Goal: Task Accomplishment & Management: Complete application form

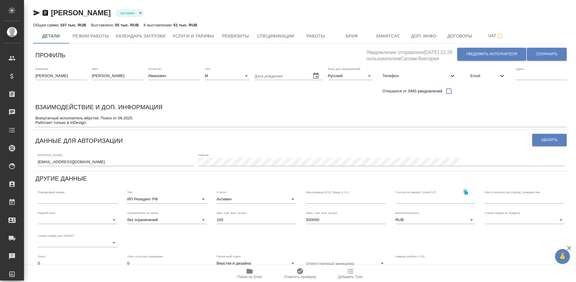
type input "[PERSON_NAME]"
click at [195, 39] on span "Услуги и тарифы" at bounding box center [192, 35] width 41 height 7
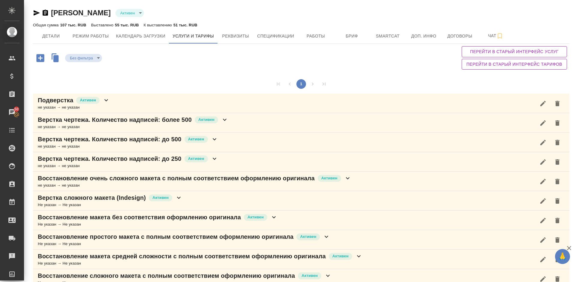
click at [384, 63] on div "Без фильтра no filters Перейти в старый интерфейс услуг Перейти в старый интерф…" at bounding box center [301, 58] width 536 height 28
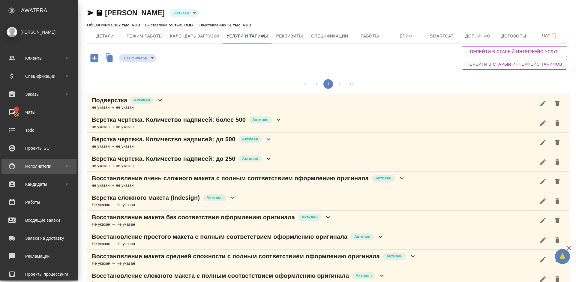
click at [51, 170] on div "Исполнители" at bounding box center [38, 166] width 69 height 9
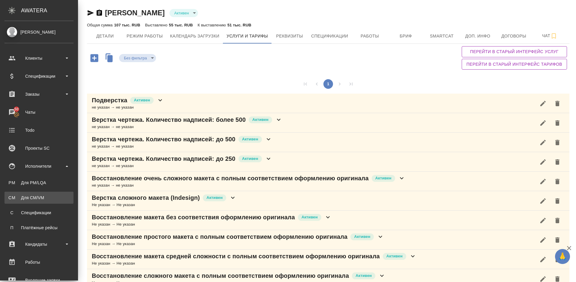
click at [51, 197] on div "Для CM/VM" at bounding box center [38, 198] width 63 height 6
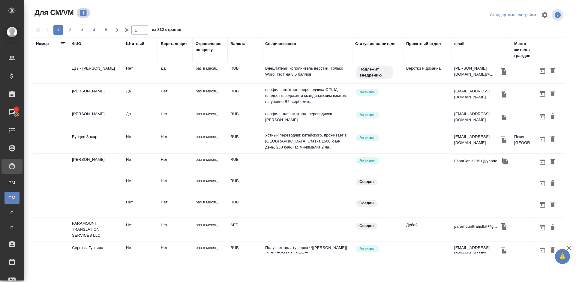
click at [85, 14] on icon "button" at bounding box center [83, 13] width 6 height 6
click at [85, 12] on icon "button" at bounding box center [83, 13] width 6 height 6
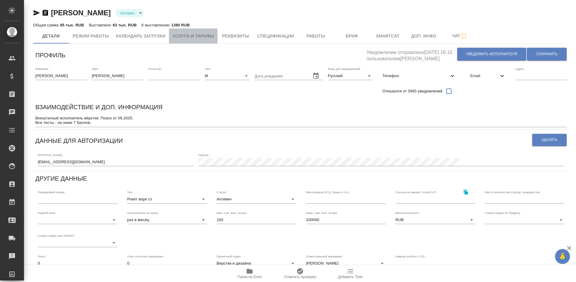
click at [198, 34] on span "Услуги и тарифы" at bounding box center [192, 35] width 41 height 7
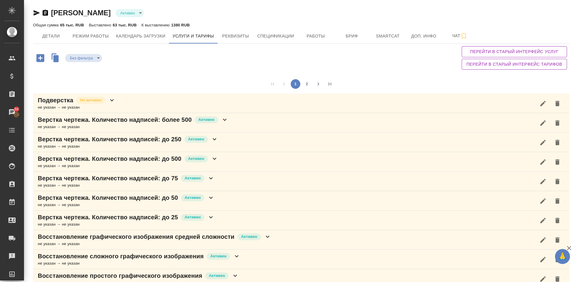
click at [222, 65] on div "Без фильтра no filters Перейти в старый интерфейс услуг Перейти в старый интерф…" at bounding box center [301, 58] width 536 height 28
click at [306, 87] on button "2" at bounding box center [307, 84] width 10 height 10
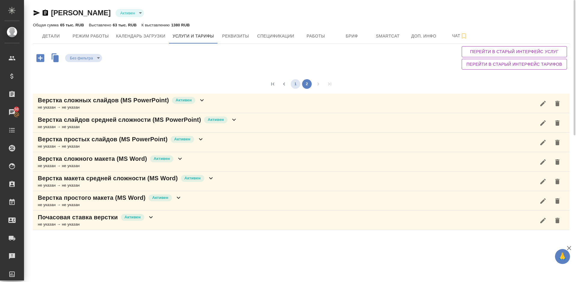
click at [298, 85] on button "1" at bounding box center [296, 84] width 10 height 10
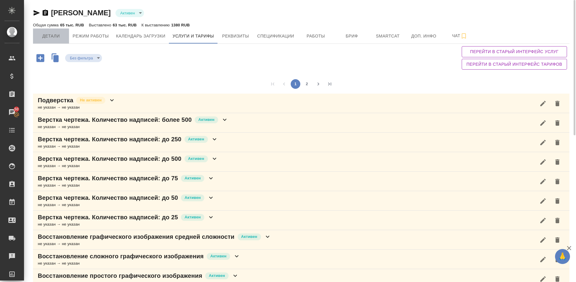
click at [56, 39] on span "Детали" at bounding box center [51, 35] width 29 height 7
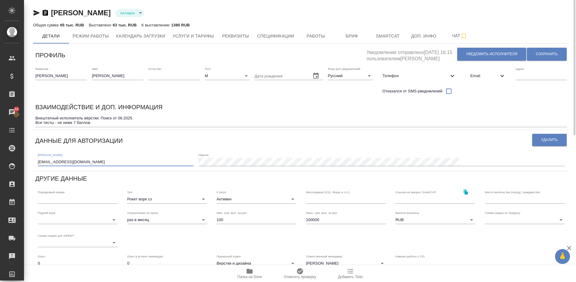
drag, startPoint x: 80, startPoint y: 162, endPoint x: 44, endPoint y: 162, distance: 36.6
click at [44, 162] on input "kafemulo@gmail.com" at bounding box center [116, 162] width 156 height 8
drag, startPoint x: 36, startPoint y: 117, endPoint x: 99, endPoint y: 118, distance: 62.4
click at [99, 118] on textarea "Внештатный исполнитель вёрстки. Поиск от 06.2025. Все тесты - не ниже 7 баллов." at bounding box center [301, 120] width 532 height 9
click at [241, 33] on span "Реквизиты" at bounding box center [235, 35] width 29 height 7
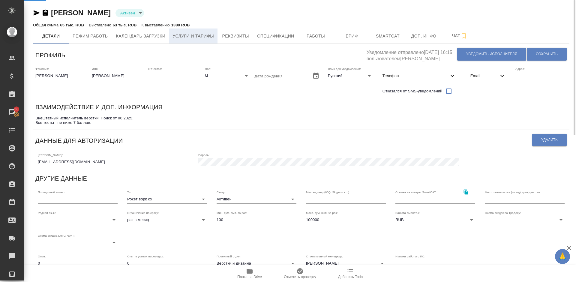
select select "10"
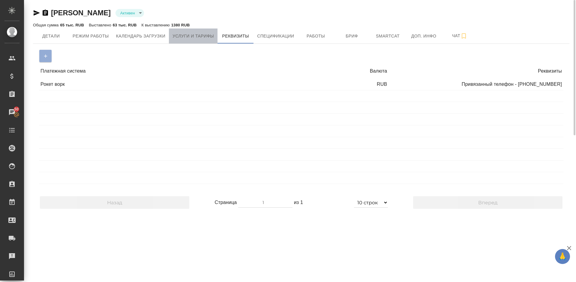
click at [206, 36] on span "Услуги и тарифы" at bounding box center [192, 35] width 41 height 7
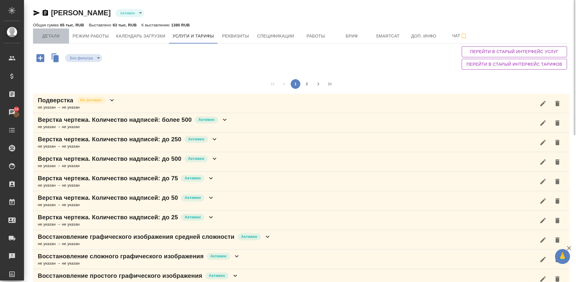
click at [58, 36] on span "Детали" at bounding box center [51, 35] width 29 height 7
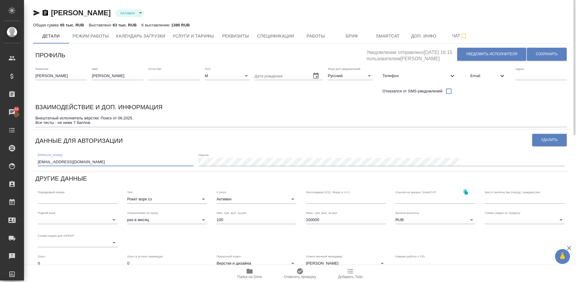
drag, startPoint x: 78, startPoint y: 161, endPoint x: 37, endPoint y: 163, distance: 40.2
click at [37, 163] on div "Логин: kafemulo@gmail.com Пароль:" at bounding box center [301, 159] width 532 height 19
drag, startPoint x: 36, startPoint y: 118, endPoint x: 98, endPoint y: 118, distance: 62.4
click at [98, 118] on textarea "Внештатный исполнитель вёрстки. Поиск от 06.2025. Все тесты - не ниже 7 баллов." at bounding box center [301, 120] width 532 height 9
drag, startPoint x: 79, startPoint y: 162, endPoint x: 38, endPoint y: 161, distance: 41.7
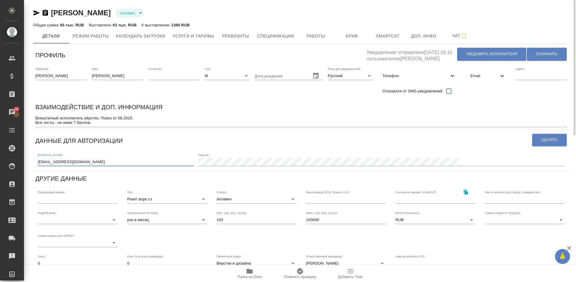
click at [38, 161] on input "kafemulo@gmail.com" at bounding box center [116, 162] width 156 height 8
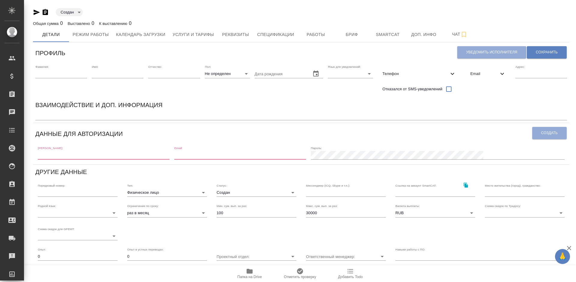
click at [81, 154] on input "text" at bounding box center [104, 155] width 132 height 8
paste input "andrey.yelinskiy@bk.ru"
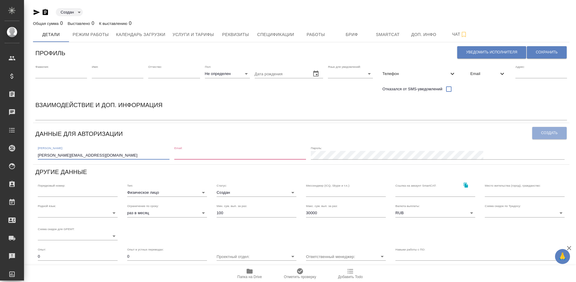
type input "andrey.yelinskiy@bk.ru"
paste input "andrey.yelinskiy@bk.ru"
click at [236, 157] on input "email" at bounding box center [240, 155] width 132 height 8
type input "andrey.yelinskiy@bk.ru"
drag, startPoint x: 391, startPoint y: 157, endPoint x: 405, endPoint y: 160, distance: 14.9
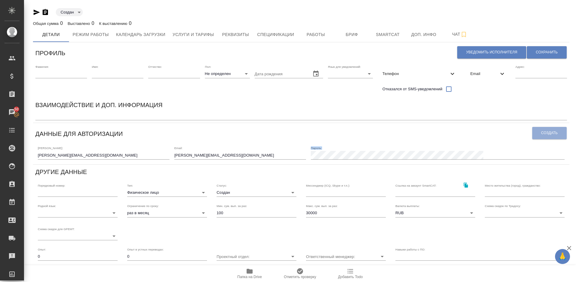
click at [405, 160] on div "Логин: andrey.yelinskiy@bk.ru Email: andrey.yelinskiy@bk.ru Пароль:" at bounding box center [301, 152] width 532 height 19
click at [548, 130] on button "Создать" at bounding box center [549, 133] width 34 height 12
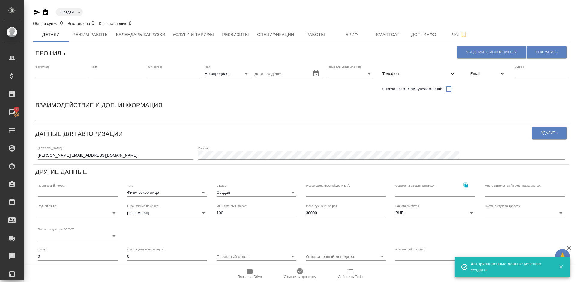
click at [481, 75] on span "Email" at bounding box center [484, 74] width 28 height 6
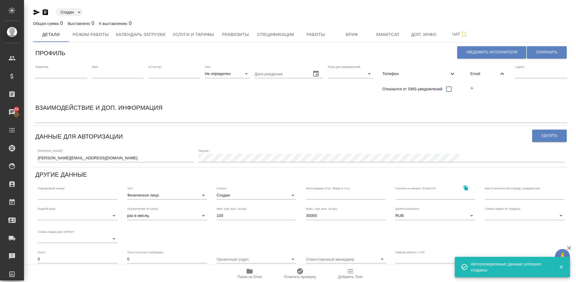
click at [471, 85] on icon "button" at bounding box center [471, 87] width 5 height 5
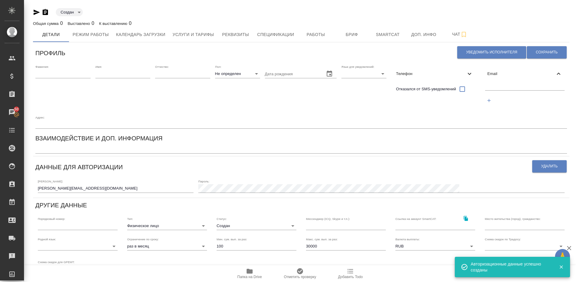
click at [496, 85] on input "text" at bounding box center [525, 86] width 80 height 7
paste input "andrey.yelinskiy@bk.ru"
type input "andrey.yelinskiy@bk.ru"
click at [538, 50] on span "Сохранить" at bounding box center [547, 52] width 22 height 5
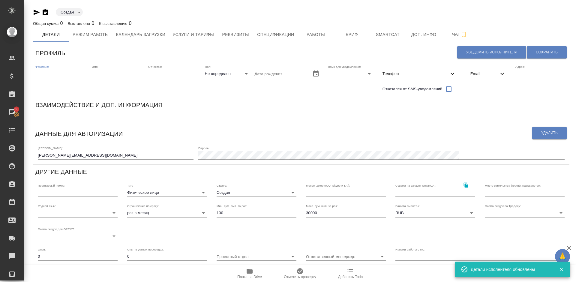
paste input "[PERSON_NAME]"
click at [63, 72] on input "text" at bounding box center [61, 74] width 52 height 8
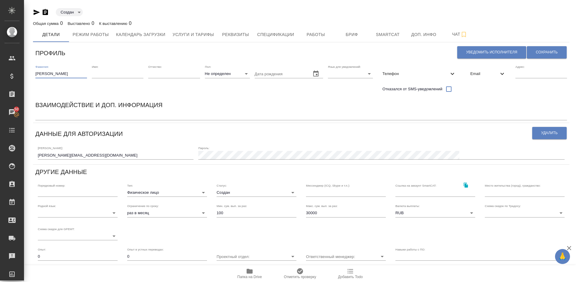
drag, startPoint x: 68, startPoint y: 74, endPoint x: 55, endPoint y: 74, distance: 12.9
click at [55, 74] on input "[PERSON_NAME]" at bounding box center [61, 74] width 52 height 8
type input "Елинский"
click at [102, 73] on input "text" at bounding box center [118, 74] width 52 height 8
paste input "Андрей"
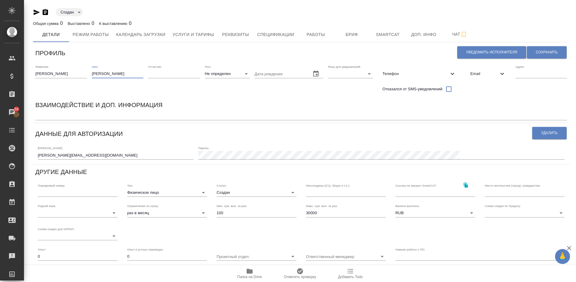
type input "Андрей"
click at [226, 73] on body "🙏 .cls-1 fill:#fff; AWATERA Lazareva Anastasia Клиенты Спецификации Заказы 50 Ч…" at bounding box center [288, 141] width 576 height 282
click at [229, 94] on li "Ж" at bounding box center [227, 93] width 45 height 10
click at [222, 75] on body "🙏 .cls-1 fill:#fff; AWATERA Lazareva Anastasia Клиенты Спецификации Заказы 50 Ч…" at bounding box center [288, 141] width 576 height 282
click at [214, 64] on li "М" at bounding box center [227, 64] width 45 height 10
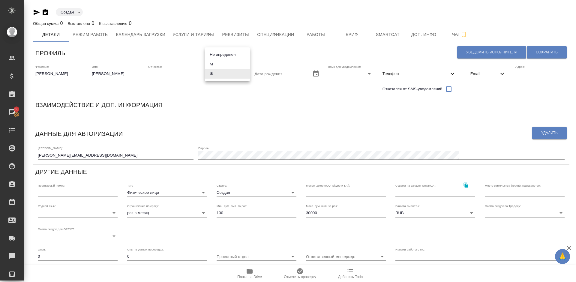
type input "[DEMOGRAPHIC_DATA]"
click at [349, 72] on body "🙏 .cls-1 fill:#fff; AWATERA Lazareva Anastasia Клиенты Спецификации Заказы 50 Ч…" at bounding box center [288, 141] width 576 height 282
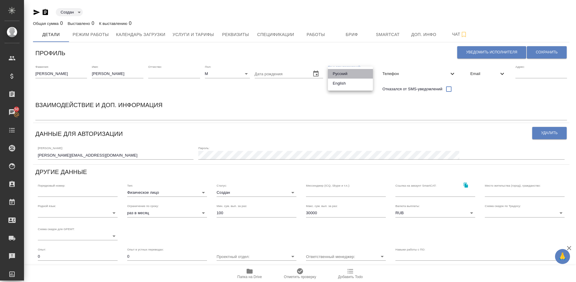
click at [338, 71] on li "Русский" at bounding box center [350, 74] width 45 height 10
type input "RU"
click at [538, 55] on span "Сохранить" at bounding box center [547, 52] width 22 height 5
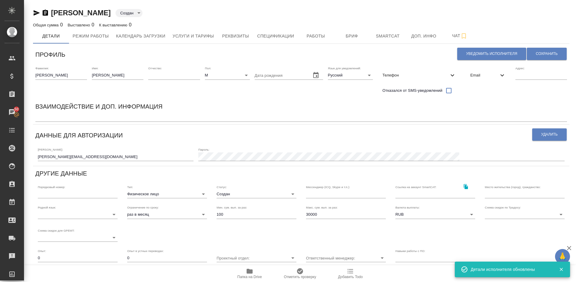
click at [247, 195] on body "🙏 .cls-1 fill:#fff; AWATERA Lazareva Anastasia Клиенты Спецификации Заказы 50 Ч…" at bounding box center [288, 141] width 576 height 282
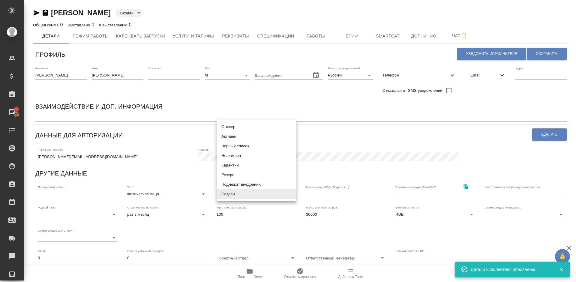
click at [235, 137] on li "Активен" at bounding box center [257, 137] width 80 height 10
type input "active"
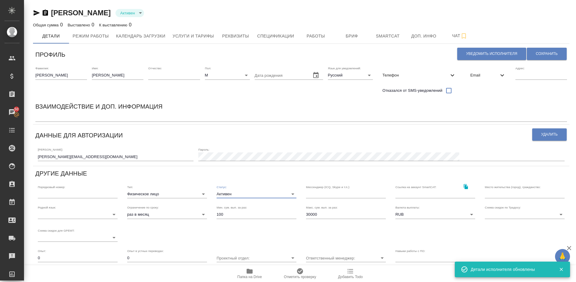
click at [322, 215] on input "30000" at bounding box center [346, 214] width 80 height 8
type input "3"
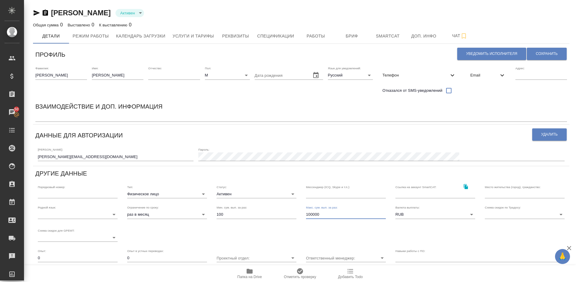
type input "100000"
click at [93, 212] on body "🙏 .cls-1 fill:#fff; AWATERA Lazareva Anastasia Клиенты Спецификации Заказы 50 Ч…" at bounding box center [288, 141] width 576 height 282
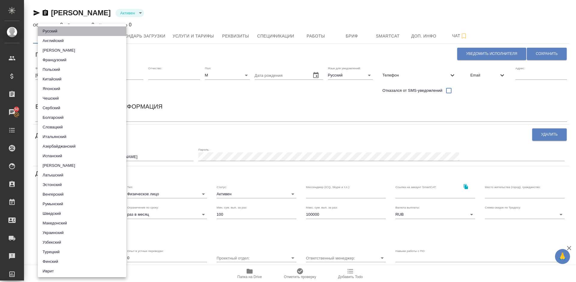
click at [85, 29] on li "Русский" at bounding box center [82, 31] width 88 height 10
type input "5b23e16b512f265610b605f7"
click at [279, 101] on div at bounding box center [288, 141] width 576 height 282
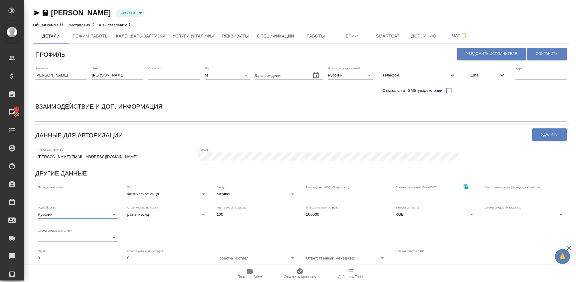
click at [340, 107] on div "Взаимодействие и доп. информация" at bounding box center [301, 108] width 532 height 12
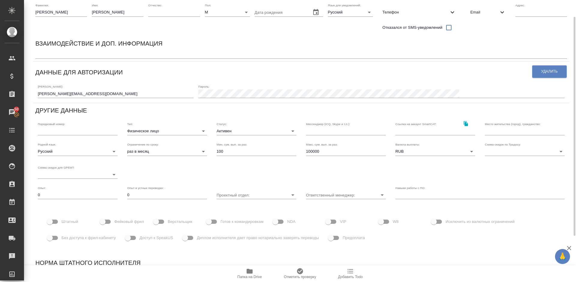
scroll to position [81, 0]
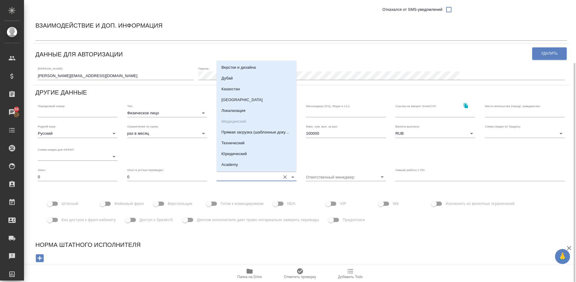
click at [248, 179] on input "Проектный отдел:" at bounding box center [247, 177] width 61 height 8
click at [244, 68] on p "Верстки и дизайна" at bounding box center [238, 67] width 34 height 6
type input "Верстки и дизайна"
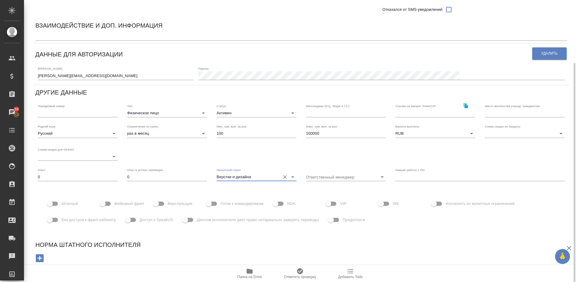
click at [162, 202] on input "Верстальщик" at bounding box center [156, 203] width 34 height 11
checkbox input "true"
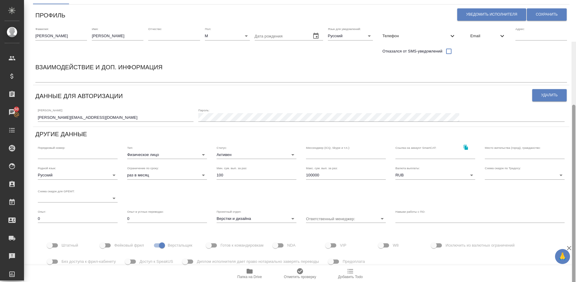
scroll to position [0, 0]
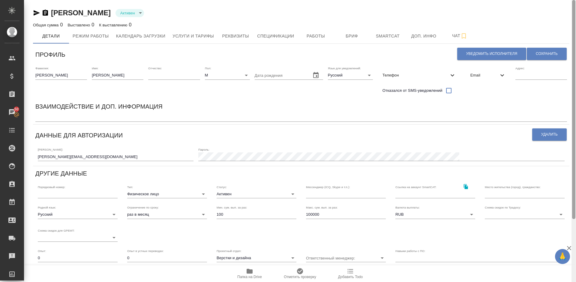
drag, startPoint x: 574, startPoint y: 100, endPoint x: 576, endPoint y: 33, distance: 67.5
click at [576, 33] on div at bounding box center [573, 141] width 4 height 282
click at [539, 51] on span "Сохранить" at bounding box center [547, 53] width 22 height 5
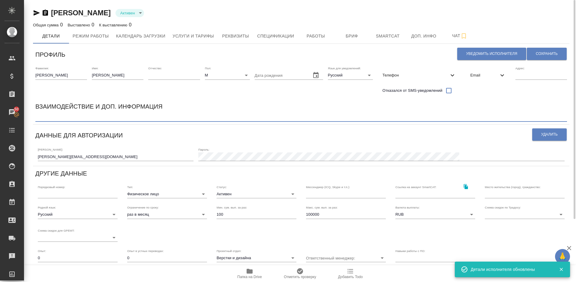
click at [72, 115] on textarea at bounding box center [301, 117] width 532 height 4
paste textarea "Office знает хорошо, можно давать чертежи в InDesign, но текстовые материалы в …"
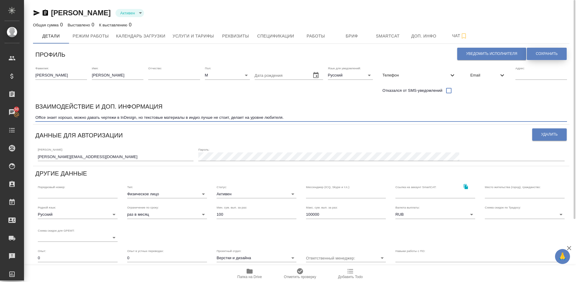
type textarea "Office знает хорошо, можно давать чертежи в InDesign, но текстовые материалы в …"
click at [547, 53] on span "Сохранить" at bounding box center [547, 53] width 22 height 5
click at [290, 116] on textarea "Office знает хорошо, можно давать чертежи в InDesign, но текстовые материалы в …" at bounding box center [301, 117] width 532 height 4
click at [35, 118] on textarea "Office знает хорошо, можно давать чертежи в InDesign, но текстовые материалы в …" at bounding box center [301, 117] width 532 height 4
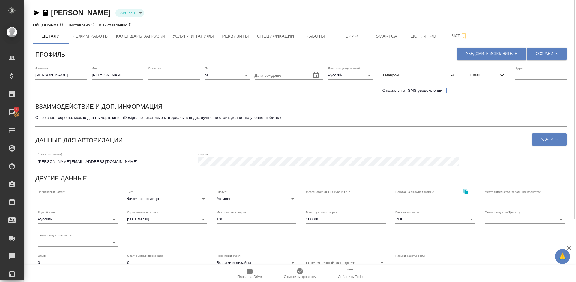
click at [46, 113] on div "Взаимодействие и доп. информация" at bounding box center [301, 108] width 532 height 12
click at [40, 113] on div "Взаимодействие и доп. информация" at bounding box center [301, 108] width 532 height 12
click at [36, 122] on textarea "Office знает хорошо, можно давать чертежи в InDesign, но текстовые материалы в …" at bounding box center [301, 119] width 532 height 9
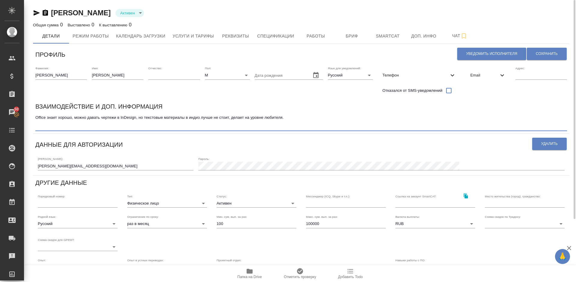
paste textarea "Внештатный исполнитель вёрстки"
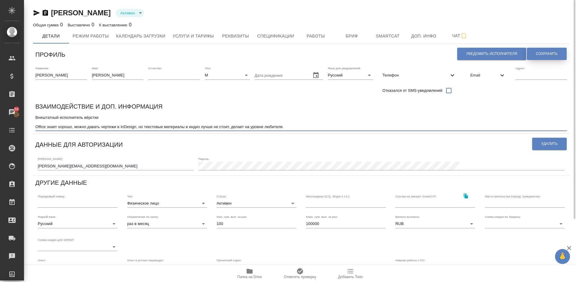
type textarea "Внештатный исполнитель вёрстки Office знает хорошо, можно давать чертежи в InDe…"
click at [542, 52] on span "Сохранить" at bounding box center [547, 53] width 22 height 5
click at [270, 202] on body "🙏 .cls-1 fill:#fff; AWATERA Lazareva Anastasia Клиенты Спецификации Заказы 50 Ч…" at bounding box center [288, 141] width 576 height 282
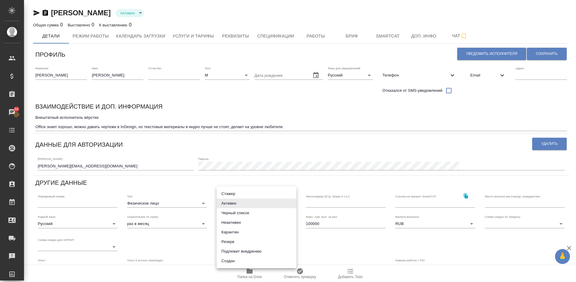
click at [251, 250] on li "Подлежит внедрению" at bounding box center [257, 252] width 80 height 10
type input "toBeImplemented"
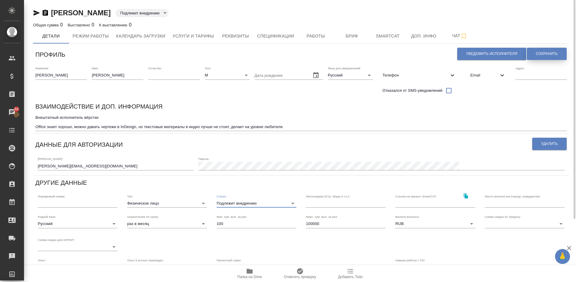
click at [540, 52] on span "Сохранить" at bounding box center [547, 53] width 22 height 5
click at [205, 35] on span "Услуги и тарифы" at bounding box center [192, 35] width 41 height 7
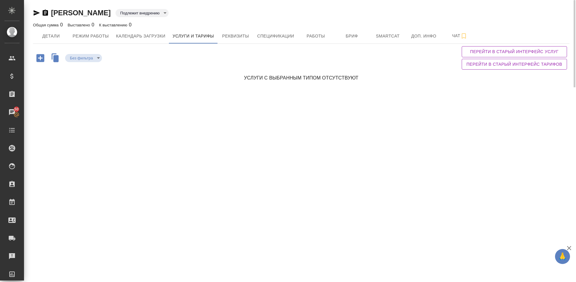
click at [54, 59] on icon "button" at bounding box center [55, 58] width 5 height 7
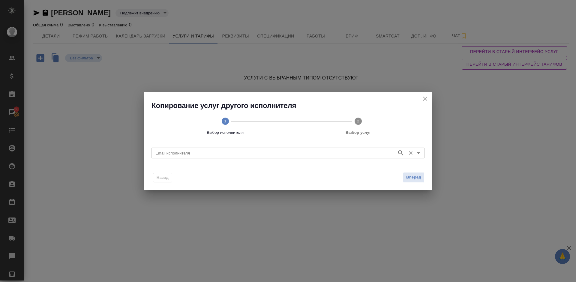
click at [187, 152] on input "Email исполнителя" at bounding box center [273, 152] width 241 height 7
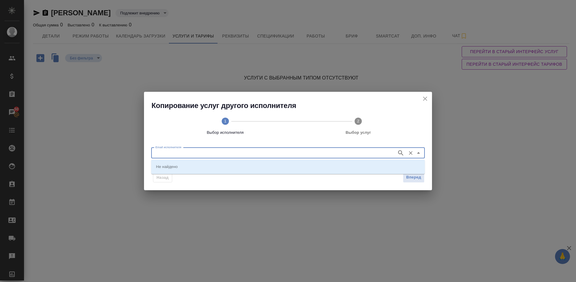
paste input "[EMAIL_ADDRESS][DOMAIN_NAME]"
type input "[EMAIL_ADDRESS][DOMAIN_NAME]"
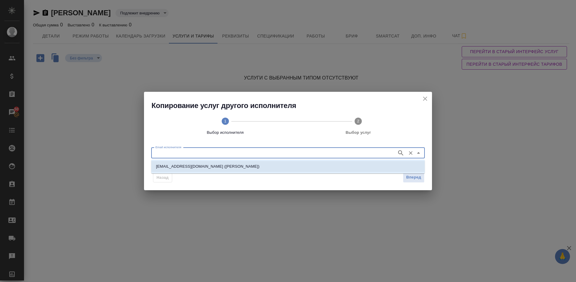
click at [194, 165] on p "[EMAIL_ADDRESS][DOMAIN_NAME] ([PERSON_NAME])" at bounding box center [207, 166] width 103 height 6
type input "[EMAIL_ADDRESS][DOMAIN_NAME] ([PERSON_NAME])"
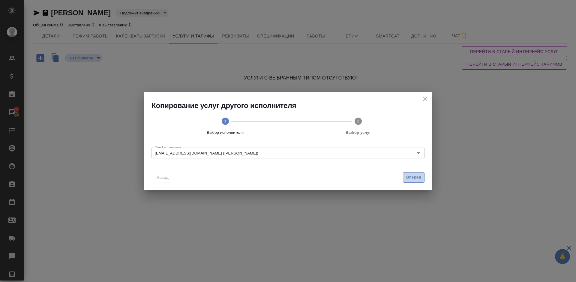
click at [414, 177] on span "Вперед" at bounding box center [413, 177] width 15 height 7
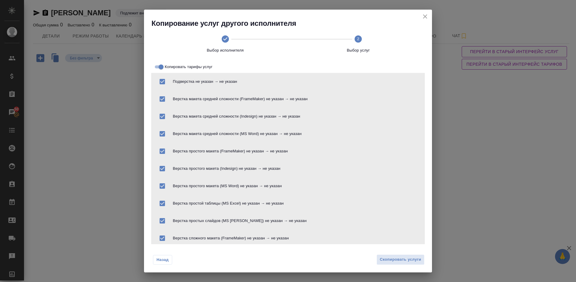
click at [157, 66] on input "Копировать тарифы услуг" at bounding box center [161, 66] width 22 height 7
click at [162, 66] on input "Копировать тарифы услуг" at bounding box center [156, 66] width 22 height 7
checkbox input "true"
click at [393, 258] on span "Скопировать услуги" at bounding box center [400, 259] width 41 height 7
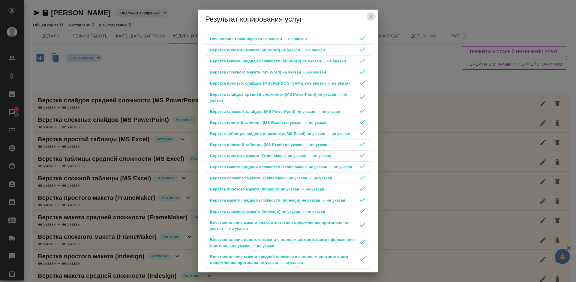
click at [370, 16] on icon "close" at bounding box center [370, 16] width 7 height 7
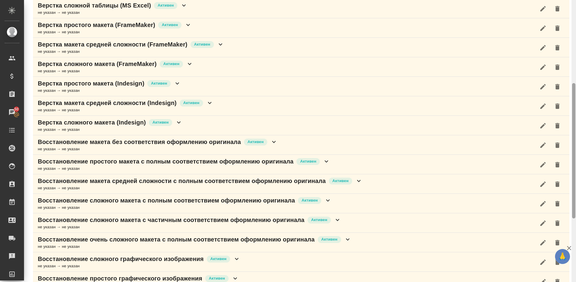
drag, startPoint x: 574, startPoint y: 76, endPoint x: 565, endPoint y: 211, distance: 135.6
click at [565, 211] on div "Елинский Андрей Подлежит внедрению toBeImplemented Общая сумма 0 Выставлено 0 К…" at bounding box center [300, 141] width 552 height 282
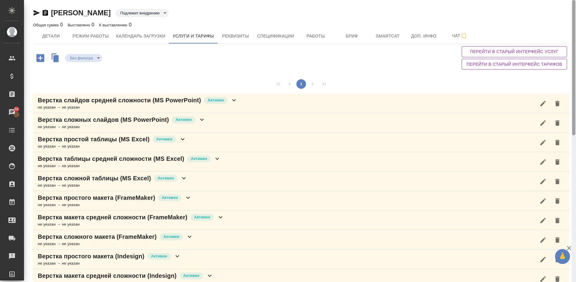
drag, startPoint x: 574, startPoint y: 204, endPoint x: 574, endPoint y: 70, distance: 133.2
click at [574, 70] on div at bounding box center [573, 67] width 3 height 135
click at [56, 59] on icon "button" at bounding box center [55, 58] width 5 height 7
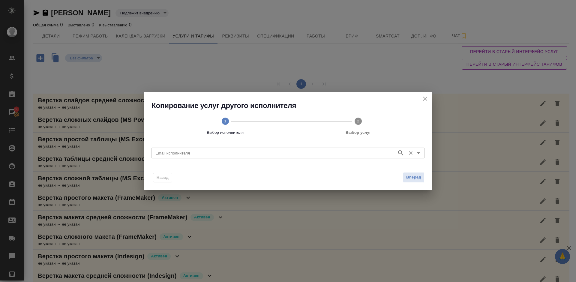
click at [187, 152] on input "Email исполнителя" at bounding box center [273, 152] width 241 height 7
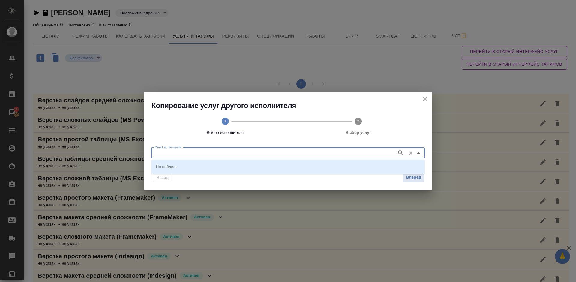
paste input "[EMAIL_ADDRESS][DOMAIN_NAME]"
type input "[EMAIL_ADDRESS][DOMAIN_NAME]"
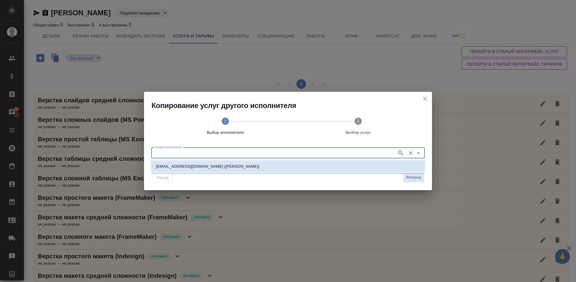
click at [204, 169] on p "[EMAIL_ADDRESS][DOMAIN_NAME] ([PERSON_NAME])" at bounding box center [207, 166] width 103 height 6
type input "[EMAIL_ADDRESS][DOMAIN_NAME] ([PERSON_NAME])"
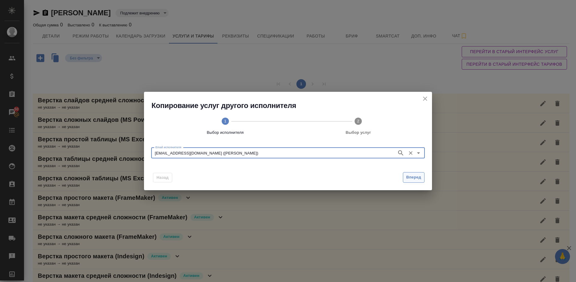
click at [411, 178] on span "Вперед" at bounding box center [413, 177] width 15 height 7
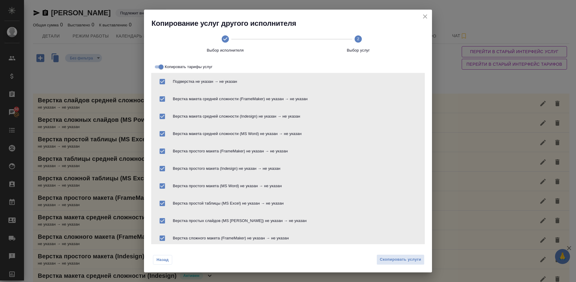
click at [427, 16] on icon "close" at bounding box center [424, 16] width 7 height 7
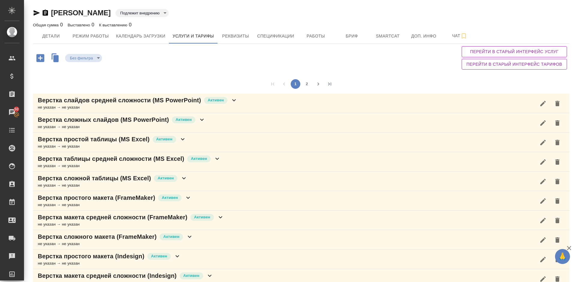
click at [237, 107] on div "не указан → не указан" at bounding box center [138, 107] width 200 height 6
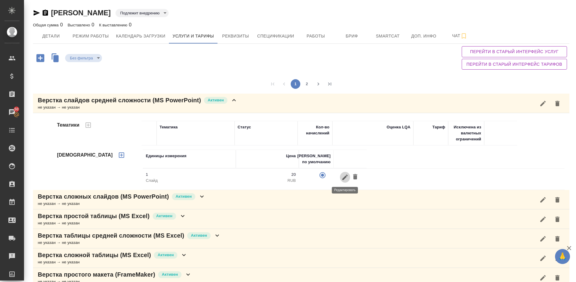
click at [348, 177] on icon "button" at bounding box center [344, 177] width 7 height 7
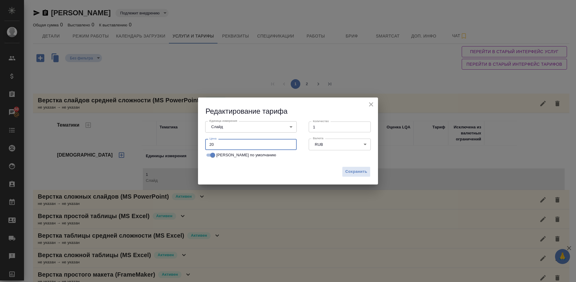
click at [227, 143] on input "20" at bounding box center [250, 144] width 91 height 11
type input "2"
type input "10"
click at [354, 172] on span "Сохранить" at bounding box center [356, 171] width 22 height 7
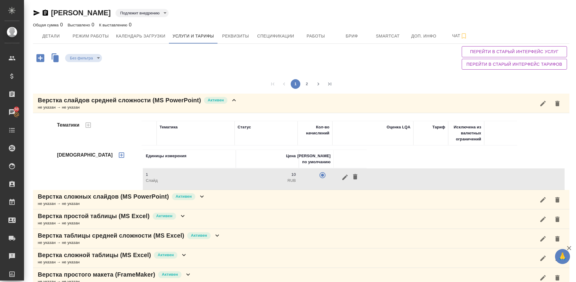
click at [238, 106] on div "Верстка слайдов средней сложности (MS PowerPoint) [PERSON_NAME] не указан → не …" at bounding box center [301, 103] width 536 height 19
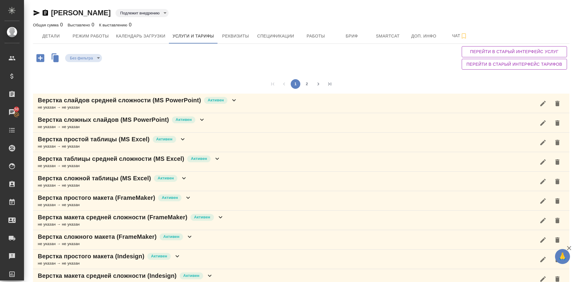
click at [218, 118] on div "Верстка сложных слайдов (MS PowerPoint) [PERSON_NAME] не указан → не указан" at bounding box center [301, 122] width 536 height 19
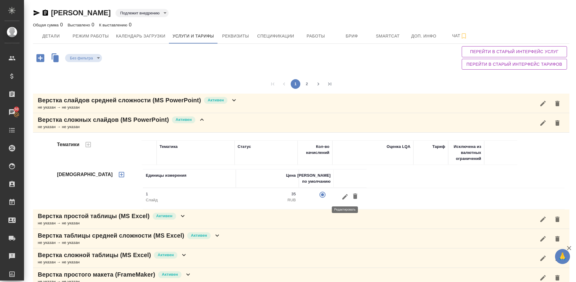
click at [345, 197] on icon "button" at bounding box center [344, 196] width 5 height 5
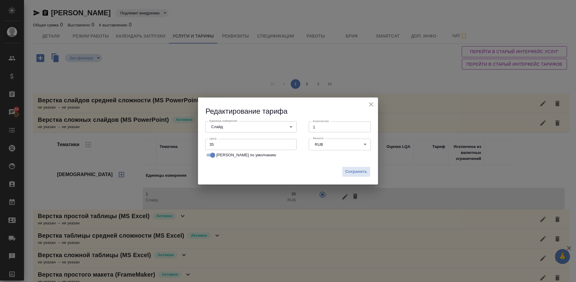
click at [232, 146] on input "35" at bounding box center [250, 144] width 91 height 11
type input "3"
type input "20"
click at [350, 173] on span "Сохранить" at bounding box center [356, 171] width 22 height 7
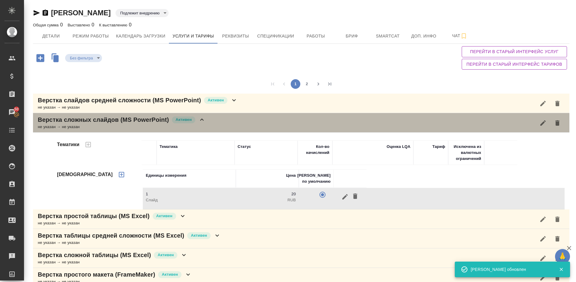
click at [215, 124] on div "Верстка сложных слайдов (MS PowerPoint) Активен не указан → не указан" at bounding box center [301, 122] width 536 height 19
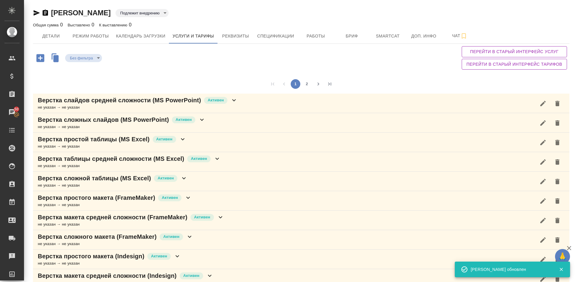
click at [194, 142] on div "Верстка простой таблицы (MS Excel) Активен не указан → не указан" at bounding box center [301, 142] width 536 height 19
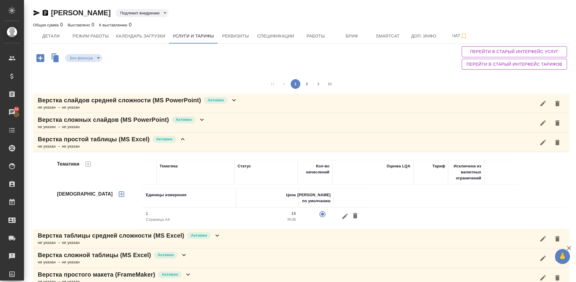
click at [191, 142] on div "Верстка простой таблицы (MS Excel) Активен не указан → не указан" at bounding box center [301, 142] width 536 height 19
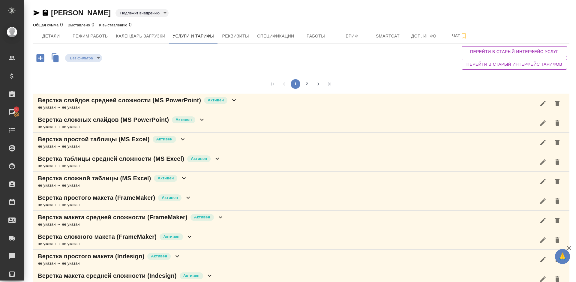
click at [232, 162] on div "Верстка таблицы средней сложности (MS Excel) Активен не указан → не указан" at bounding box center [301, 161] width 536 height 19
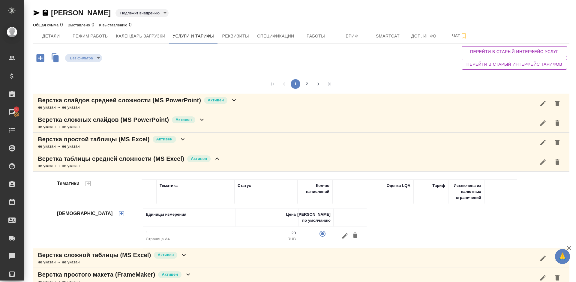
click at [346, 233] on icon "button" at bounding box center [344, 235] width 5 height 5
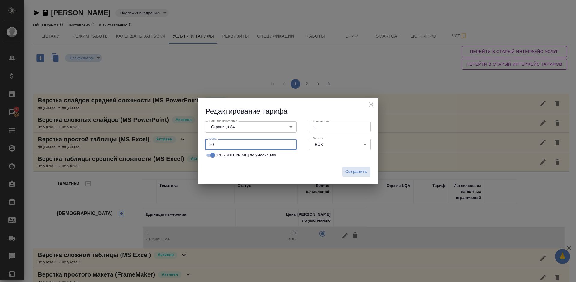
click at [222, 144] on input "20" at bounding box center [250, 144] width 91 height 11
type input "2"
type input "15"
click at [359, 171] on span "Сохранить" at bounding box center [356, 171] width 22 height 7
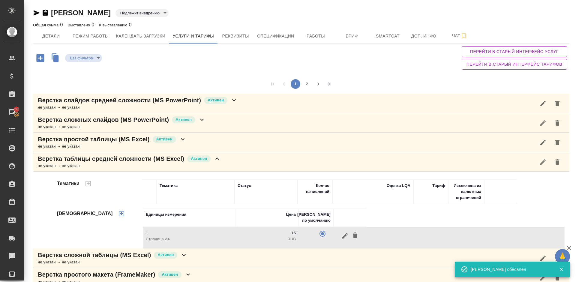
click at [232, 160] on div "Верстка таблицы средней сложности (MS Excel) Активен не указан → не указан" at bounding box center [301, 161] width 536 height 19
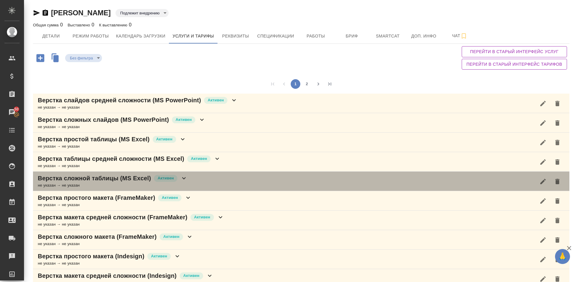
click at [204, 183] on div "Верстка сложной таблицы (MS Excel) [PERSON_NAME] не указан → не указан" at bounding box center [301, 181] width 536 height 19
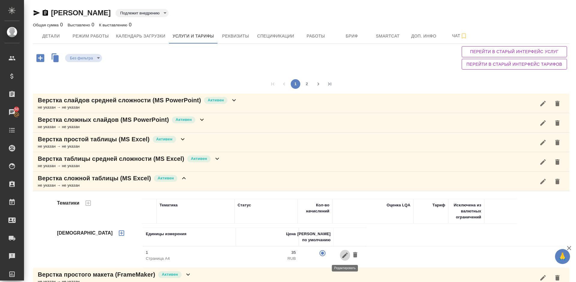
click at [347, 254] on icon "button" at bounding box center [344, 254] width 5 height 5
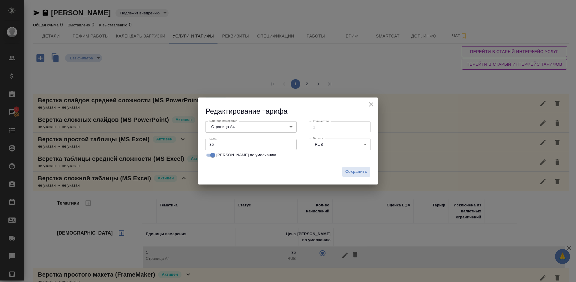
click at [218, 145] on input "35" at bounding box center [250, 144] width 91 height 11
type input "3"
type input "20"
click at [354, 173] on span "Сохранить" at bounding box center [356, 171] width 22 height 7
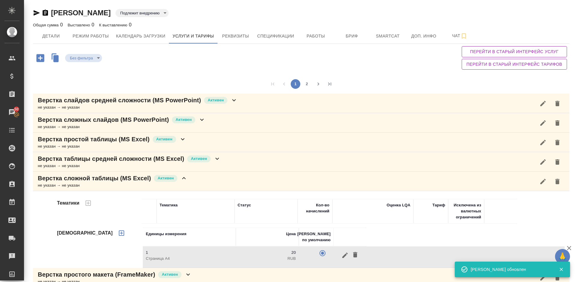
click at [421, 63] on div "Без фильтра no filters Перейти в старый интерфейс услуг Перейти в старый интерф…" at bounding box center [301, 58] width 536 height 28
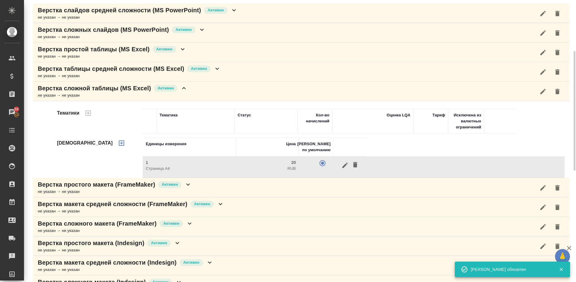
scroll to position [99, 0]
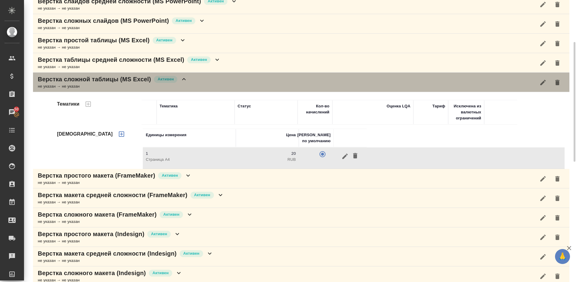
click at [194, 81] on div "Верстка сложной таблицы (MS Excel) [PERSON_NAME] не указан → не указан" at bounding box center [301, 82] width 536 height 19
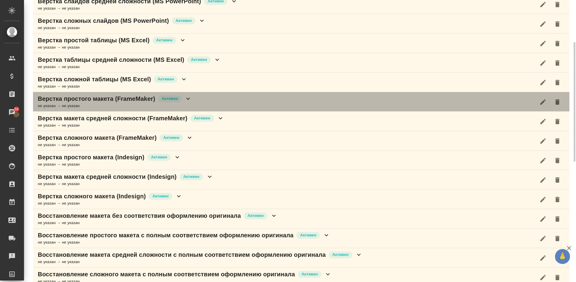
click at [202, 100] on div "Верстка простого макета (FrameMaker) Активен не указан → не указан" at bounding box center [301, 101] width 536 height 19
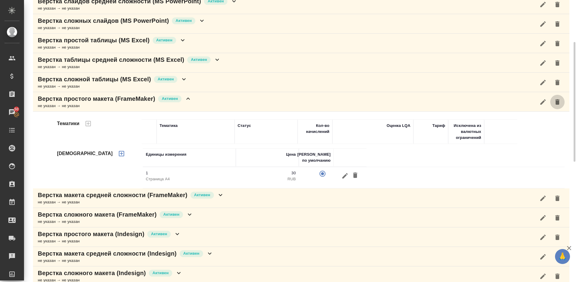
click at [557, 101] on icon "button" at bounding box center [557, 101] width 4 height 5
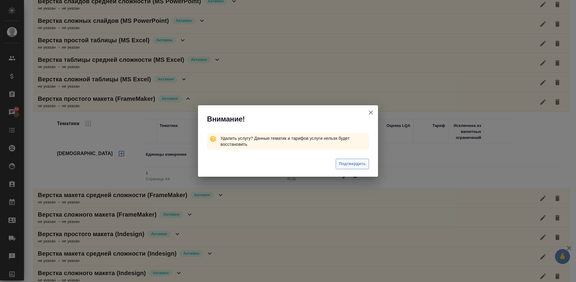
click at [353, 163] on span "Подтвердить" at bounding box center [352, 163] width 27 height 7
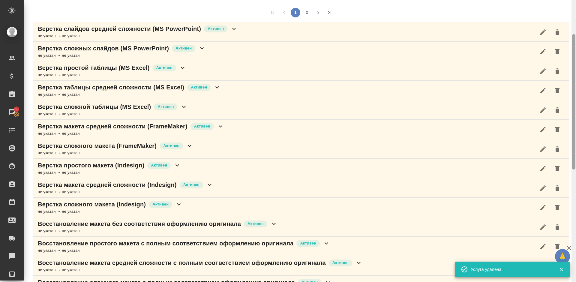
scroll to position [78, 0]
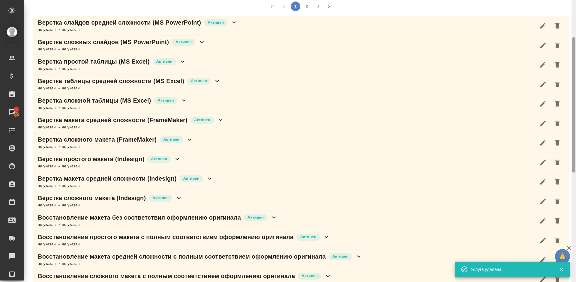
drag, startPoint x: 575, startPoint y: 122, endPoint x: 576, endPoint y: 113, distance: 9.0
click at [576, 113] on div at bounding box center [573, 141] width 4 height 282
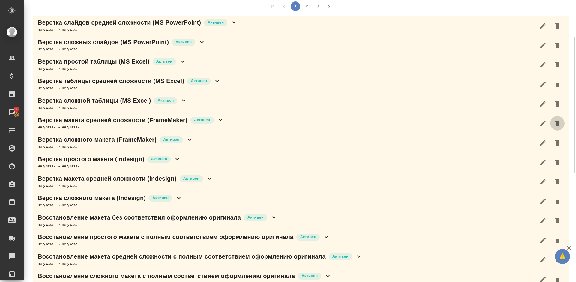
click at [558, 124] on icon "button" at bounding box center [557, 123] width 4 height 5
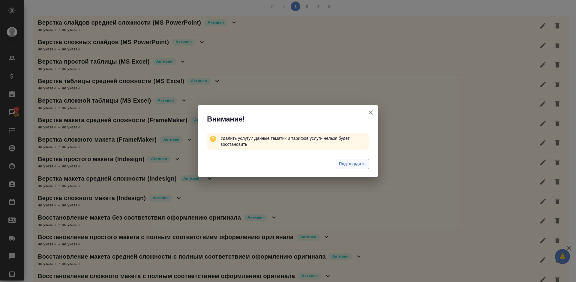
click at [354, 164] on span "Подтвердить" at bounding box center [352, 163] width 27 height 7
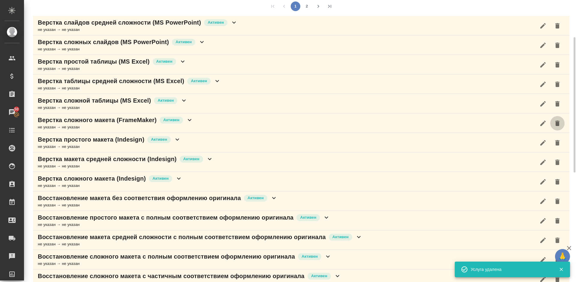
click at [557, 124] on icon "button" at bounding box center [557, 123] width 4 height 5
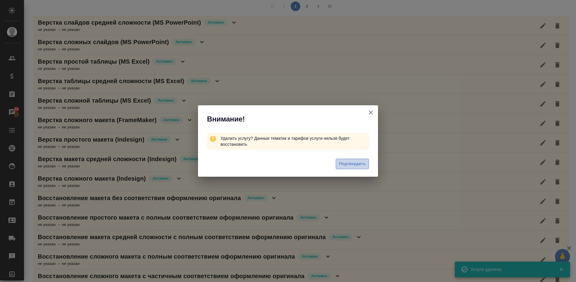
click at [347, 163] on span "Подтвердить" at bounding box center [352, 163] width 27 height 7
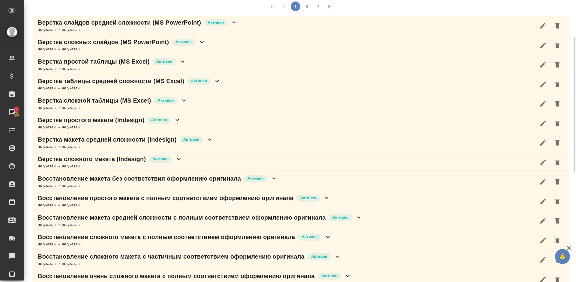
click at [559, 123] on icon "button" at bounding box center [557, 123] width 4 height 5
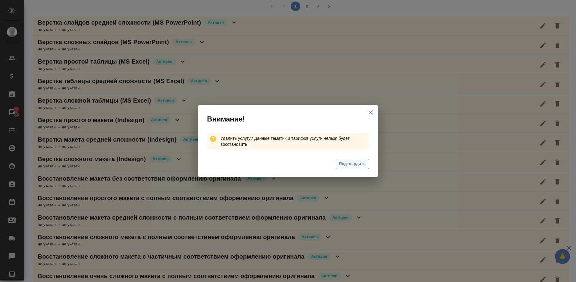
click at [342, 163] on span "Подтвердить" at bounding box center [352, 163] width 27 height 7
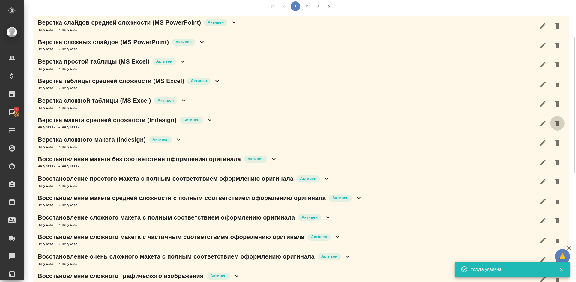
click at [561, 123] on icon "button" at bounding box center [557, 123] width 7 height 7
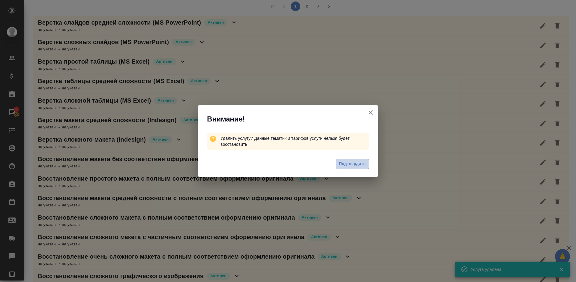
click at [348, 162] on span "Подтвердить" at bounding box center [352, 163] width 27 height 7
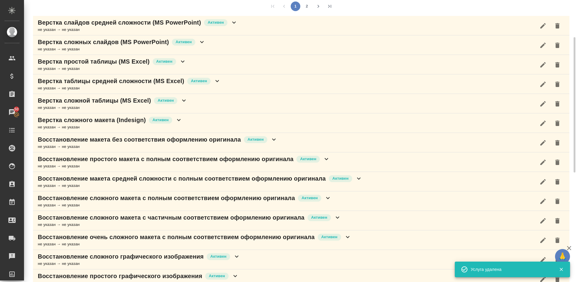
click at [558, 123] on icon "button" at bounding box center [557, 123] width 4 height 5
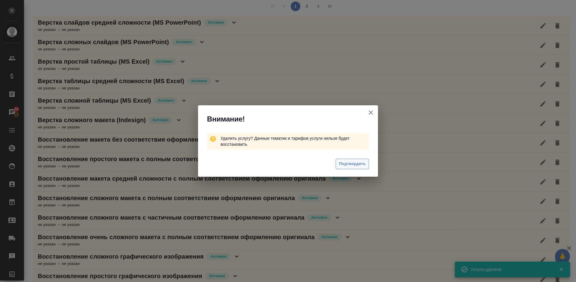
click at [348, 162] on span "Подтвердить" at bounding box center [352, 163] width 27 height 7
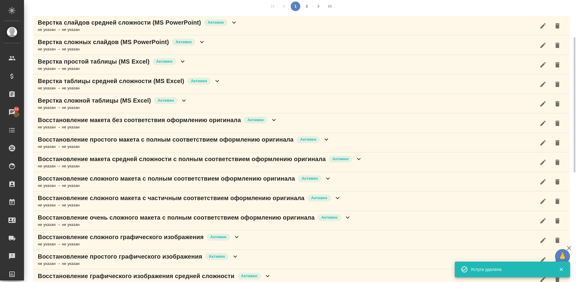
click at [234, 103] on div "Верстка сложной таблицы (MS Excel) [PERSON_NAME] не указан → не указан" at bounding box center [301, 103] width 536 height 19
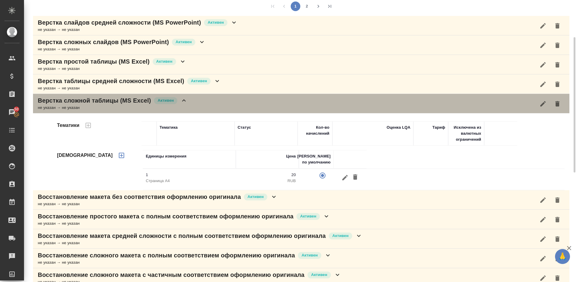
click at [190, 106] on div "Верстка сложной таблицы (MS Excel) [PERSON_NAME] не указан → не указан" at bounding box center [301, 103] width 536 height 19
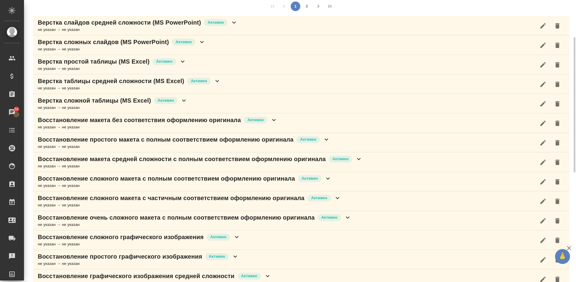
click at [299, 118] on div "Восстановление макета без соответствия оформлению оригинала Активен не указан →…" at bounding box center [301, 122] width 536 height 19
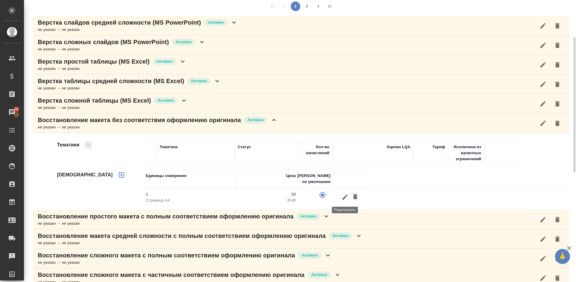
click at [344, 199] on icon "button" at bounding box center [344, 196] width 7 height 7
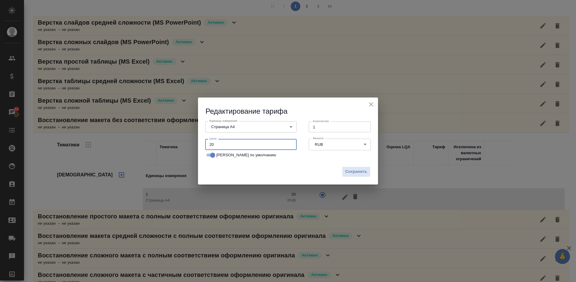
click at [219, 145] on input "20" at bounding box center [250, 144] width 91 height 11
type input "2"
type input "40"
click at [356, 173] on span "Сохранить" at bounding box center [356, 171] width 22 height 7
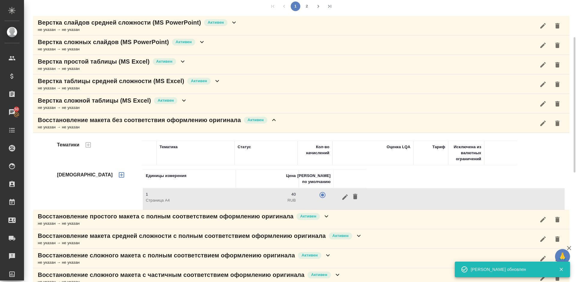
click at [280, 120] on div "Восстановление макета без соответствия оформлению оригинала Активен не указан →…" at bounding box center [301, 122] width 536 height 19
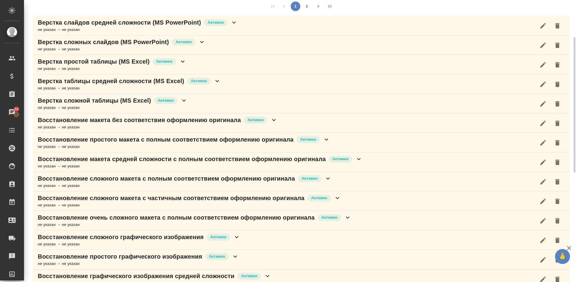
click at [341, 141] on div "Восстановление простого макета с полным соответствием оформлению оригинала Акти…" at bounding box center [301, 142] width 536 height 19
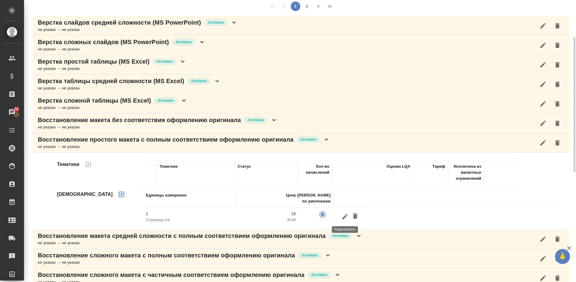
click at [344, 216] on icon "button" at bounding box center [344, 216] width 5 height 5
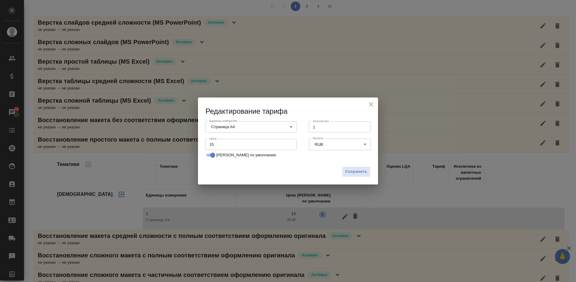
click at [217, 141] on input "15" at bounding box center [250, 144] width 91 height 11
type input "1"
type input "40"
click at [358, 172] on span "Сохранить" at bounding box center [356, 171] width 22 height 7
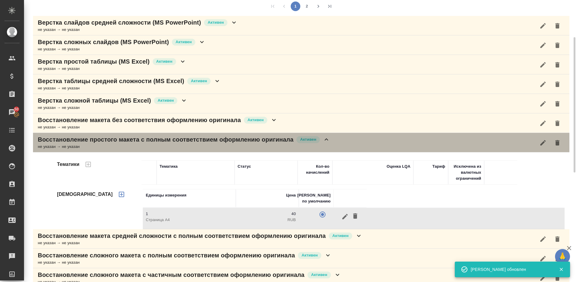
click at [334, 145] on div "Восстановление простого макета с полным соответствием оформлению оригинала Акти…" at bounding box center [301, 142] width 536 height 19
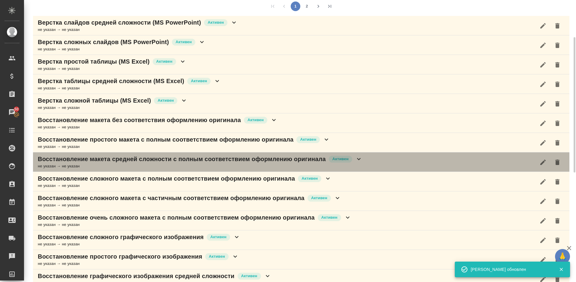
click at [371, 164] on div "Восстановление макета средней сложности с полным соответствием оформлению ориги…" at bounding box center [301, 161] width 536 height 19
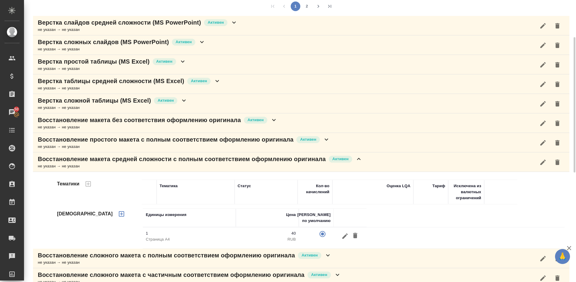
click at [366, 164] on div "Восстановление макета средней сложности с полным соответствием оформлению ориги…" at bounding box center [301, 161] width 536 height 19
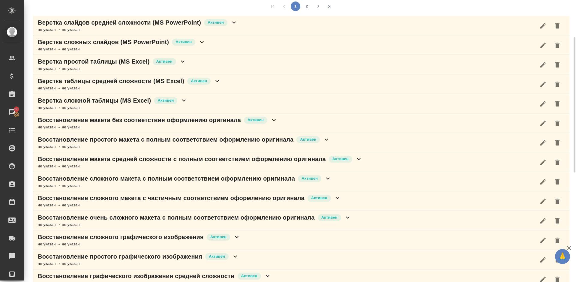
click at [352, 183] on div "Восстановление сложного макета с полным соответствием оформлению оригинала [PER…" at bounding box center [301, 181] width 536 height 19
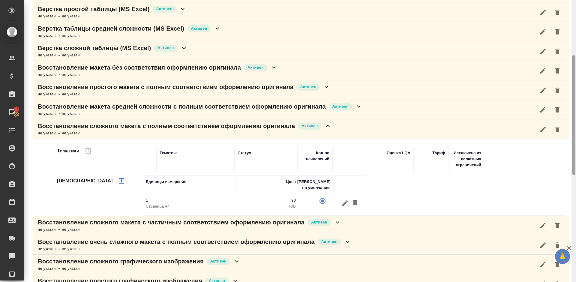
drag, startPoint x: 574, startPoint y: 120, endPoint x: 576, endPoint y: 146, distance: 26.1
click at [576, 146] on div at bounding box center [573, 141] width 4 height 282
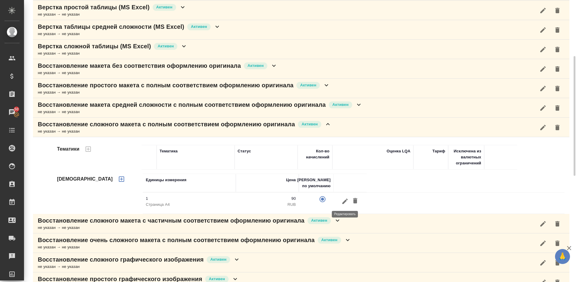
click at [344, 202] on icon "button" at bounding box center [344, 200] width 5 height 5
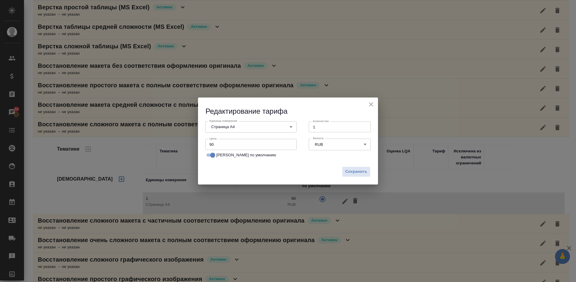
click at [215, 144] on input "90" at bounding box center [250, 144] width 91 height 11
type input "9"
type input "70"
click at [351, 174] on span "Сохранить" at bounding box center [356, 171] width 22 height 7
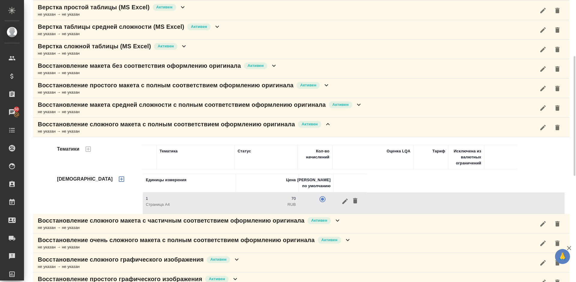
click at [329, 127] on icon at bounding box center [327, 124] width 7 height 7
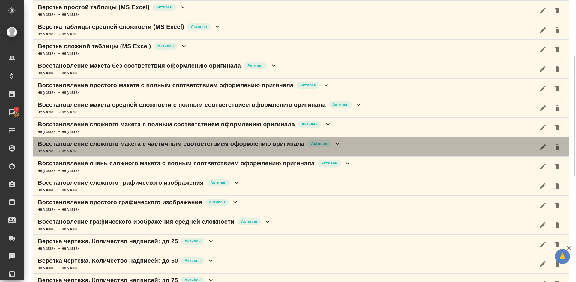
click at [357, 145] on div "Восстановление сложного макета с частичным соответствием оформлению оригинала […" at bounding box center [301, 146] width 536 height 19
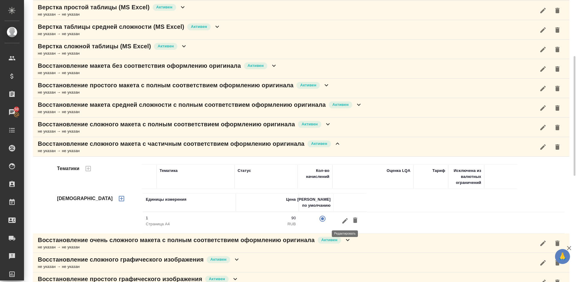
click at [344, 224] on icon "button" at bounding box center [344, 220] width 7 height 7
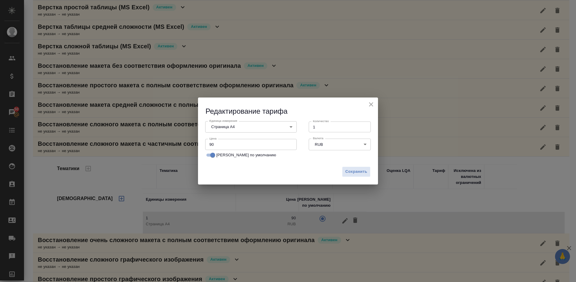
click at [230, 146] on input "90" at bounding box center [250, 144] width 91 height 11
type input "9"
type input "40"
click at [353, 173] on span "Сохранить" at bounding box center [356, 171] width 22 height 7
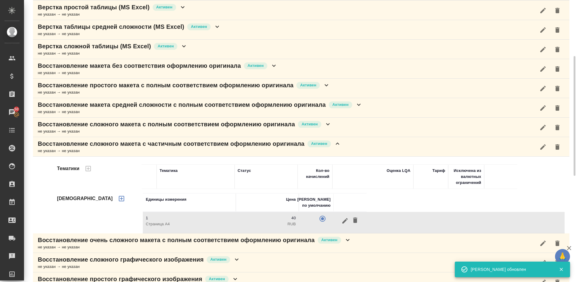
click at [342, 147] on div "Восстановление сложного макета с частичным соответствием оформлению оригинала […" at bounding box center [301, 146] width 536 height 19
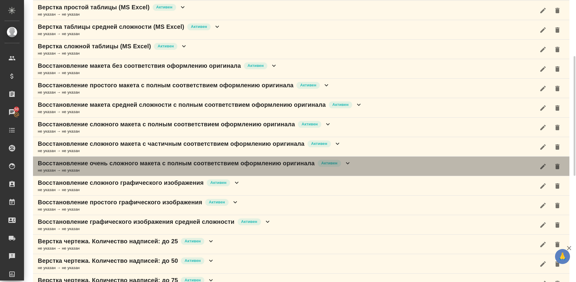
click at [352, 166] on div "Восстановление очень сложного макета с полным соответствием оформлению оригинал…" at bounding box center [301, 166] width 536 height 19
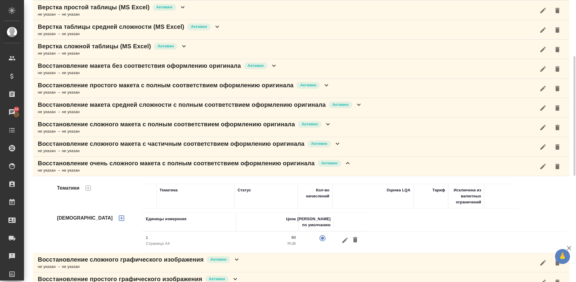
click at [345, 241] on icon "button" at bounding box center [344, 239] width 5 height 5
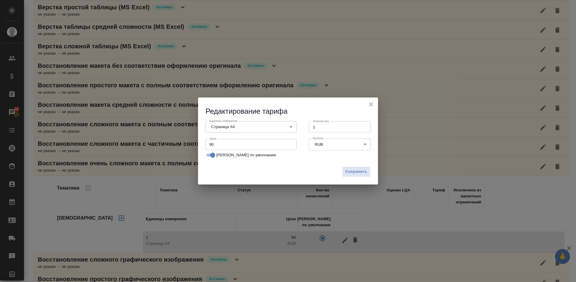
click at [237, 144] on input "90" at bounding box center [250, 144] width 91 height 11
type input "9"
type input "70"
click at [355, 171] on span "Сохранить" at bounding box center [356, 171] width 22 height 7
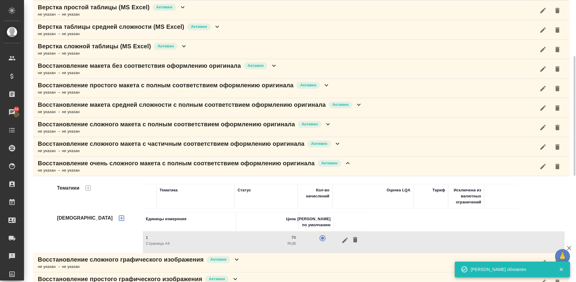
click at [258, 146] on p "Восстановление сложного макета с частичным соответствием оформлению оригинала" at bounding box center [171, 143] width 267 height 8
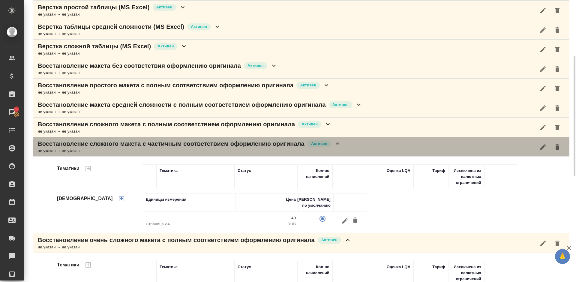
click at [346, 140] on div "Восстановление сложного макета с частичным соответствием оформлению оригинала […" at bounding box center [301, 146] width 536 height 19
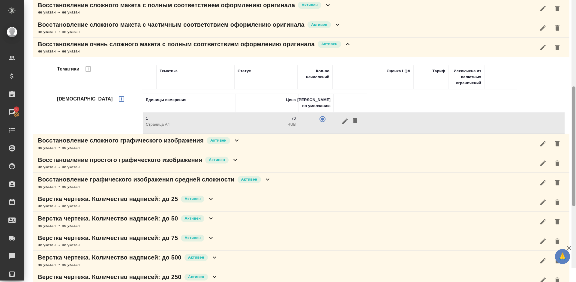
drag, startPoint x: 575, startPoint y: 94, endPoint x: 576, endPoint y: 145, distance: 51.0
click at [576, 145] on div at bounding box center [573, 127] width 4 height 282
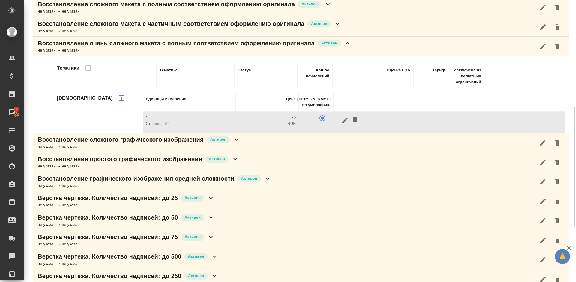
click at [348, 47] on div "не указан → не указан" at bounding box center [194, 50] width 313 height 6
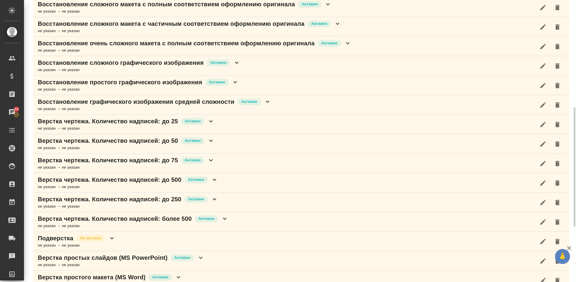
click at [241, 68] on div "Восстановление сложного графического изображения Активен не указан → не указан" at bounding box center [301, 65] width 536 height 19
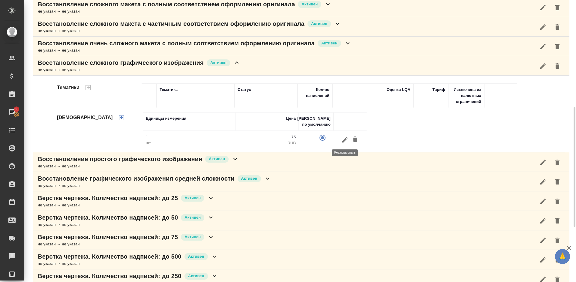
click at [345, 141] on icon "button" at bounding box center [344, 139] width 7 height 7
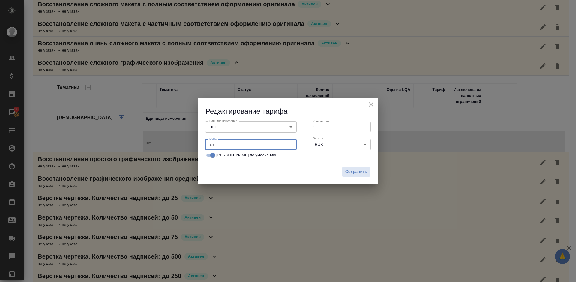
click at [227, 142] on input "75" at bounding box center [250, 144] width 91 height 11
type input "70"
click at [353, 170] on span "Сохранить" at bounding box center [356, 171] width 22 height 7
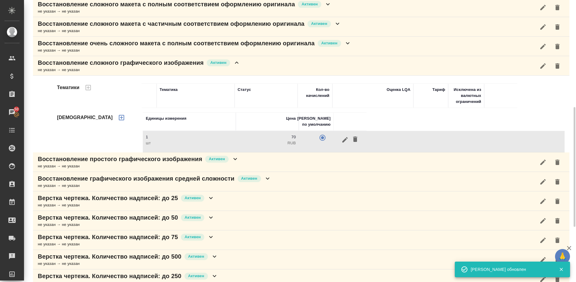
click at [246, 67] on div "Восстановление сложного графического изображения Активен не указан → не указан" at bounding box center [301, 65] width 536 height 19
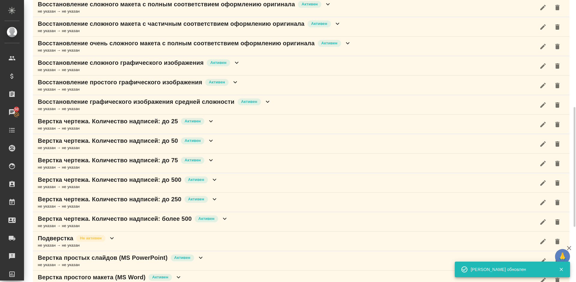
click at [245, 83] on div "Восстановление простого графического изображения Активен не указан → не указан" at bounding box center [301, 85] width 536 height 19
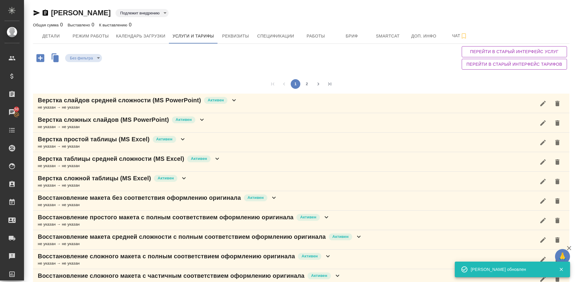
scroll to position [252, 0]
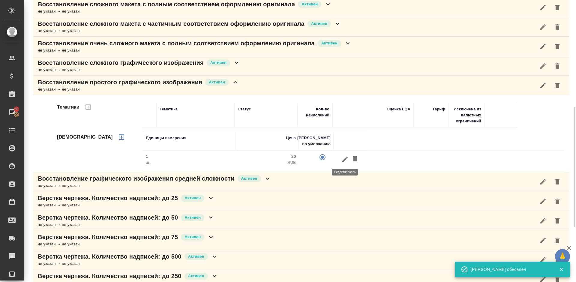
click at [346, 159] on icon "button" at bounding box center [344, 158] width 5 height 5
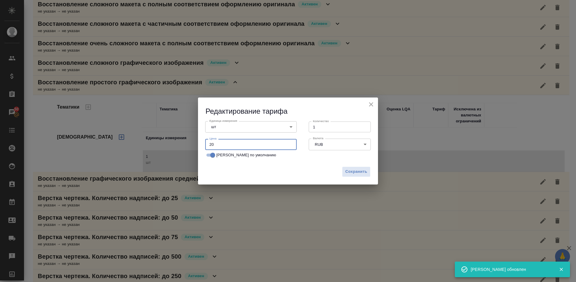
click at [225, 144] on input "20" at bounding box center [250, 144] width 91 height 11
type input "2"
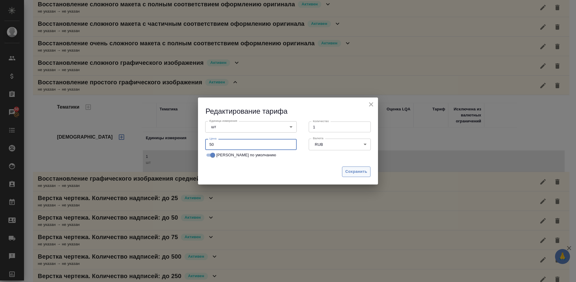
type input "50"
click at [352, 171] on span "Сохранить" at bounding box center [356, 171] width 22 height 7
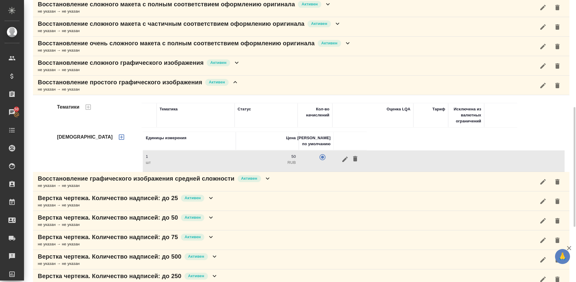
click at [242, 83] on div "Восстановление простого графического изображения Активен не указан → не указан" at bounding box center [301, 85] width 536 height 19
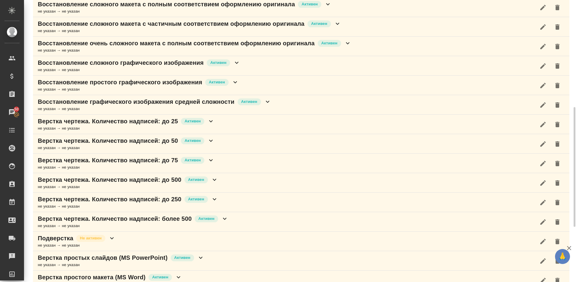
click at [286, 103] on div "Восстановление графического изображения средней сложности Активен не указан → н…" at bounding box center [301, 104] width 536 height 19
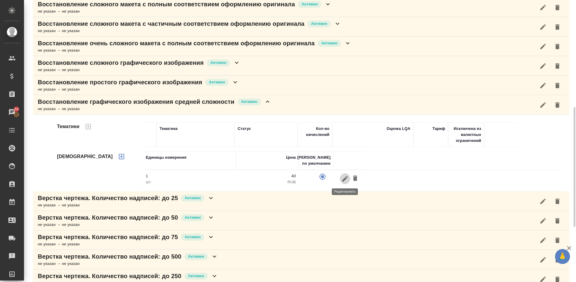
click at [347, 178] on icon "button" at bounding box center [344, 178] width 7 height 7
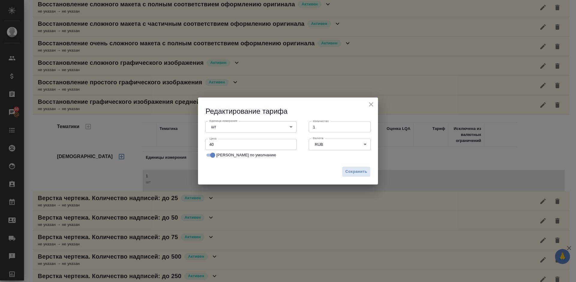
click at [221, 145] on input "40" at bounding box center [250, 144] width 91 height 11
type input "4"
type input "60"
click at [361, 172] on span "Сохранить" at bounding box center [356, 171] width 22 height 7
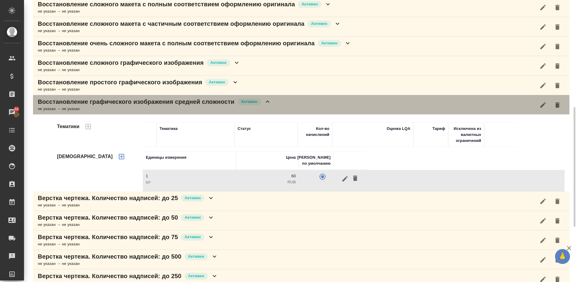
click at [280, 104] on div "Восстановление графического изображения средней сложности Активен не указан → н…" at bounding box center [301, 104] width 536 height 19
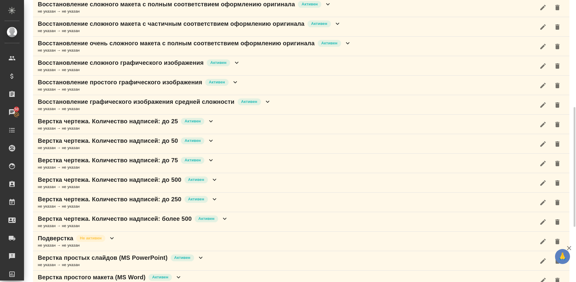
click at [242, 125] on div "Верстка чертежа. Количество надписей: до 25 Активен не указан → не указан" at bounding box center [301, 124] width 536 height 19
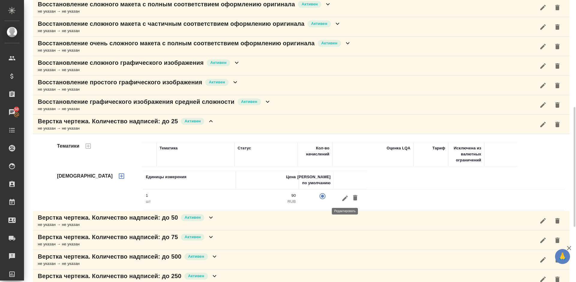
click at [346, 197] on icon "button" at bounding box center [344, 197] width 5 height 5
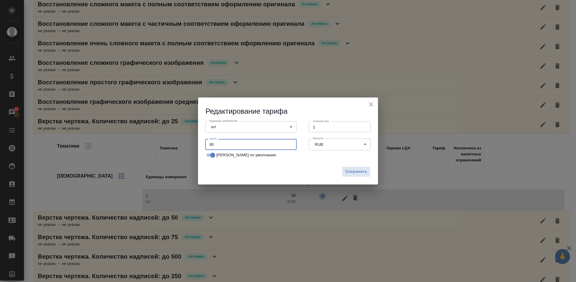
click at [217, 143] on input "90" at bounding box center [250, 144] width 91 height 11
type input "9"
type input "50"
click at [353, 171] on span "Сохранить" at bounding box center [356, 171] width 22 height 7
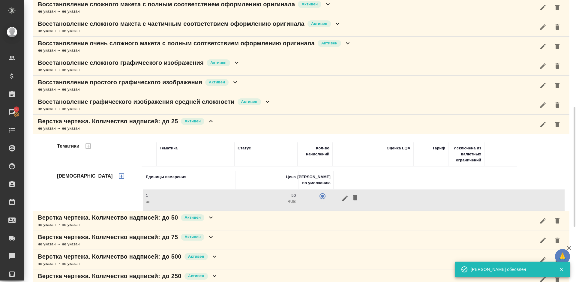
click at [239, 121] on div "Верстка чертежа. Количество надписей: до 25 Активен не указан → не указан" at bounding box center [301, 124] width 536 height 19
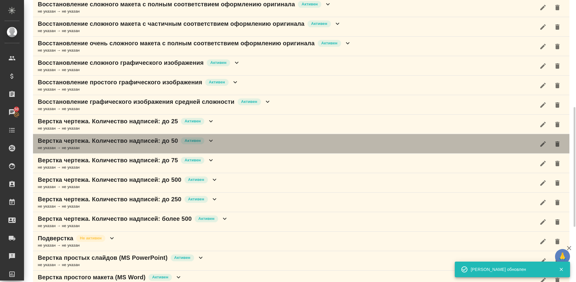
click at [224, 142] on div "Верстка чертежа. Количество надписей: до 50 Активен не указан → не указан" at bounding box center [301, 143] width 536 height 19
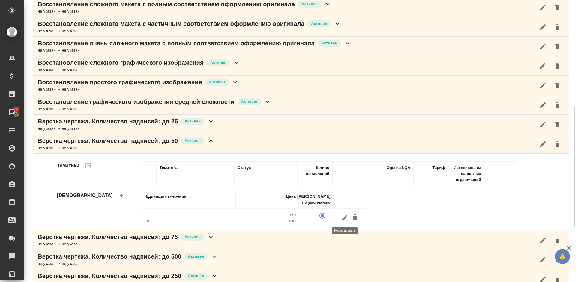
click at [347, 215] on icon "button" at bounding box center [344, 217] width 7 height 7
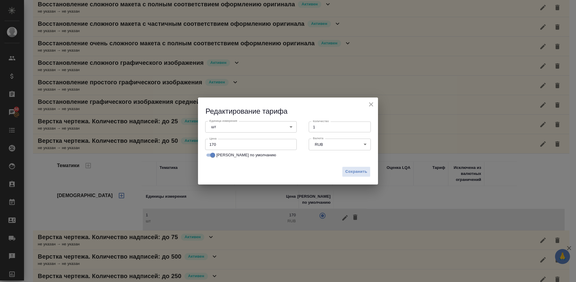
click at [219, 144] on input "170" at bounding box center [250, 144] width 91 height 11
type input "1"
type input "60"
click at [354, 173] on span "Сохранить" at bounding box center [356, 171] width 22 height 7
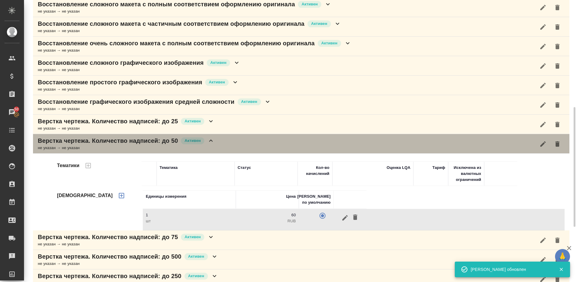
click at [225, 145] on div "Верстка чертежа. Количество надписей: до 50 Активен не указан → не указан" at bounding box center [301, 143] width 536 height 19
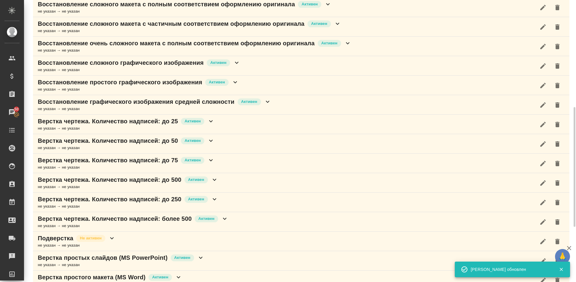
click at [223, 163] on div "Верстка чертежа. Количество надписей: до 75 Активен не указан → не указан" at bounding box center [301, 163] width 536 height 19
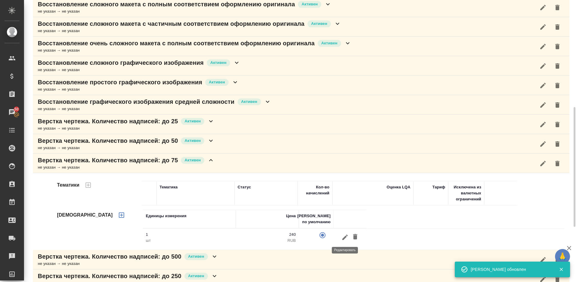
click at [347, 235] on icon "button" at bounding box center [344, 236] width 5 height 5
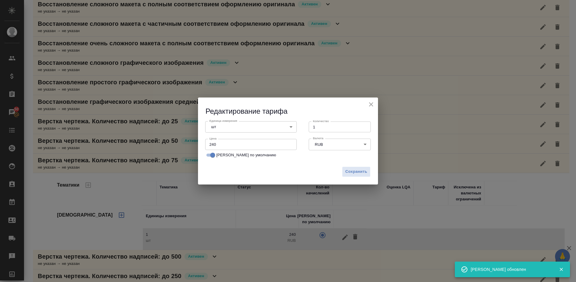
click at [220, 144] on input "240" at bounding box center [250, 144] width 91 height 11
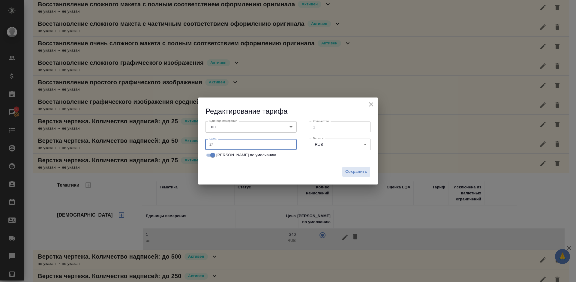
type input "2"
type input "70"
click at [360, 170] on span "Сохранить" at bounding box center [356, 171] width 22 height 7
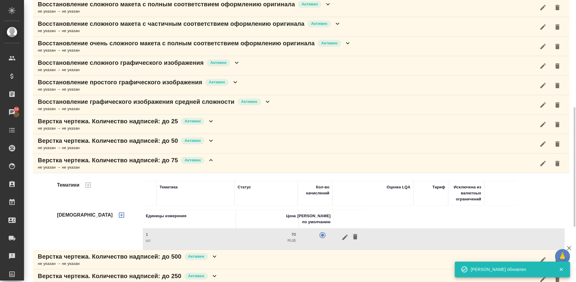
click at [228, 163] on div "Верстка чертежа. Количество надписей: до 75 Активен не указан → не указан" at bounding box center [301, 163] width 536 height 19
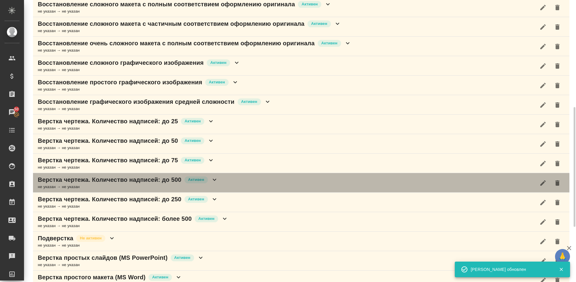
click at [233, 184] on div "Верстка чертежа. Количество надписей: до 500 Активен не указан → не указан" at bounding box center [301, 182] width 536 height 19
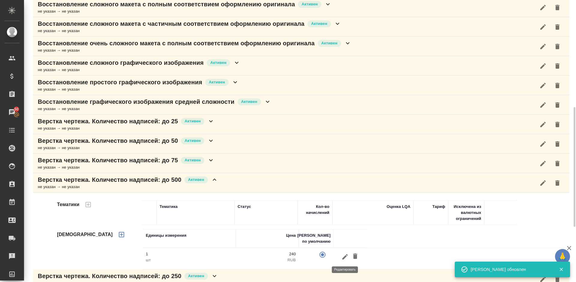
click at [345, 256] on icon "button" at bounding box center [344, 256] width 7 height 7
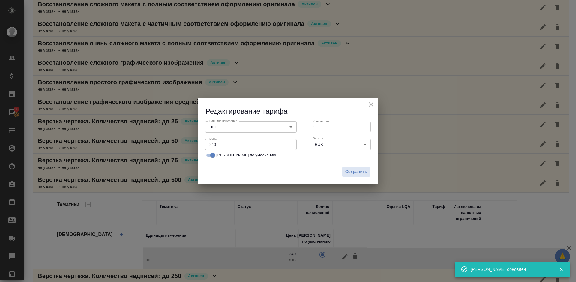
click at [218, 145] on input "240" at bounding box center [250, 144] width 91 height 11
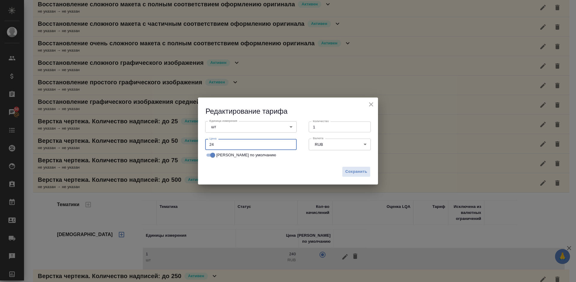
type input "2"
type input "170"
click at [357, 168] on span "Сохранить" at bounding box center [356, 171] width 22 height 7
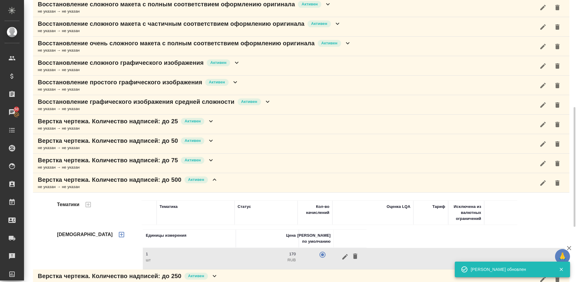
click at [227, 186] on div "Верстка чертежа. Количество надписей: до 500 Активен не указан → не указан" at bounding box center [301, 182] width 536 height 19
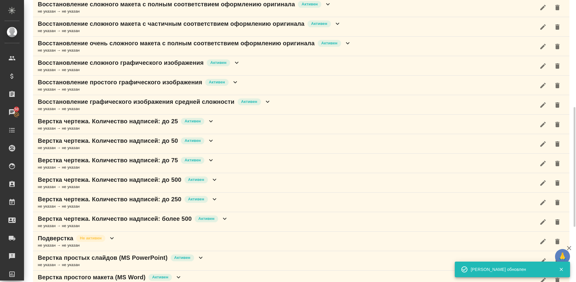
click at [233, 201] on div "Верстка чертежа. Количество надписей: до 250 Активен не указан → не указан" at bounding box center [301, 202] width 536 height 19
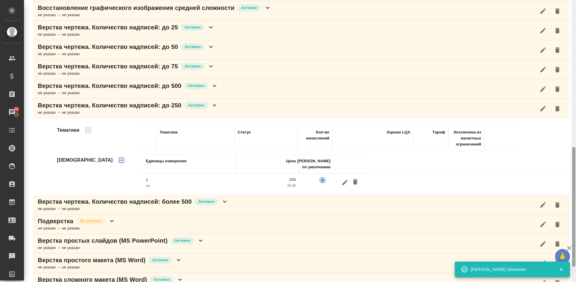
drag, startPoint x: 574, startPoint y: 117, endPoint x: 576, endPoint y: 160, distance: 43.5
click at [576, 160] on div at bounding box center [573, 141] width 4 height 282
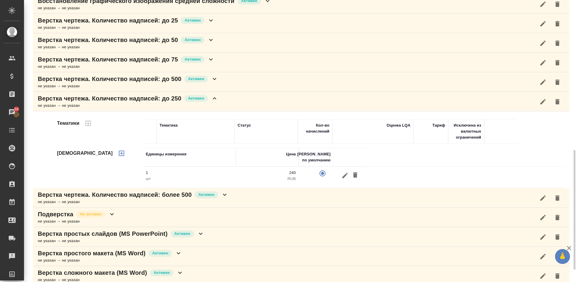
click at [344, 177] on icon "button" at bounding box center [344, 174] width 5 height 5
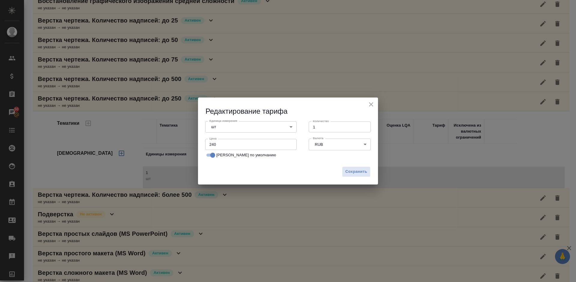
click at [212, 145] on input "240" at bounding box center [250, 144] width 91 height 11
type input "140"
click at [354, 172] on span "Сохранить" at bounding box center [356, 171] width 22 height 7
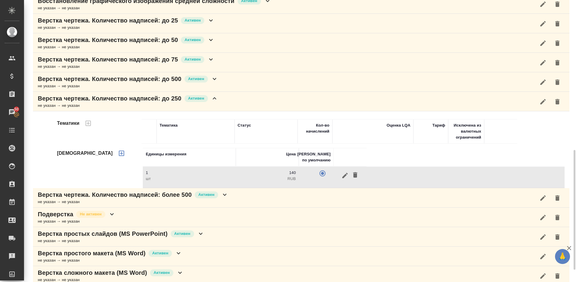
click at [226, 99] on div "Верстка чертежа. Количество надписей: до 250 Активен не указан → не указан" at bounding box center [301, 101] width 536 height 19
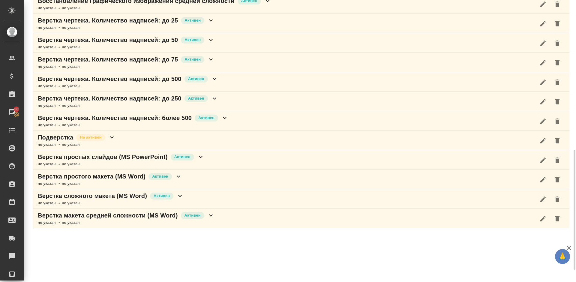
click at [234, 118] on div "Верстка чертежа. Количество надписей: более 500 Активен не указан → не указан" at bounding box center [301, 120] width 536 height 19
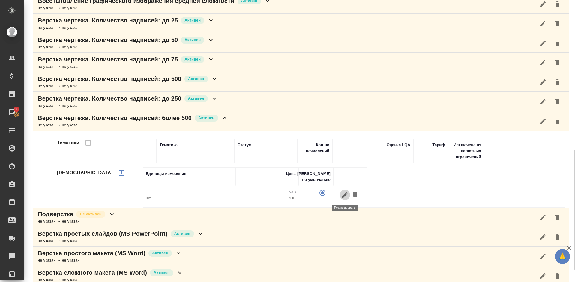
click at [343, 198] on icon "button" at bounding box center [344, 194] width 7 height 7
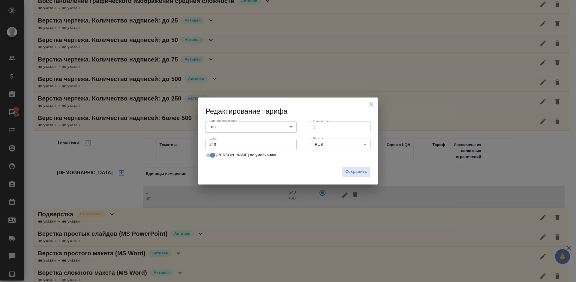
click at [219, 145] on input "240" at bounding box center [250, 144] width 91 height 11
type input "2"
type input "170"
click at [351, 175] on span "Сохранить" at bounding box center [356, 171] width 22 height 7
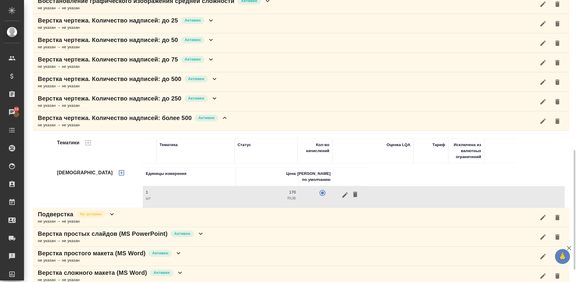
click at [235, 119] on div "Верстка чертежа. Количество надписей: более 500 Активен не указан → не указан" at bounding box center [301, 120] width 536 height 19
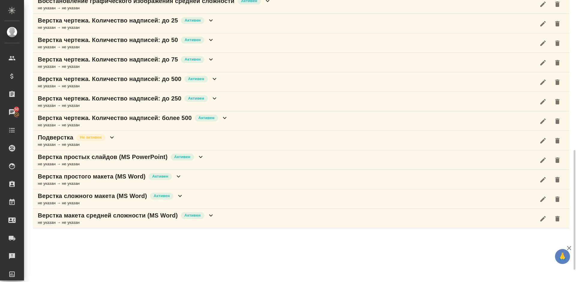
click at [158, 140] on div "Подверстка Не активен не указан → не указан" at bounding box center [301, 140] width 536 height 19
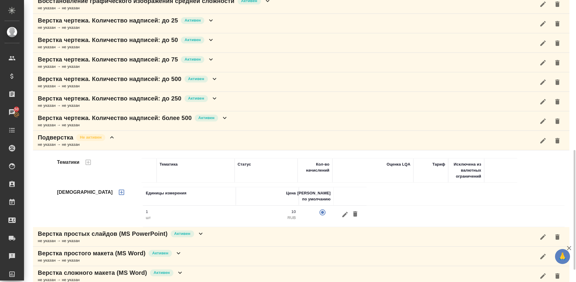
click at [544, 140] on icon "button" at bounding box center [542, 140] width 5 height 5
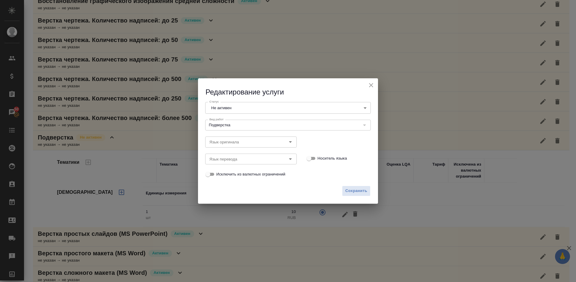
click at [290, 105] on body "🙏 .cls-1 fill:#fff; AWATERA Lazareva Anastasia Клиенты Спецификации Заказы 50 Ч…" at bounding box center [288, 141] width 576 height 282
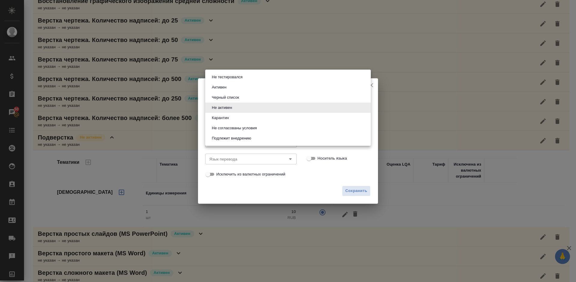
click at [231, 88] on li "Активен" at bounding box center [288, 87] width 166 height 10
type input "active"
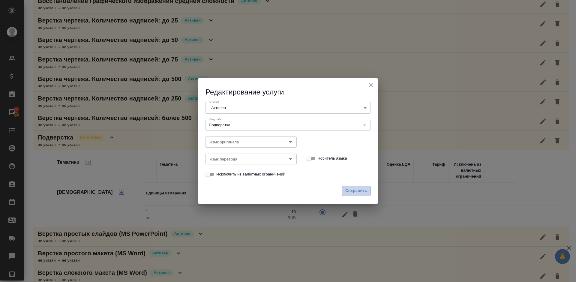
click at [357, 191] on span "Сохранить" at bounding box center [356, 190] width 22 height 7
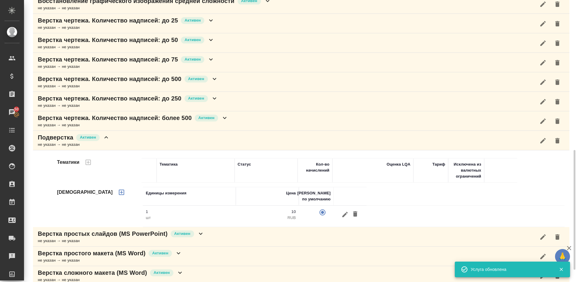
click at [127, 139] on div "Подверстка Активен не указан → не указан" at bounding box center [301, 140] width 536 height 19
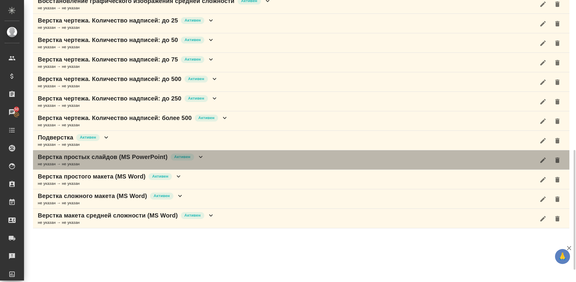
click at [214, 159] on div "Верстка простых слайдов (MS PowerPoint) Активен не указан → не указан" at bounding box center [301, 159] width 536 height 19
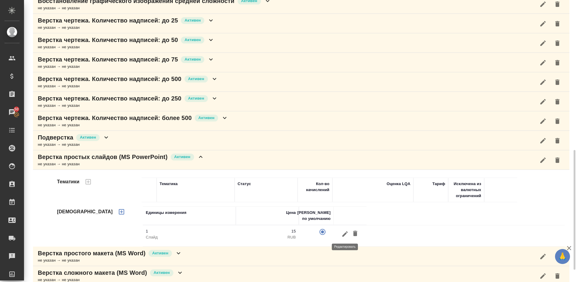
click at [344, 234] on icon "button" at bounding box center [344, 233] width 5 height 5
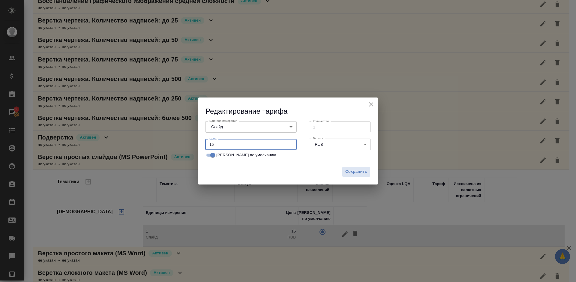
click at [218, 145] on input "15" at bounding box center [250, 144] width 91 height 11
type input "10"
click at [354, 169] on span "Сохранить" at bounding box center [356, 171] width 22 height 7
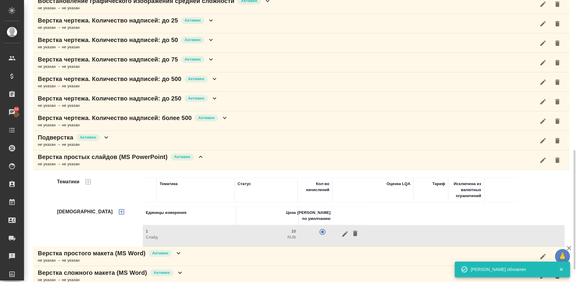
click at [215, 159] on div "Верстка простых слайдов (MS PowerPoint) Активен не указан → не указан" at bounding box center [301, 159] width 536 height 19
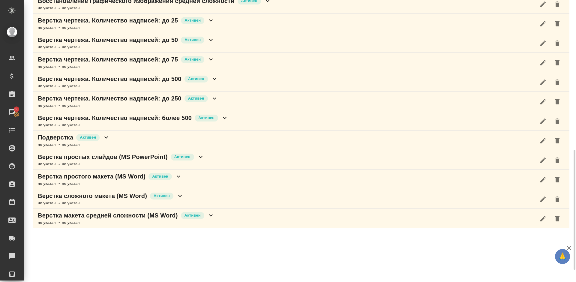
click at [198, 180] on div "Верстка простого макета (MS Word) Активен не указан → не указан" at bounding box center [301, 179] width 536 height 19
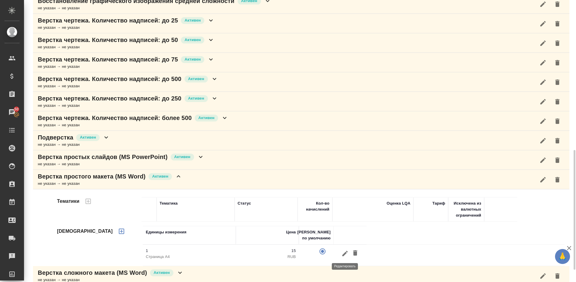
click at [348, 254] on icon "button" at bounding box center [344, 253] width 7 height 7
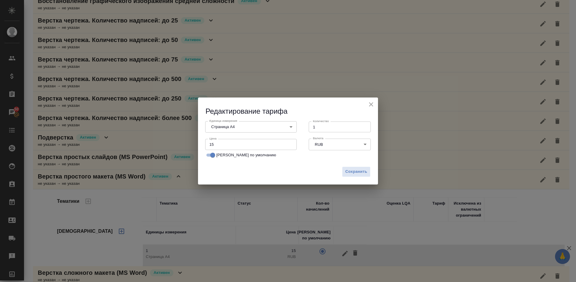
click at [217, 145] on input "15" at bounding box center [250, 144] width 91 height 11
type input "10"
click at [358, 172] on span "Сохранить" at bounding box center [356, 171] width 22 height 7
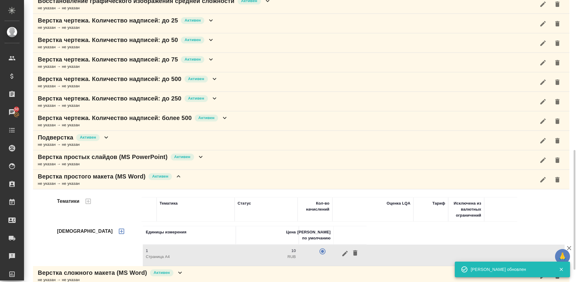
click at [214, 180] on div "Верстка простого макета (MS Word) Активен не указан → не указан" at bounding box center [301, 179] width 536 height 19
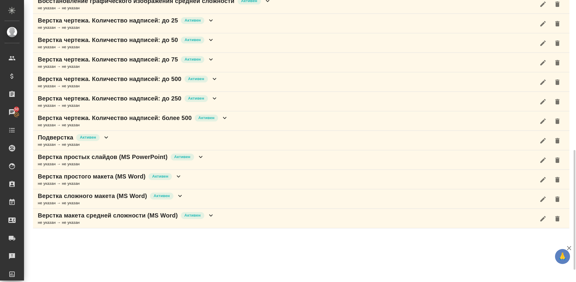
click at [208, 195] on div "Верстка сложного макета (MS Word) Активен не указан → не указан" at bounding box center [301, 198] width 536 height 19
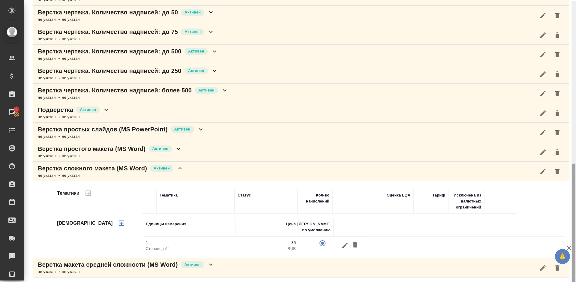
scroll to position [382, 0]
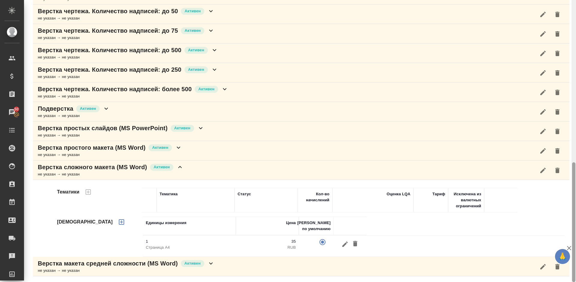
drag, startPoint x: 575, startPoint y: 160, endPoint x: 576, endPoint y: 196, distance: 35.7
click at [576, 196] on div at bounding box center [573, 141] width 4 height 282
click at [346, 243] on icon "button" at bounding box center [344, 243] width 5 height 5
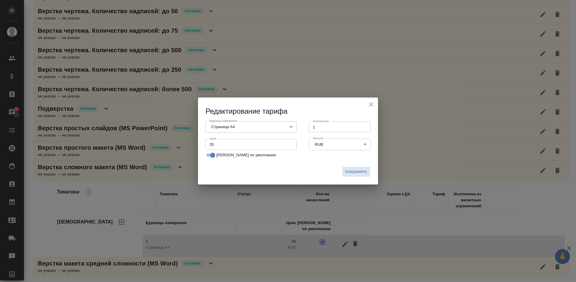
click at [219, 145] on input "35" at bounding box center [250, 144] width 91 height 11
type input "3"
type input "20"
click at [356, 171] on span "Сохранить" at bounding box center [356, 171] width 22 height 7
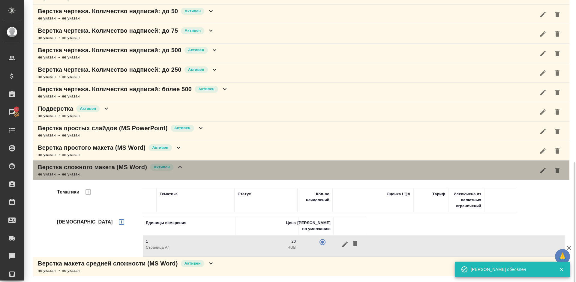
click at [194, 169] on div "Верстка сложного макета (MS Word) [PERSON_NAME] не указан → не указан" at bounding box center [301, 169] width 536 height 19
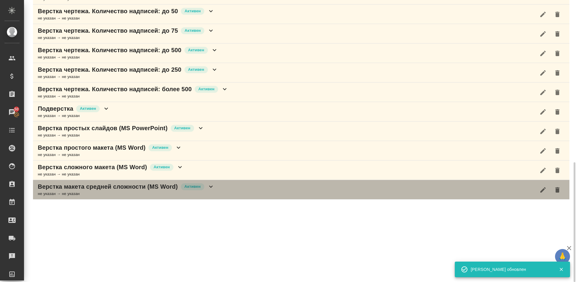
click at [253, 189] on div "Верстка макета средней сложности (MS Word) [PERSON_NAME] не указан → не указан" at bounding box center [301, 189] width 536 height 19
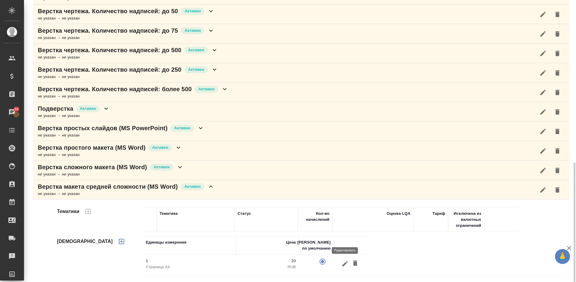
click at [345, 262] on icon "button" at bounding box center [344, 263] width 7 height 7
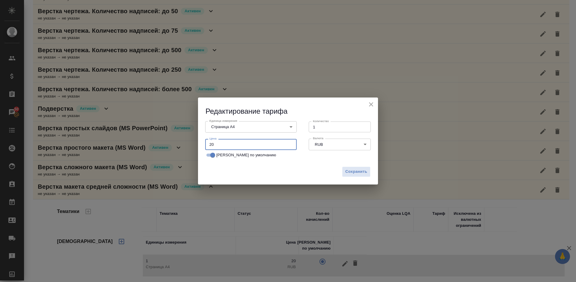
click at [219, 143] on input "20" at bounding box center [250, 144] width 91 height 11
type input "2"
type input "10"
click at [358, 171] on span "Сохранить" at bounding box center [356, 171] width 22 height 7
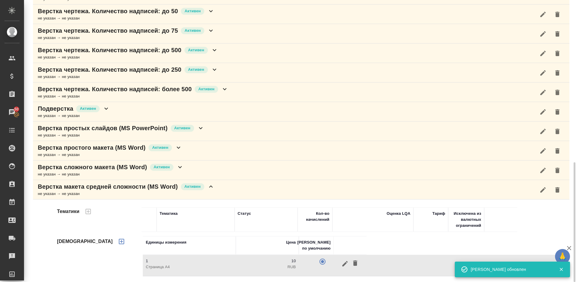
click at [225, 187] on div "Верстка макета средней сложности (MS Word) [PERSON_NAME] не указан → не указан" at bounding box center [301, 189] width 536 height 19
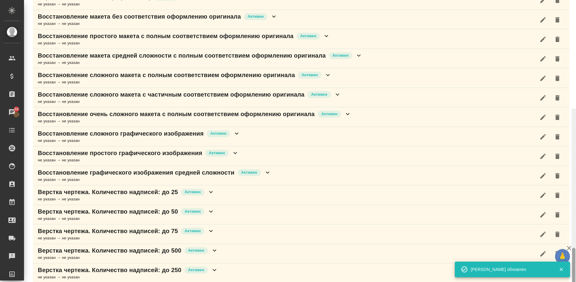
drag, startPoint x: 574, startPoint y: 155, endPoint x: 574, endPoint y: 97, distance: 58.5
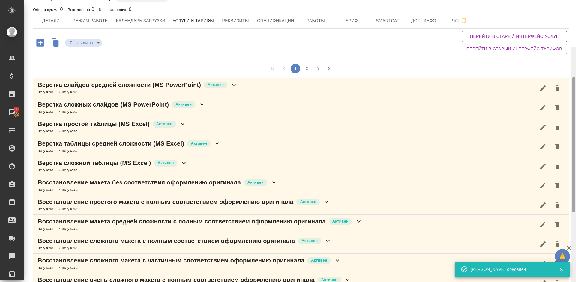
drag, startPoint x: 574, startPoint y: 97, endPoint x: 575, endPoint y: 17, distance: 79.8
click at [575, 77] on div at bounding box center [573, 144] width 3 height 135
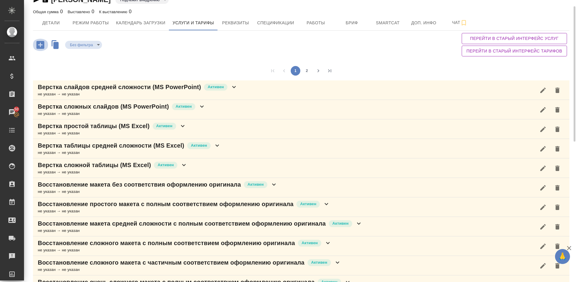
click at [39, 46] on icon "button" at bounding box center [40, 45] width 8 height 8
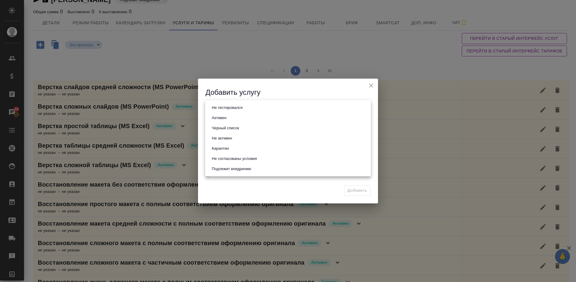
click at [237, 106] on body "🙏 .cls-1 fill:#fff; AWATERA Lazareva Anastasia Клиенты Спецификации Заказы 50 Ч…" at bounding box center [288, 141] width 576 height 282
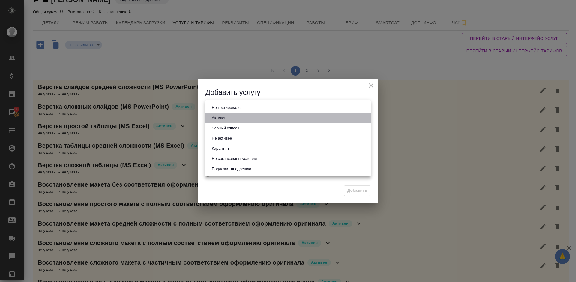
click at [237, 115] on li "Активен" at bounding box center [288, 118] width 166 height 10
type input "active"
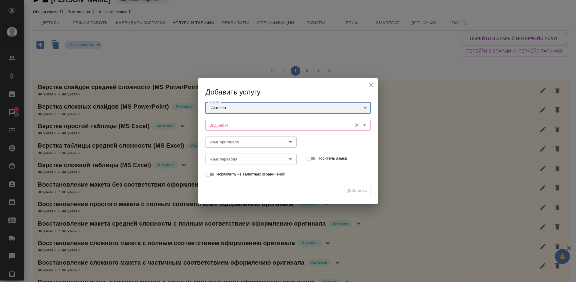
click at [227, 121] on div "Вид работ" at bounding box center [288, 125] width 166 height 11
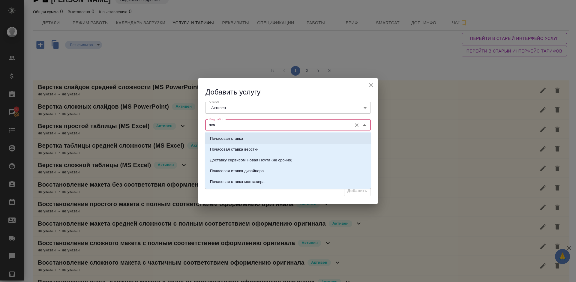
click at [241, 135] on li "Почасовая ставка" at bounding box center [288, 138] width 166 height 11
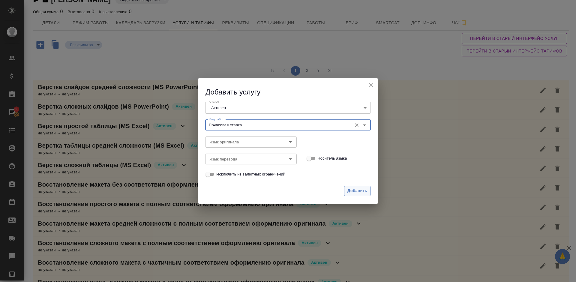
type input "Почасовая ставка"
click at [351, 190] on span "Добавить" at bounding box center [357, 190] width 20 height 7
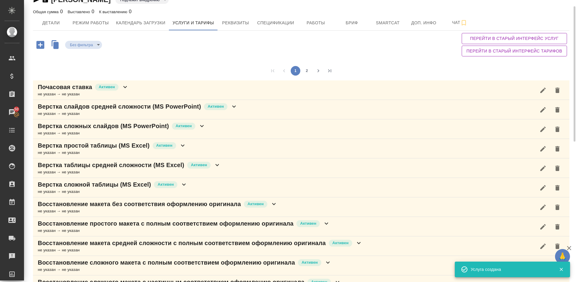
click at [171, 93] on div "Почасовая ставка Активен не указан → не указан" at bounding box center [301, 89] width 536 height 19
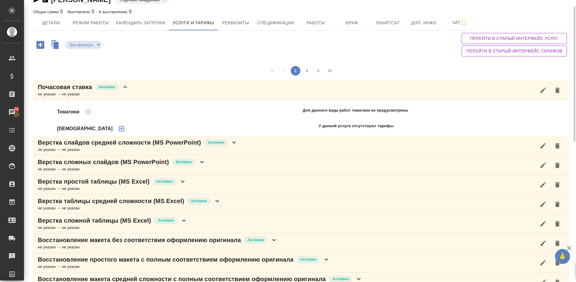
click at [119, 129] on icon "button" at bounding box center [121, 128] width 5 height 5
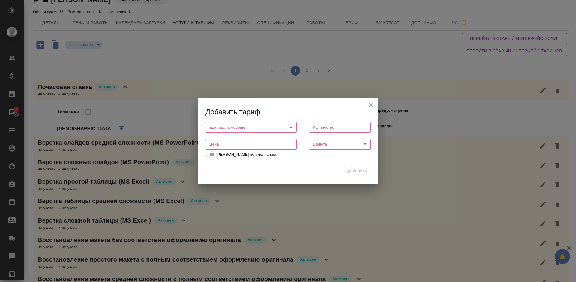
click at [231, 126] on body "🙏 .cls-1 fill:#fff; AWATERA Lazareva Anastasia Клиенты Спецификации Заказы 50 Ч…" at bounding box center [288, 141] width 576 height 282
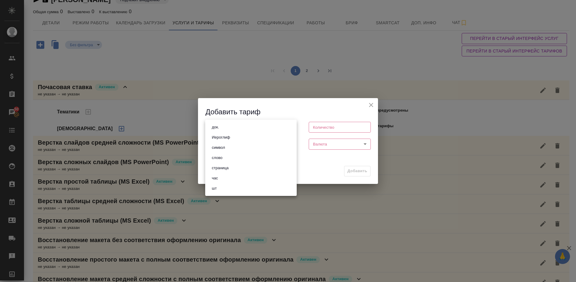
click at [229, 178] on li "час" at bounding box center [250, 178] width 91 height 10
type input "5a8b1489cc6b4906c91bfd93"
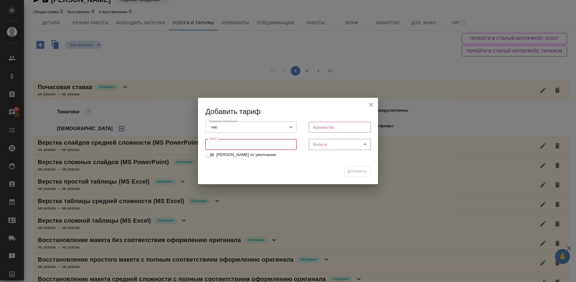
click at [218, 142] on input "number" at bounding box center [250, 144] width 91 height 11
click at [328, 128] on input "number" at bounding box center [340, 127] width 62 height 11
type input "1"
click at [268, 145] on input "number" at bounding box center [250, 144] width 91 height 11
type input "750"
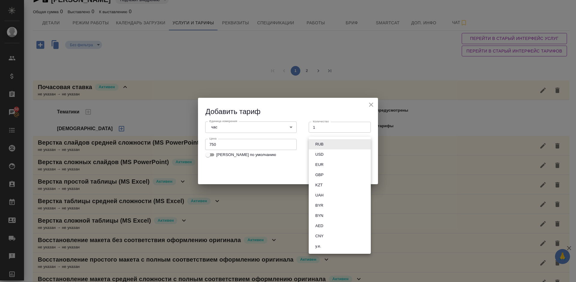
click at [345, 141] on body "🙏 .cls-1 fill:#fff; AWATERA Lazareva Anastasia Клиенты Спецификации Заказы 50 Ч…" at bounding box center [288, 141] width 576 height 282
click at [319, 141] on li "RUB" at bounding box center [340, 144] width 62 height 10
type input "RUB"
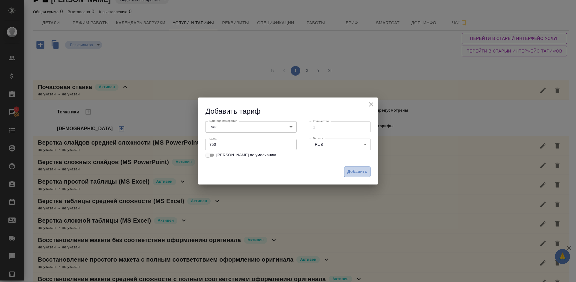
click at [356, 170] on span "Добавить" at bounding box center [357, 171] width 20 height 7
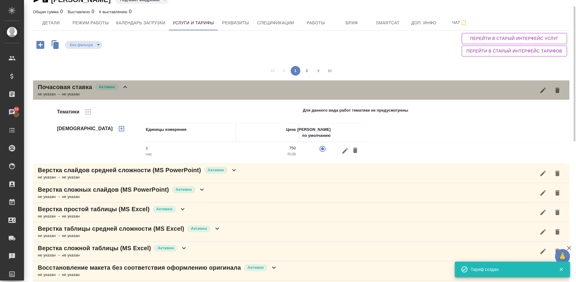
click at [188, 88] on div "Почасовая ставка Активен не указан → не указан" at bounding box center [301, 89] width 536 height 19
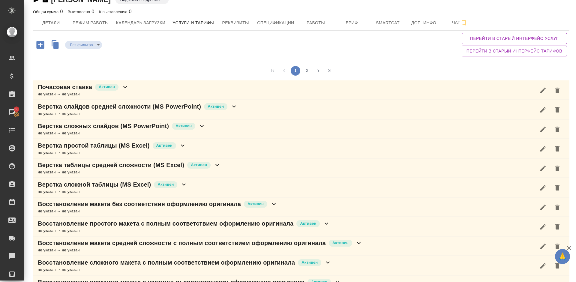
scroll to position [295, 0]
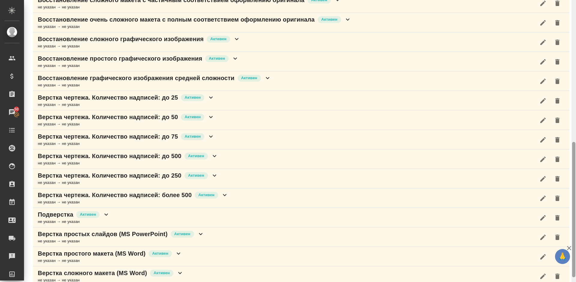
drag, startPoint x: 575, startPoint y: 97, endPoint x: 575, endPoint y: 61, distance: 35.1
click at [575, 61] on div at bounding box center [573, 141] width 4 height 282
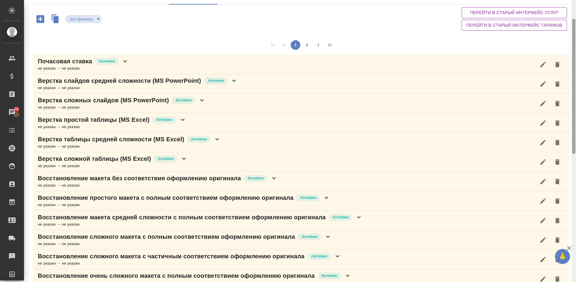
drag, startPoint x: 573, startPoint y: 173, endPoint x: 576, endPoint y: 52, distance: 120.6
click at [576, 52] on div at bounding box center [573, 141] width 4 height 282
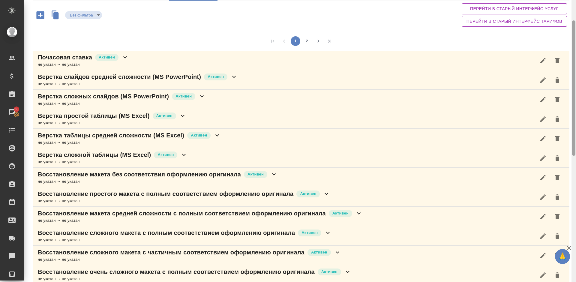
scroll to position [305, 0]
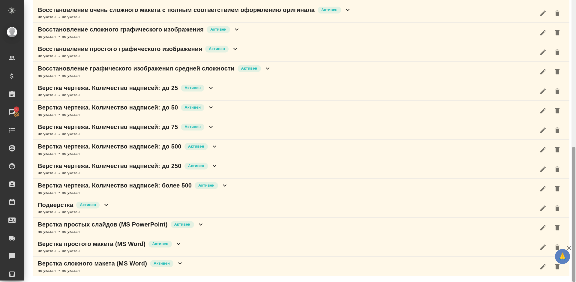
drag, startPoint x: 575, startPoint y: 54, endPoint x: 574, endPoint y: 1, distance: 52.8
click at [574, 1] on div at bounding box center [573, 141] width 4 height 282
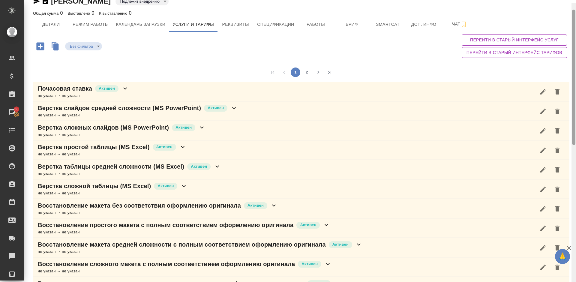
scroll to position [0, 0]
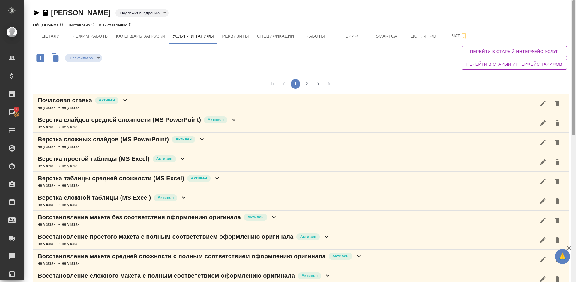
drag, startPoint x: 575, startPoint y: 178, endPoint x: 575, endPoint y: 19, distance: 159.9
click at [575, 19] on div at bounding box center [573, 67] width 3 height 135
click at [307, 84] on button "2" at bounding box center [307, 84] width 10 height 10
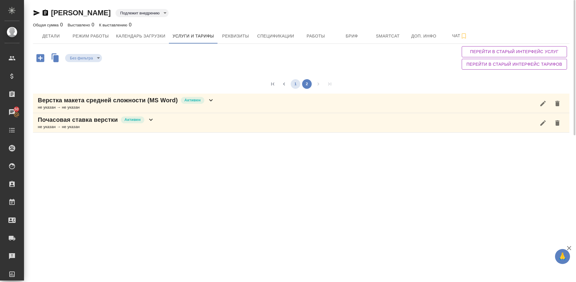
click at [298, 83] on button "1" at bounding box center [296, 84] width 10 height 10
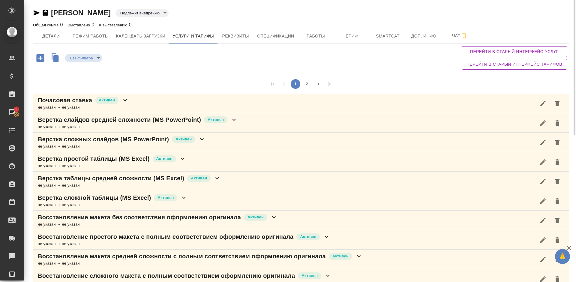
click at [559, 104] on icon "button" at bounding box center [557, 103] width 4 height 5
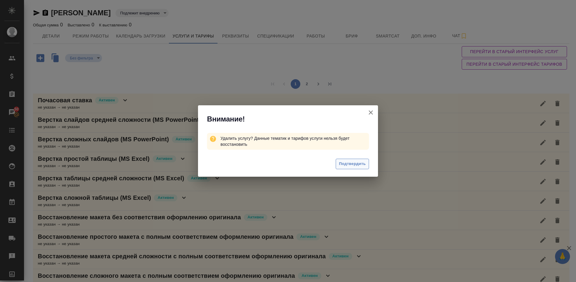
click at [352, 163] on span "Подтвердить" at bounding box center [352, 163] width 27 height 7
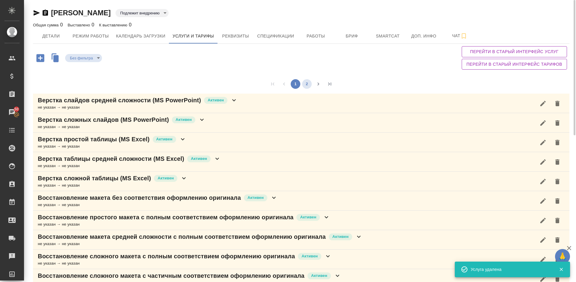
click at [307, 85] on button "2" at bounding box center [307, 84] width 10 height 10
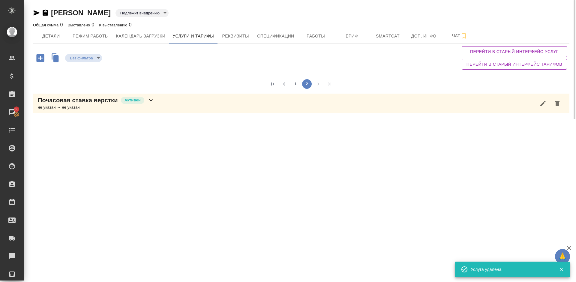
click at [177, 103] on div "Почасовая ставка верстки Активен не указан → не указан" at bounding box center [301, 103] width 536 height 19
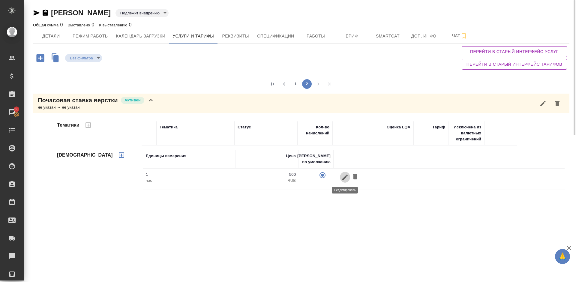
click at [344, 178] on icon "button" at bounding box center [344, 176] width 5 height 5
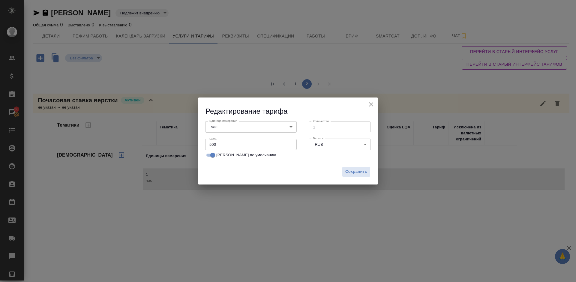
click at [219, 143] on input "500" at bounding box center [250, 144] width 91 height 11
type input "5"
type input "750"
click at [356, 169] on span "Сохранить" at bounding box center [356, 171] width 22 height 7
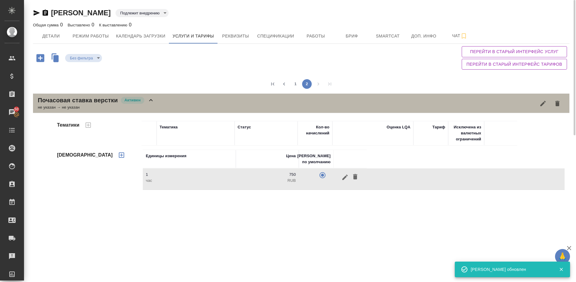
click at [167, 104] on div "Почасовая ставка верстки Активен не указан → не указан" at bounding box center [301, 103] width 536 height 19
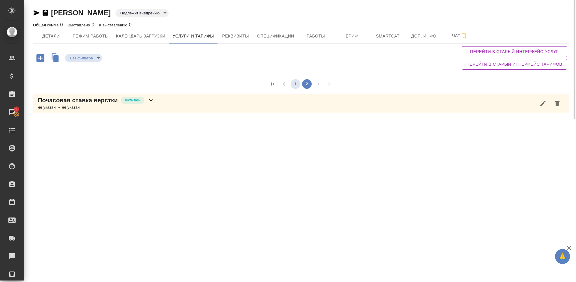
click at [298, 83] on button "1" at bounding box center [296, 84] width 10 height 10
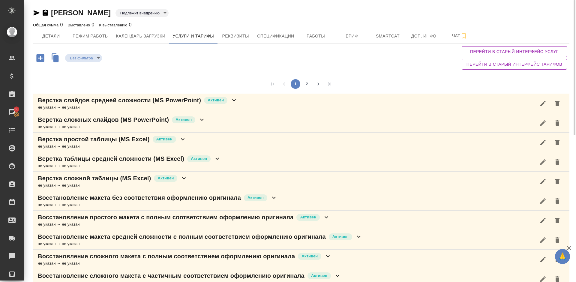
click at [289, 223] on div "не указан → не указан" at bounding box center [184, 224] width 292 height 6
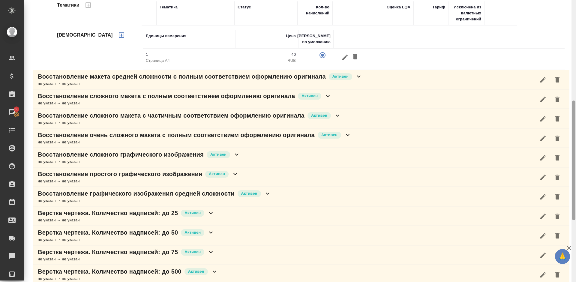
drag, startPoint x: 575, startPoint y: 62, endPoint x: 501, endPoint y: 143, distance: 109.8
click at [576, 161] on div at bounding box center [573, 141] width 4 height 282
click at [224, 212] on div "Верстка чертежа. Количество надписей: до 25 Активен не указан → не указан" at bounding box center [301, 215] width 536 height 19
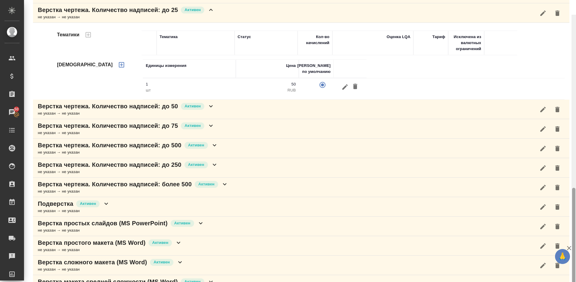
scroll to position [458, 0]
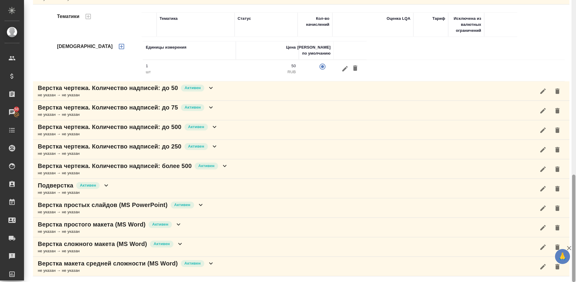
drag, startPoint x: 574, startPoint y: 121, endPoint x: 576, endPoint y: 244, distance: 123.0
click at [576, 244] on div at bounding box center [573, 141] width 4 height 282
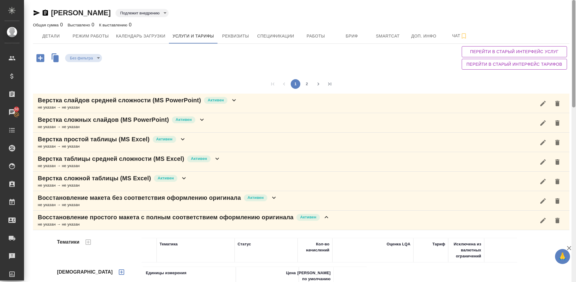
drag, startPoint x: 574, startPoint y: 183, endPoint x: 571, endPoint y: -11, distance: 194.7
click at [571, 0] on html "🙏 .cls-1 fill:#fff; AWATERA [PERSON_NAME] Спецификации Заказы 50 Чаты Todo Прое…" at bounding box center [288, 141] width 576 height 282
click at [334, 218] on div "Восстановление простого макета с полным соответствием оформлению оригинала [PER…" at bounding box center [301, 220] width 536 height 19
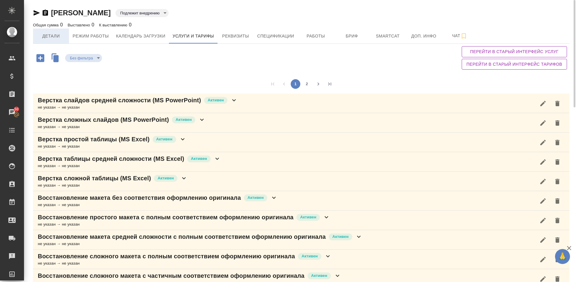
click at [57, 35] on span "Детали" at bounding box center [51, 35] width 29 height 7
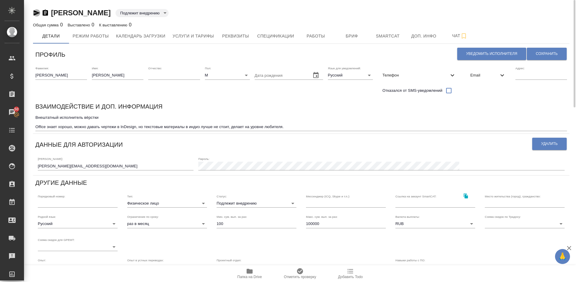
click at [35, 13] on icon "button" at bounding box center [37, 12] width 6 height 5
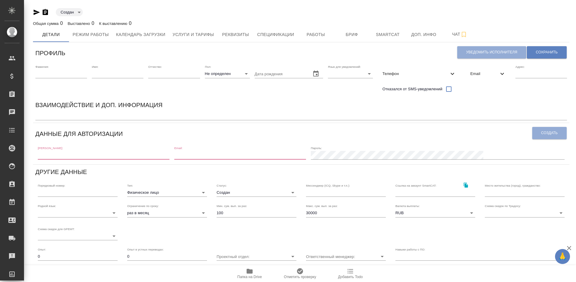
click at [73, 156] on input "text" at bounding box center [104, 155] width 132 height 8
paste input "[EMAIL_ADDRESS][DOMAIN_NAME]"
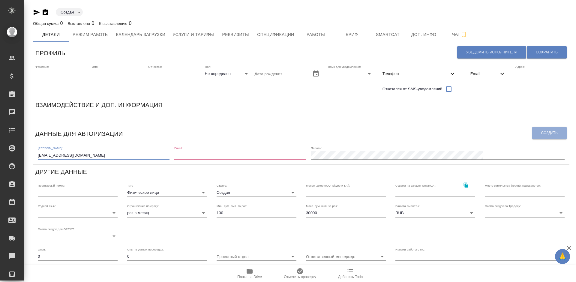
type input "[EMAIL_ADDRESS][DOMAIN_NAME]"
paste input "[EMAIL_ADDRESS][DOMAIN_NAME]"
click at [226, 156] on input "email" at bounding box center [240, 155] width 132 height 8
type input "[EMAIL_ADDRESS][DOMAIN_NAME]"
click at [538, 132] on button "Создать" at bounding box center [549, 133] width 34 height 12
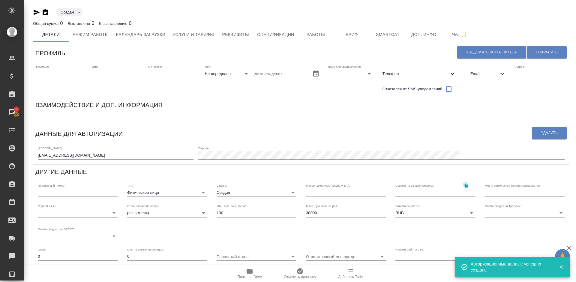
click at [56, 72] on input "text" at bounding box center [61, 74] width 52 height 8
paste input "[PERSON_NAME]"
drag, startPoint x: 73, startPoint y: 74, endPoint x: 55, endPoint y: 73, distance: 18.3
click at [55, 73] on input "[PERSON_NAME]" at bounding box center [61, 74] width 52 height 8
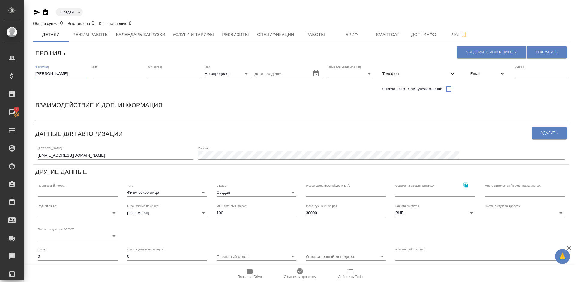
type input "[PERSON_NAME]"
click at [106, 73] on input "text" at bounding box center [118, 74] width 52 height 8
paste input "[PERSON_NAME]"
type input "[PERSON_NAME]"
click at [218, 73] on body "🙏 .cls-1 fill:#fff; AWATERA [PERSON_NAME] Спецификации Заказы 50 Чаты Todo Прое…" at bounding box center [288, 141] width 576 height 282
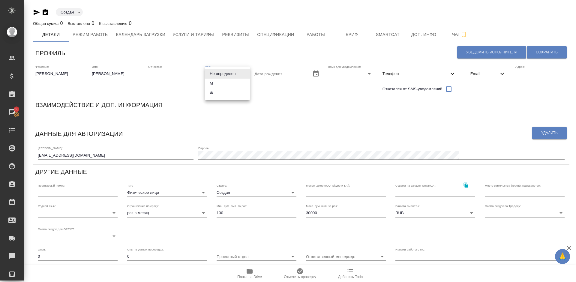
click at [223, 82] on li "М" at bounding box center [227, 84] width 45 height 10
type input "[DEMOGRAPHIC_DATA]"
click at [349, 73] on body "🙏 .cls-1 fill:#fff; AWATERA [PERSON_NAME] Спецификации Заказы 50 Чаты Todo Прое…" at bounding box center [288, 141] width 576 height 282
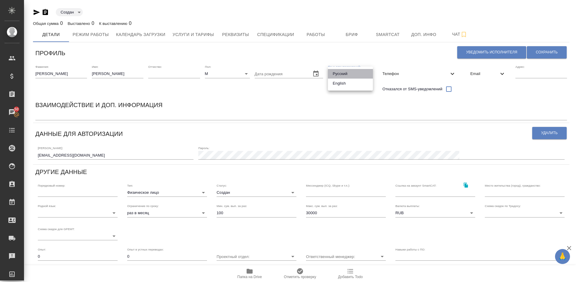
click at [343, 74] on li "Русский" at bounding box center [350, 74] width 45 height 10
type input "RU"
drag, startPoint x: 74, startPoint y: 155, endPoint x: 36, endPoint y: 155, distance: 37.8
click at [36, 155] on div "[PERSON_NAME]: [EMAIL_ADDRESS][DOMAIN_NAME] Пароль:" at bounding box center [301, 152] width 532 height 19
click at [478, 75] on span "Email" at bounding box center [484, 74] width 28 height 6
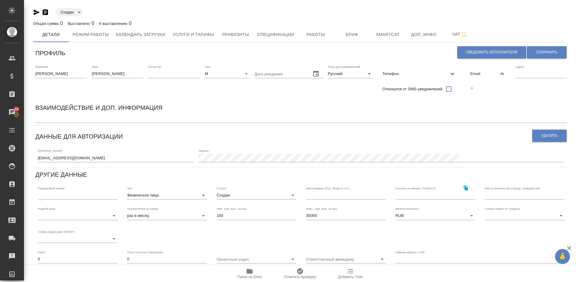
click at [471, 88] on icon "button" at bounding box center [471, 87] width 5 height 5
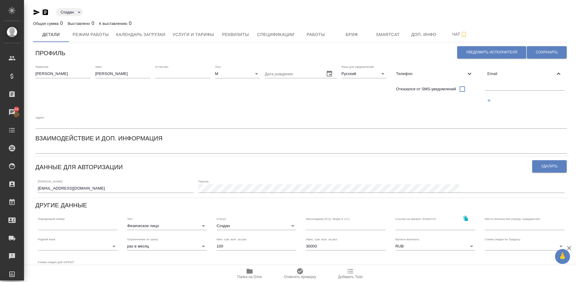
click at [497, 86] on input "text" at bounding box center [525, 86] width 80 height 7
paste input "[EMAIL_ADDRESS][DOMAIN_NAME]"
type input "[EMAIL_ADDRESS][DOMAIN_NAME]"
click at [544, 55] on button "Сохранить" at bounding box center [547, 52] width 40 height 12
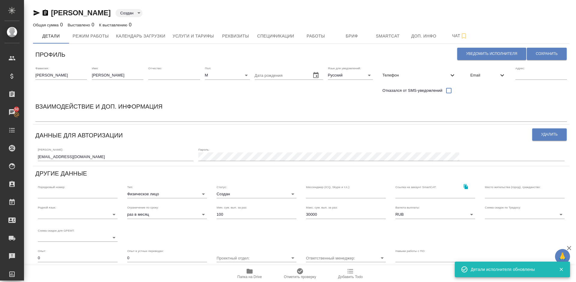
click at [243, 193] on body "🙏 .cls-1 fill:#fff; AWATERA [PERSON_NAME] Спецификации Заказы 50 Чаты Todo Прое…" at bounding box center [288, 141] width 576 height 282
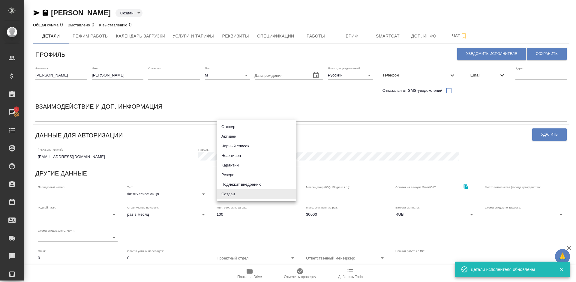
click at [246, 183] on li "Подлежит внедрению" at bounding box center [257, 185] width 80 height 10
type input "toBeImplemented"
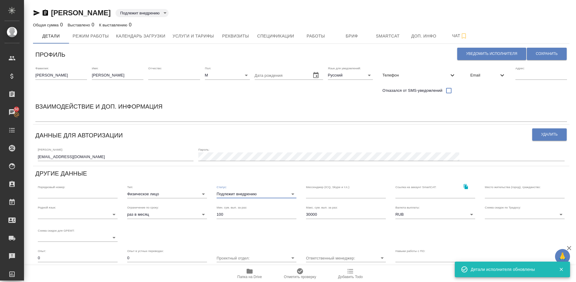
click at [320, 216] on input "30000" at bounding box center [346, 214] width 80 height 8
type input "3"
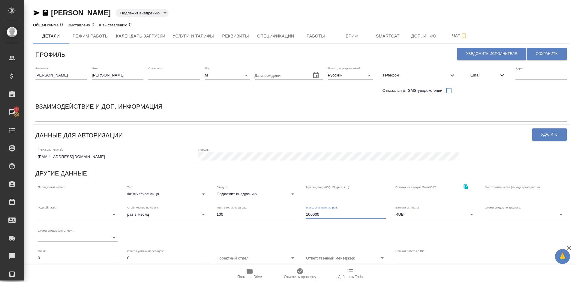
type input "100000"
click at [86, 214] on body "🙏 .cls-1 fill:#fff; AWATERA [PERSON_NAME] Спецификации Заказы 50 Чаты Todo Прое…" at bounding box center [288, 141] width 576 height 282
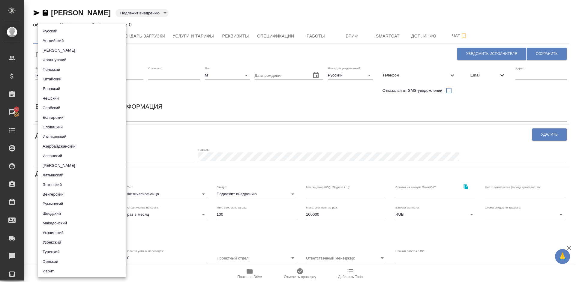
click at [87, 29] on li "Русский" at bounding box center [82, 31] width 88 height 10
type input "5b23e16b512f265610b605f7"
click at [248, 97] on div at bounding box center [288, 141] width 576 height 282
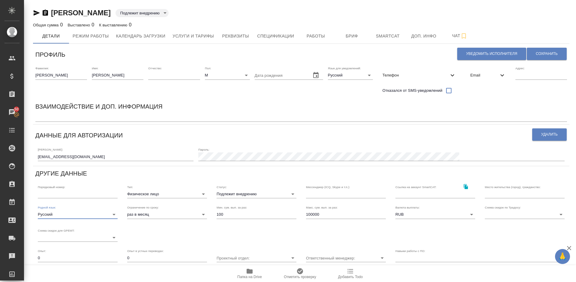
click at [379, 108] on div "Взаимодействие и доп. информация" at bounding box center [301, 108] width 532 height 12
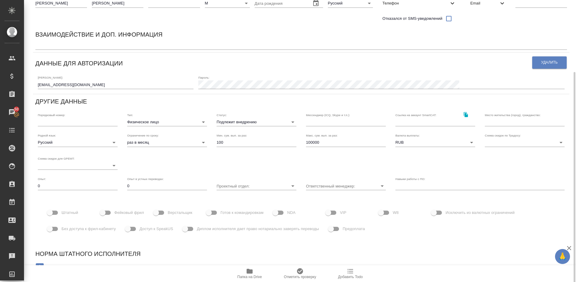
scroll to position [81, 0]
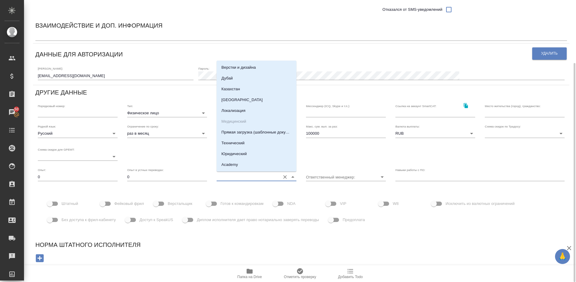
click at [267, 175] on input "Проектный отдел:" at bounding box center [247, 177] width 61 height 8
click at [243, 68] on p "Верстки и дизайна" at bounding box center [238, 67] width 34 height 6
type input "Верстки и дизайна"
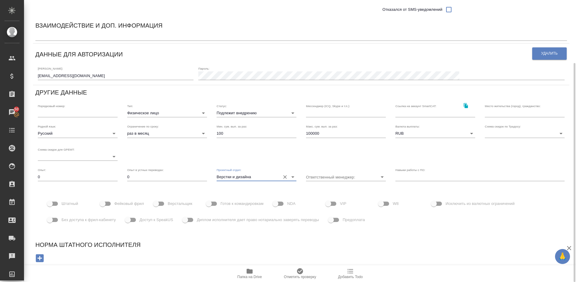
click at [163, 203] on input "Верстальщик" at bounding box center [156, 203] width 34 height 11
checkbox input "true"
click at [348, 55] on div "Данные для авторизации" at bounding box center [283, 53] width 496 height 15
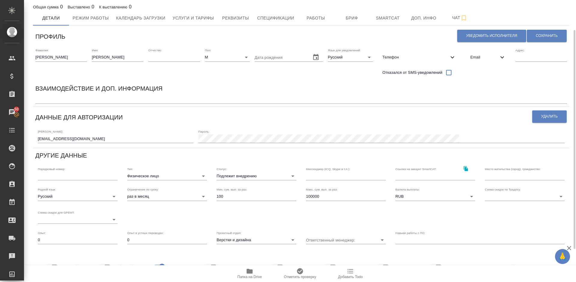
scroll to position [0, 0]
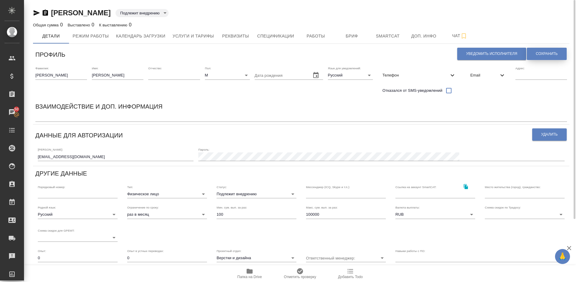
click at [547, 51] on button "Сохранить" at bounding box center [547, 54] width 40 height 12
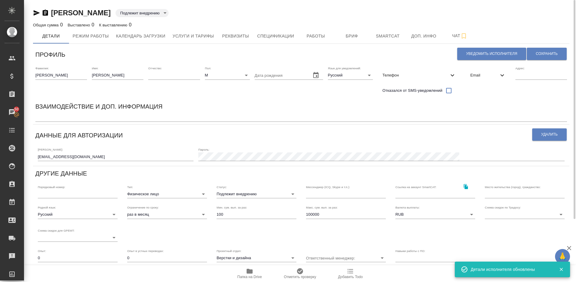
click at [87, 114] on div "x" at bounding box center [301, 117] width 532 height 8
paste textarea "Внештатный исполнитель вёрстки"
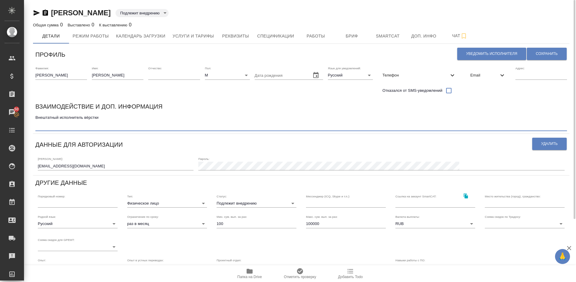
paste textarea "Ставки конские на всё, кроме чертежей. В чертежах он хорош."
type textarea "Внештатный исполнитель вёрстки Ставки конские на всё, кроме чертежей. В чертежа…"
click at [550, 50] on button "Сохранить" at bounding box center [547, 54] width 40 height 12
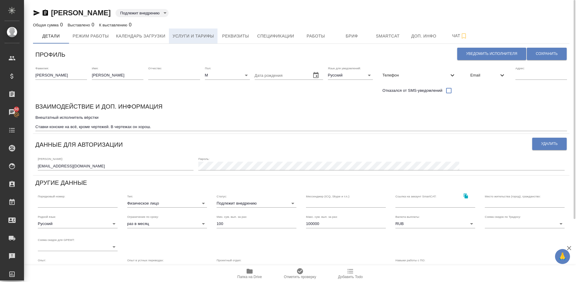
click at [202, 35] on span "Услуги и тарифы" at bounding box center [192, 35] width 41 height 7
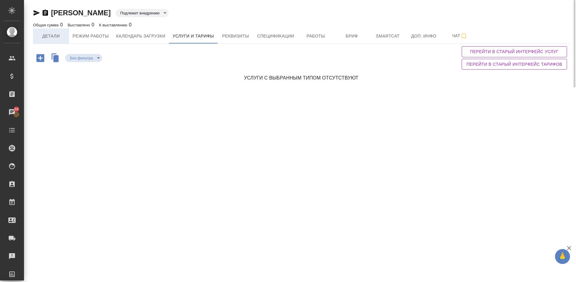
click at [59, 37] on span "Детали" at bounding box center [51, 35] width 29 height 7
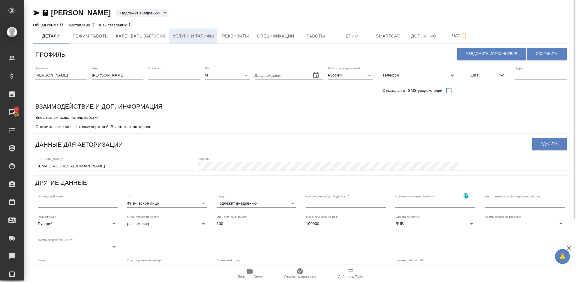
click at [193, 36] on span "Услуги и тарифы" at bounding box center [192, 35] width 41 height 7
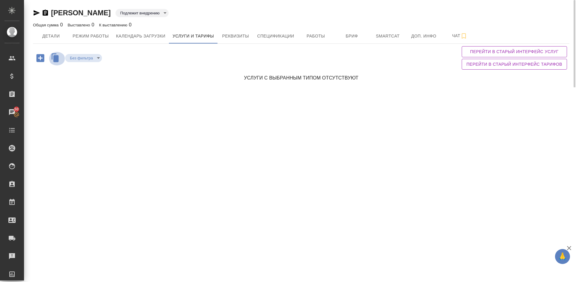
click at [54, 55] on icon "button" at bounding box center [55, 58] width 5 height 7
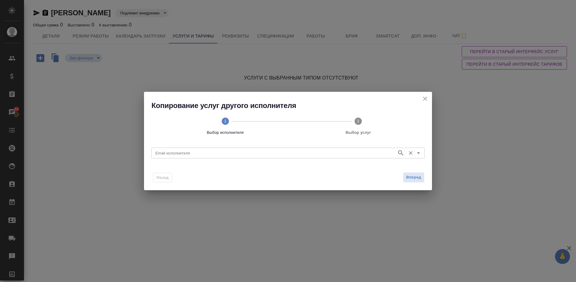
click at [193, 152] on input "Email исполнителя" at bounding box center [273, 152] width 241 height 7
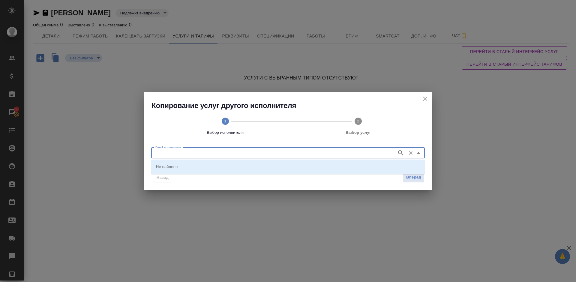
paste input "[EMAIL_ADDRESS][DOMAIN_NAME]"
type input "[EMAIL_ADDRESS][DOMAIN_NAME]"
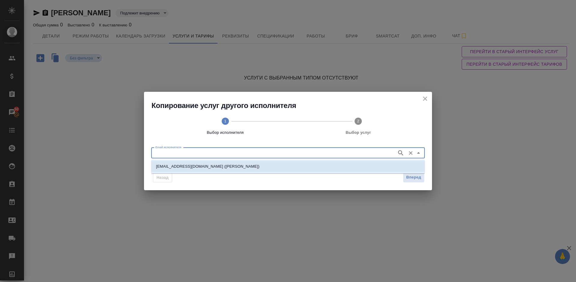
click at [220, 166] on p "[EMAIL_ADDRESS][DOMAIN_NAME] ([PERSON_NAME])" at bounding box center [207, 166] width 103 height 6
type input "[EMAIL_ADDRESS][DOMAIN_NAME] ([PERSON_NAME])"
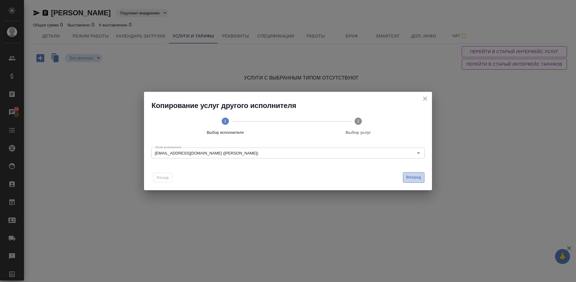
click at [417, 176] on span "Вперед" at bounding box center [413, 177] width 15 height 7
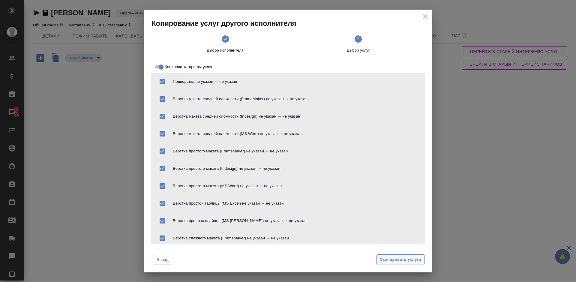
click at [390, 258] on span "Скопировать услуги" at bounding box center [400, 259] width 41 height 7
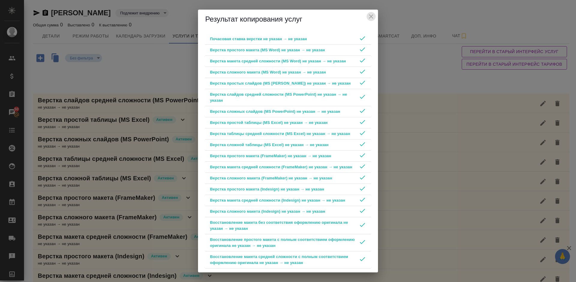
click at [373, 13] on icon "close" at bounding box center [370, 16] width 7 height 7
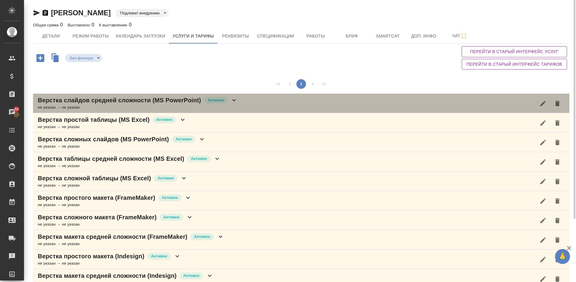
click at [246, 103] on div "Верстка слайдов средней сложности (MS PowerPoint) [PERSON_NAME] не указан → не …" at bounding box center [301, 103] width 536 height 19
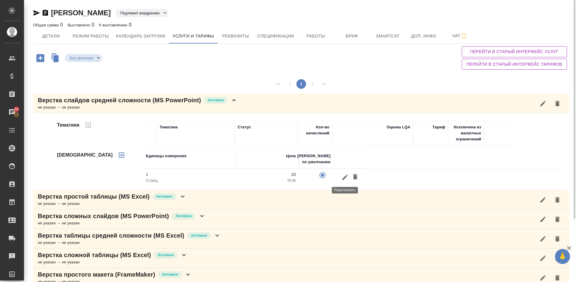
click at [347, 177] on icon "button" at bounding box center [344, 177] width 7 height 7
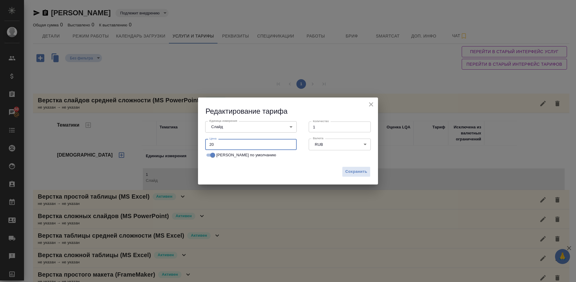
click at [216, 143] on input "20" at bounding box center [250, 144] width 91 height 11
type input "2"
type input "70"
click at [350, 172] on span "Сохранить" at bounding box center [356, 171] width 22 height 7
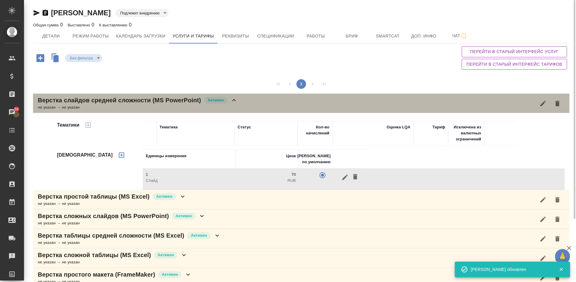
click at [243, 103] on div "Верстка слайдов средней сложности (MS PowerPoint) [PERSON_NAME] не указан → не …" at bounding box center [301, 103] width 536 height 19
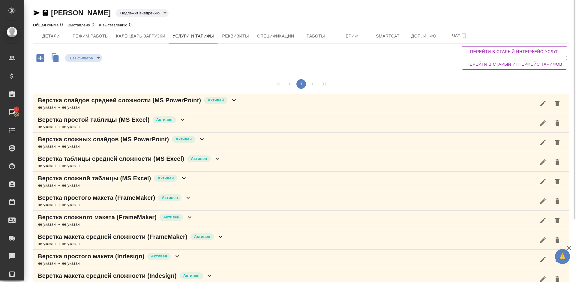
click at [200, 118] on div "Верстка простой таблицы (MS Excel) [PERSON_NAME] не указан → не указан" at bounding box center [301, 122] width 536 height 19
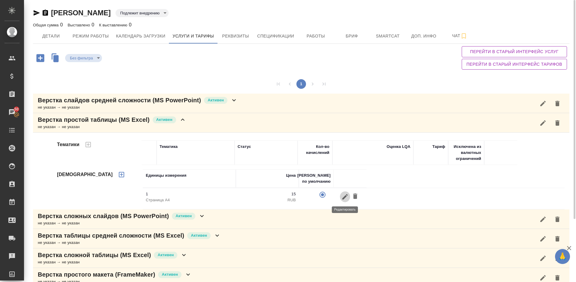
click at [347, 197] on icon "button" at bounding box center [344, 196] width 7 height 7
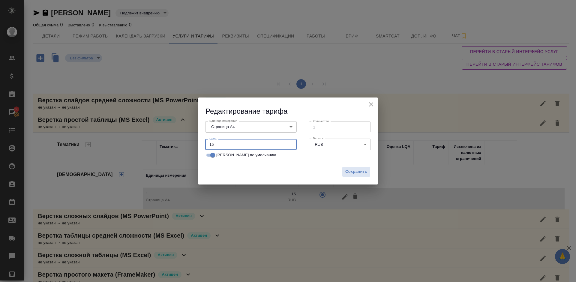
click at [221, 140] on input "15" at bounding box center [250, 144] width 91 height 11
type input "1"
type input "40"
click at [354, 173] on span "Сохранить" at bounding box center [356, 171] width 22 height 7
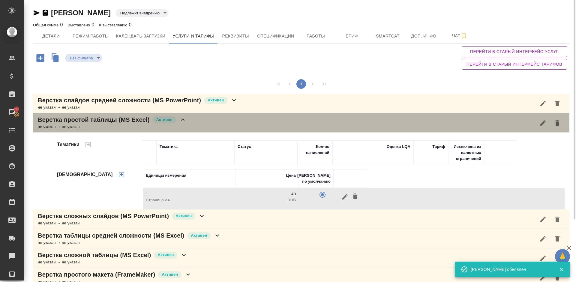
click at [203, 124] on div "Верстка простой таблицы (MS Excel) [PERSON_NAME] не указан → не указан" at bounding box center [301, 122] width 536 height 19
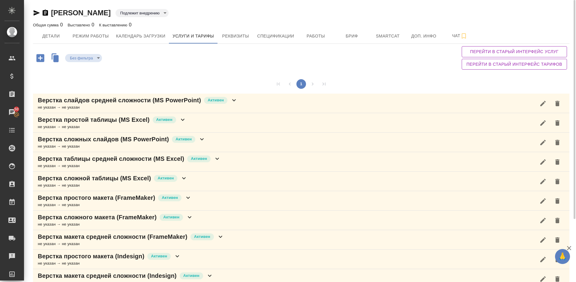
click at [230, 142] on div "Верстка сложных слайдов (MS PowerPoint) [PERSON_NAME] не указан → не указан" at bounding box center [301, 142] width 536 height 19
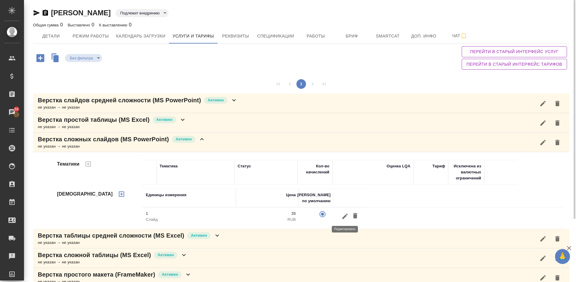
click at [344, 218] on icon "button" at bounding box center [344, 216] width 7 height 7
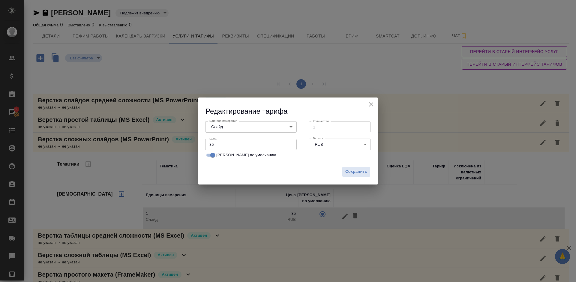
click at [224, 143] on input "35" at bounding box center [250, 144] width 91 height 11
type input "3"
type input "150"
click at [354, 171] on span "Сохранить" at bounding box center [356, 171] width 22 height 7
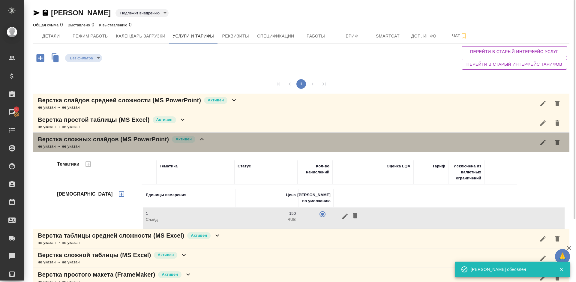
click at [211, 135] on div "Верстка сложных слайдов (MS PowerPoint) [PERSON_NAME] не указан → не указан" at bounding box center [301, 142] width 536 height 19
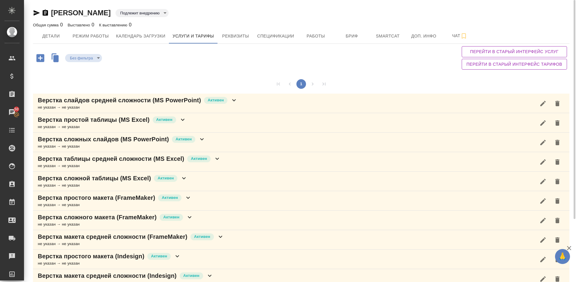
click at [228, 161] on div "Верстка таблицы средней сложности (MS Excel) Активен не указан → не указан" at bounding box center [301, 161] width 536 height 19
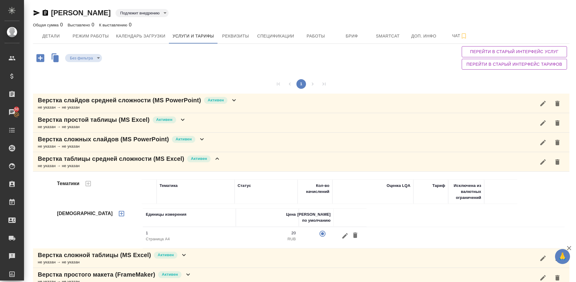
scroll to position [282, 0]
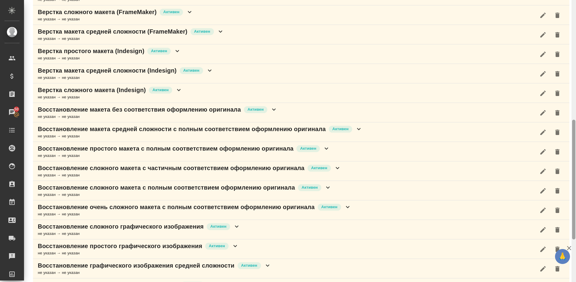
drag, startPoint x: 575, startPoint y: 83, endPoint x: 576, endPoint y: 106, distance: 23.4
click at [576, 106] on div at bounding box center [573, 141] width 4 height 282
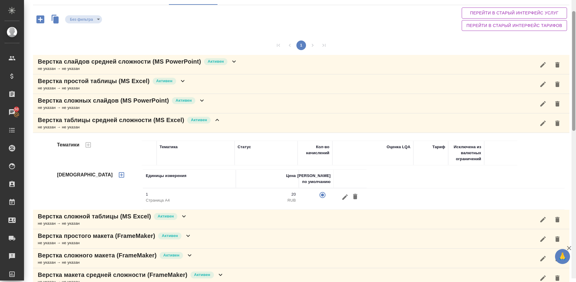
scroll to position [34, 0]
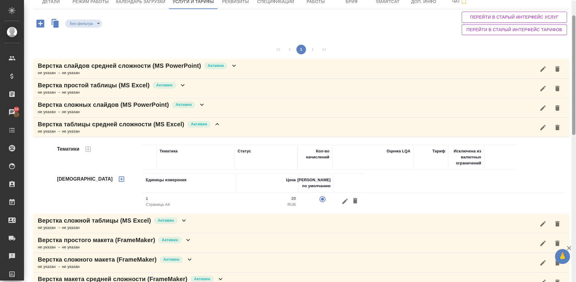
drag, startPoint x: 574, startPoint y: 137, endPoint x: 574, endPoint y: 32, distance: 105.0
click at [574, 32] on div at bounding box center [573, 75] width 3 height 120
click at [210, 110] on div "Верстка сложных слайдов (MS PowerPoint) Активен не указан → не указан" at bounding box center [301, 107] width 536 height 19
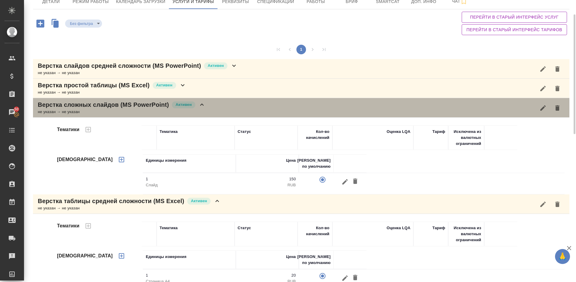
click at [210, 110] on div "Верстка сложных слайдов (MS PowerPoint) Активен не указан → не указан" at bounding box center [301, 107] width 536 height 19
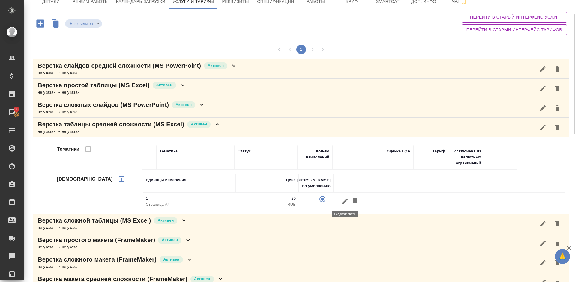
click at [347, 200] on icon "button" at bounding box center [344, 201] width 7 height 7
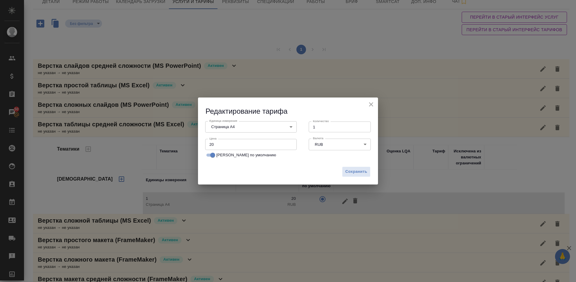
click at [230, 142] on input "20" at bounding box center [250, 144] width 91 height 11
type input "2"
type input "70"
click at [350, 173] on span "Сохранить" at bounding box center [356, 171] width 22 height 7
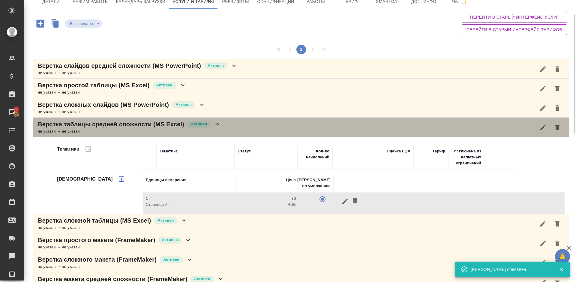
click at [237, 126] on div "Верстка таблицы средней сложности (MS Excel) Активен не указан → не указан" at bounding box center [301, 127] width 536 height 19
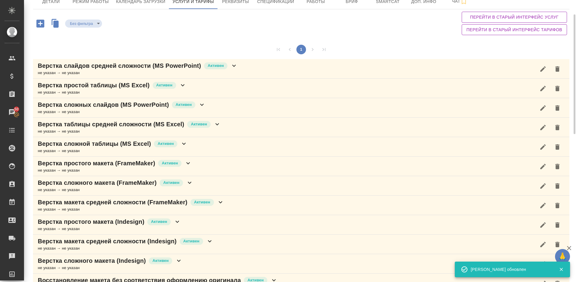
click at [211, 151] on div "Верстка сложной таблицы (MS Excel) Активен не указан → не указан" at bounding box center [301, 146] width 536 height 19
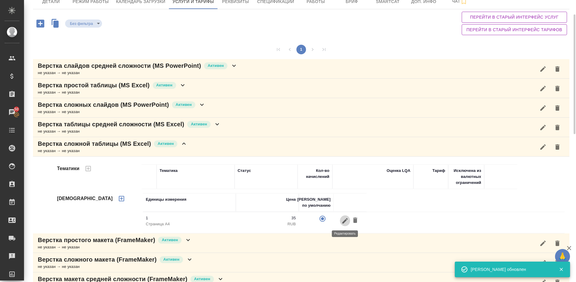
click at [347, 221] on icon "button" at bounding box center [344, 220] width 7 height 7
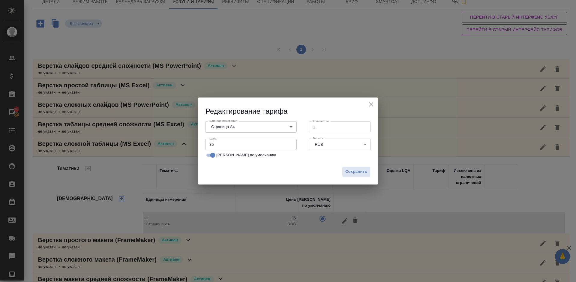
click at [221, 145] on input "35" at bounding box center [250, 144] width 91 height 11
type input "3"
type input "150"
click at [355, 172] on span "Сохранить" at bounding box center [356, 171] width 22 height 7
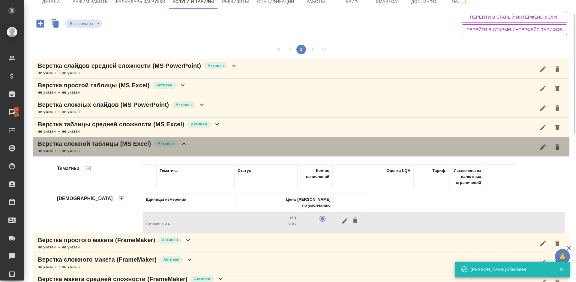
click at [190, 145] on div "Верстка сложной таблицы (MS Excel) Активен не указан → не указан" at bounding box center [301, 146] width 536 height 19
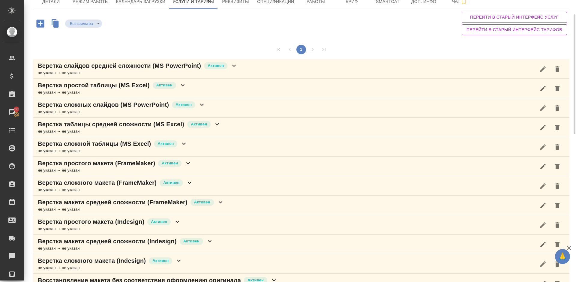
click at [199, 167] on div "Верстка простого макета (FrameMaker) Активен не указан → не указан" at bounding box center [301, 166] width 536 height 19
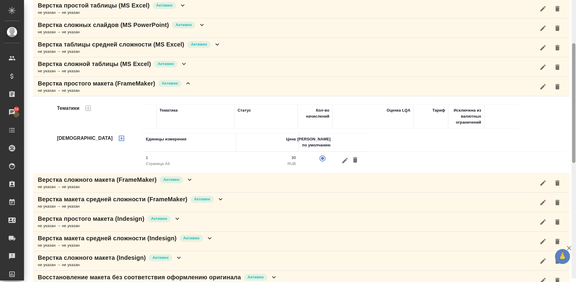
drag, startPoint x: 575, startPoint y: 75, endPoint x: 576, endPoint y: 104, distance: 29.1
click at [576, 104] on div at bounding box center [573, 137] width 4 height 282
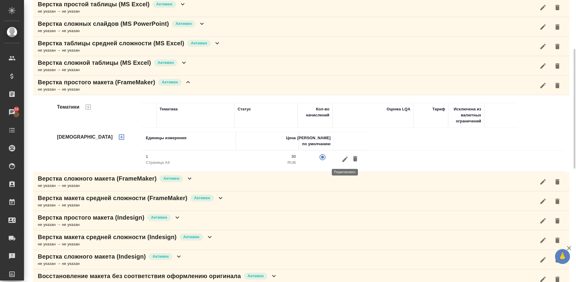
click at [346, 161] on icon "button" at bounding box center [344, 159] width 7 height 7
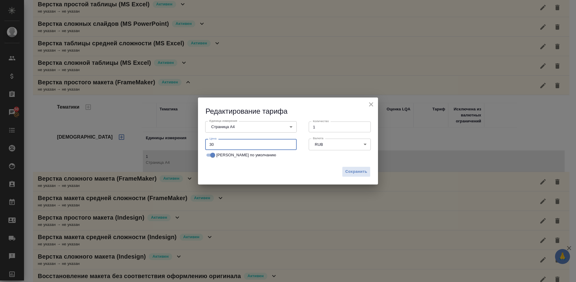
click at [215, 144] on input "30" at bounding box center [250, 144] width 91 height 11
type input "3"
type input "80"
click at [355, 169] on span "Сохранить" at bounding box center [356, 171] width 22 height 7
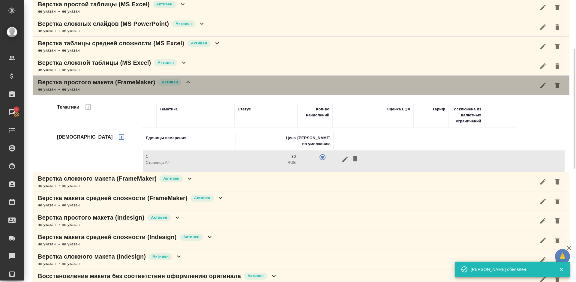
click at [191, 86] on div "Верстка простого макета (FrameMaker) Активен" at bounding box center [115, 82] width 154 height 8
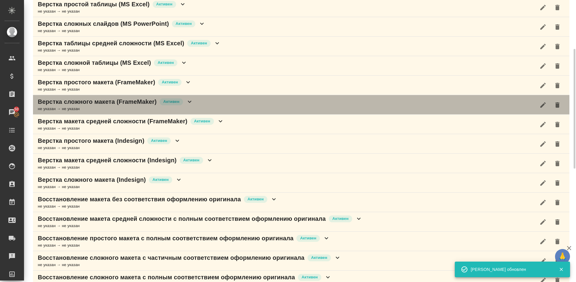
click at [204, 106] on div "Верстка сложного макета (FrameMaker) Активен не указан → не указан" at bounding box center [301, 104] width 536 height 19
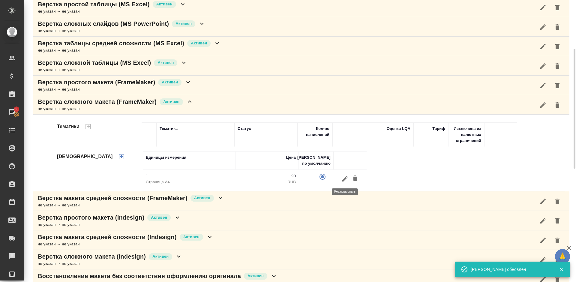
click at [344, 178] on icon "button" at bounding box center [344, 178] width 5 height 5
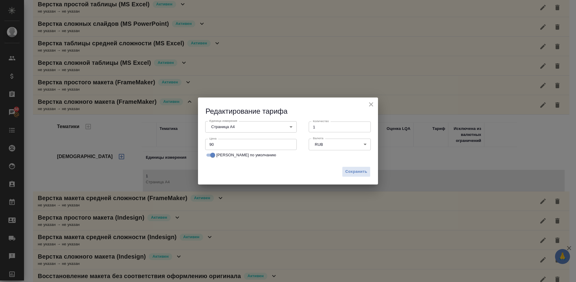
click at [221, 146] on input "90" at bounding box center [250, 144] width 91 height 11
type input "9"
type input "310"
click at [356, 169] on span "Сохранить" at bounding box center [356, 171] width 22 height 7
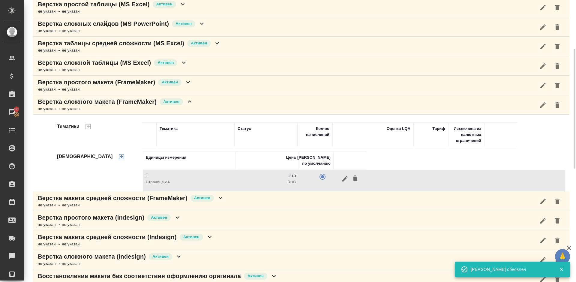
click at [206, 105] on div "Верстка сложного макета (FrameMaker) Активен не указан → не указан" at bounding box center [301, 104] width 536 height 19
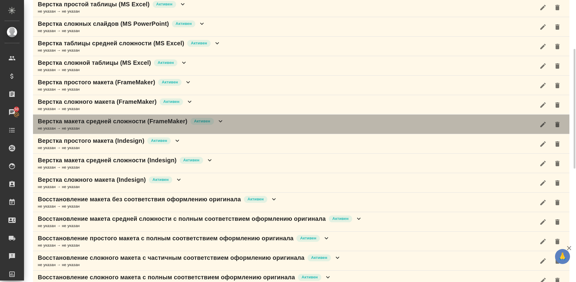
click at [239, 124] on div "Верстка макета средней сложности (FrameMaker) Активен не указан → не указан" at bounding box center [301, 124] width 536 height 19
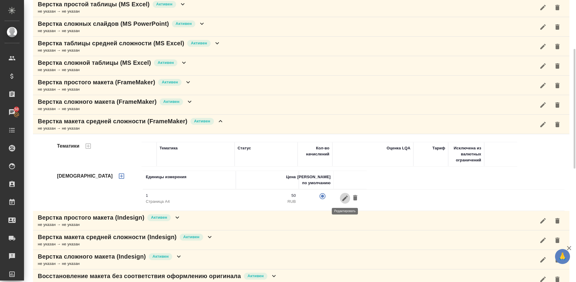
click at [349, 198] on button "button" at bounding box center [345, 198] width 10 height 11
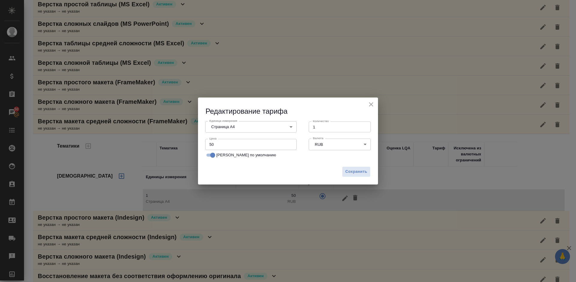
click at [222, 145] on input "50" at bounding box center [250, 144] width 91 height 11
click at [210, 144] on input "50" at bounding box center [250, 144] width 91 height 11
type input "150"
click at [353, 172] on span "Сохранить" at bounding box center [356, 171] width 22 height 7
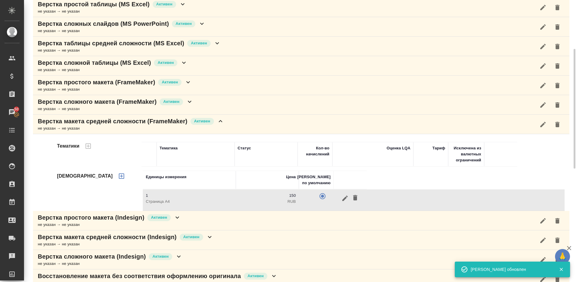
click at [229, 121] on div "Верстка макета средней сложности (FrameMaker) Активен не указан → не указан" at bounding box center [301, 124] width 536 height 19
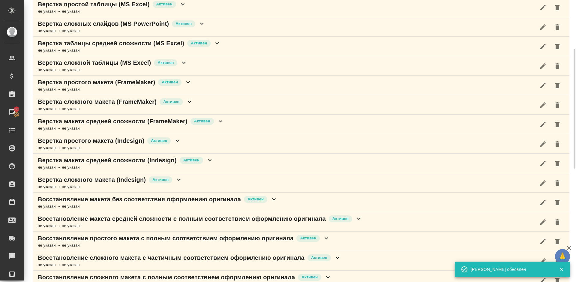
click at [202, 143] on div "Верстка простого макета (Indesign) [PERSON_NAME] не указан → не указан" at bounding box center [301, 143] width 536 height 19
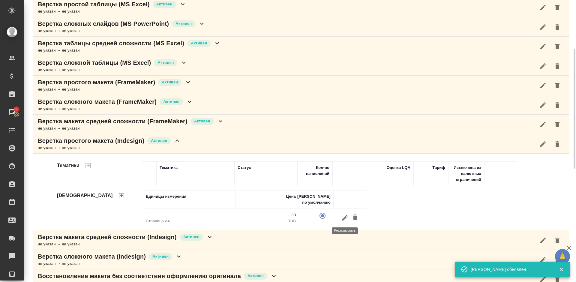
click at [343, 220] on icon "button" at bounding box center [344, 217] width 5 height 5
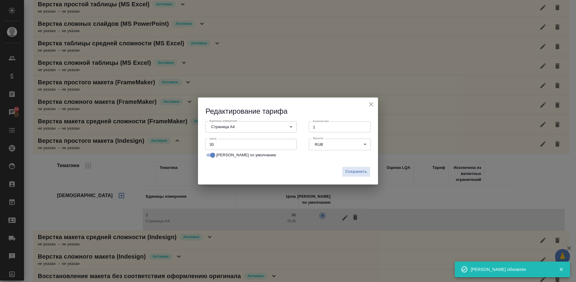
click at [217, 146] on input "30" at bounding box center [250, 144] width 91 height 11
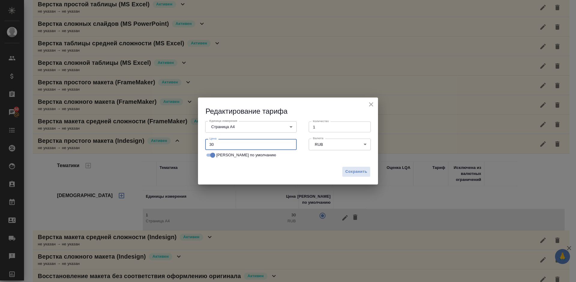
type input "3"
type input "80"
click at [355, 171] on span "Сохранить" at bounding box center [356, 171] width 22 height 7
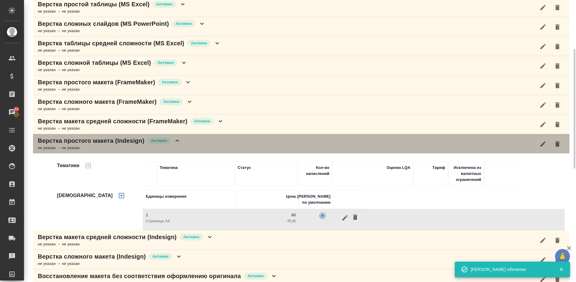
click at [182, 142] on div "Верстка простого макета (Indesign) [PERSON_NAME] не указан → не указан" at bounding box center [301, 143] width 536 height 19
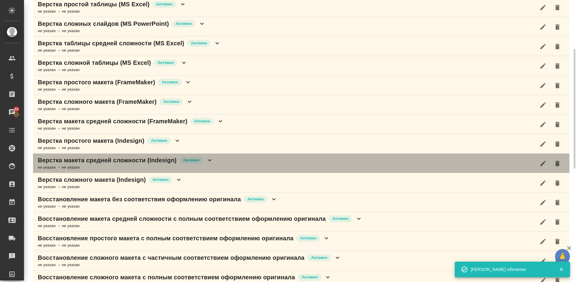
click at [219, 161] on div "Верстка макета средней сложности (Indesign) [PERSON_NAME] не указан → не указан" at bounding box center [301, 163] width 536 height 19
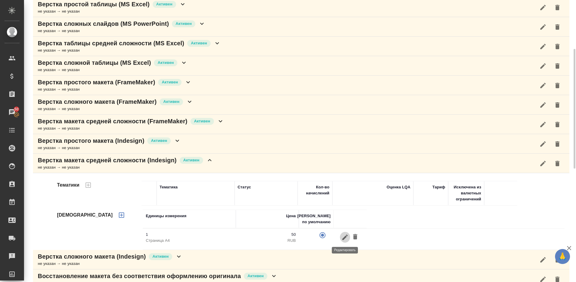
click at [347, 238] on icon "button" at bounding box center [344, 237] width 7 height 7
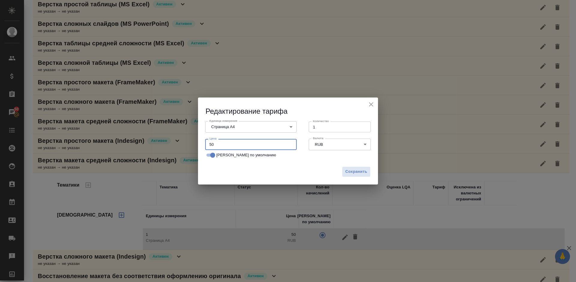
click at [210, 144] on input "50" at bounding box center [250, 144] width 91 height 11
type input "150"
click at [354, 171] on span "Сохранить" at bounding box center [356, 171] width 22 height 7
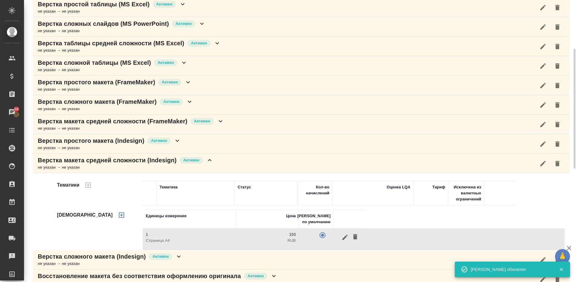
click at [235, 163] on div "Верстка макета средней сложности (Indesign) [PERSON_NAME] не указан → не указан" at bounding box center [301, 163] width 536 height 19
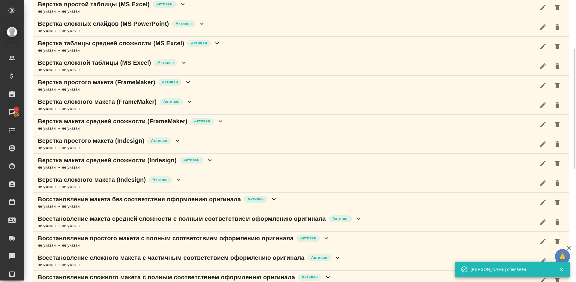
click at [192, 181] on div "Верстка сложного макета (Indesign) [PERSON_NAME] не указан → не указан" at bounding box center [301, 182] width 536 height 19
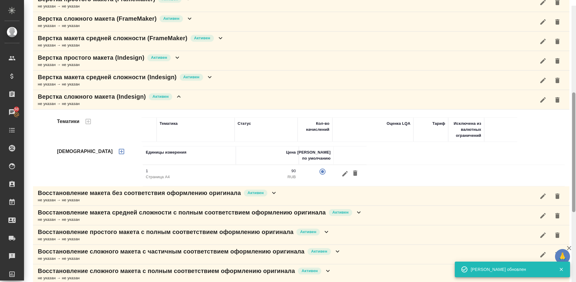
drag, startPoint x: 575, startPoint y: 111, endPoint x: 576, endPoint y: 144, distance: 33.0
click at [576, 143] on div at bounding box center [573, 147] width 4 height 282
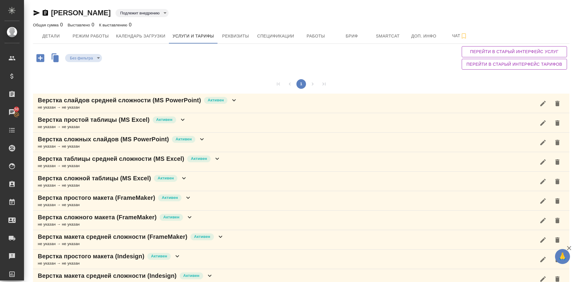
scroll to position [208, 0]
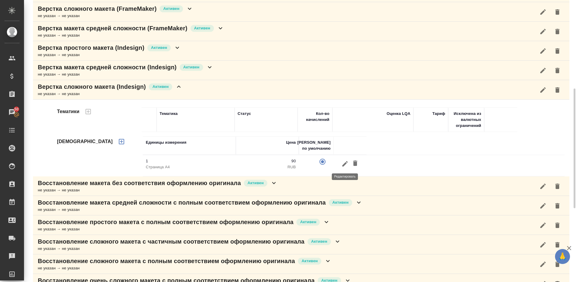
click at [344, 163] on icon "button" at bounding box center [344, 163] width 7 height 7
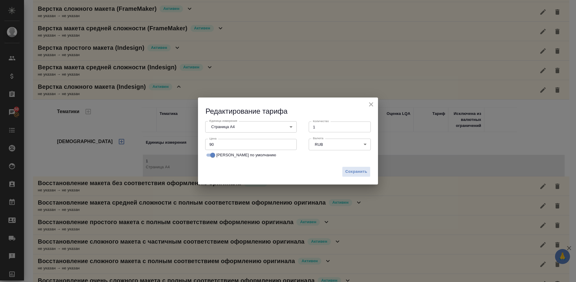
click at [217, 142] on input "90" at bounding box center [250, 144] width 91 height 11
type input "9"
type input "310"
click at [357, 172] on span "Сохранить" at bounding box center [356, 171] width 22 height 7
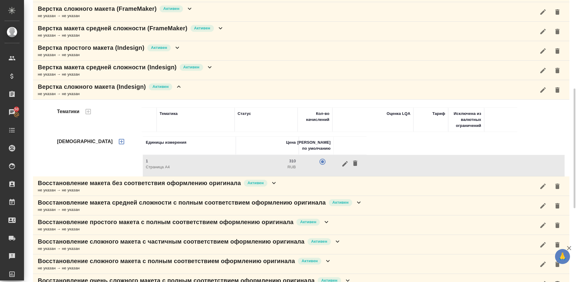
click at [192, 84] on div "Верстка сложного макета (Indesign) [PERSON_NAME] не указан → не указан" at bounding box center [301, 89] width 536 height 19
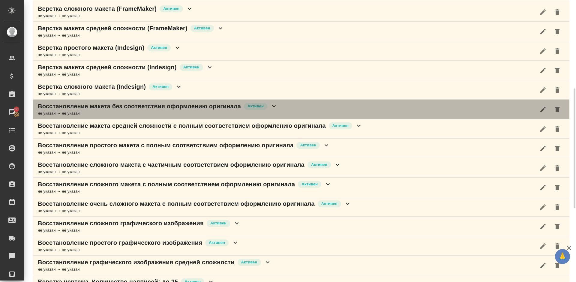
click at [297, 109] on div "Восстановление макета без соответствия оформлению оригинала [PERSON_NAME] не ук…" at bounding box center [301, 109] width 536 height 19
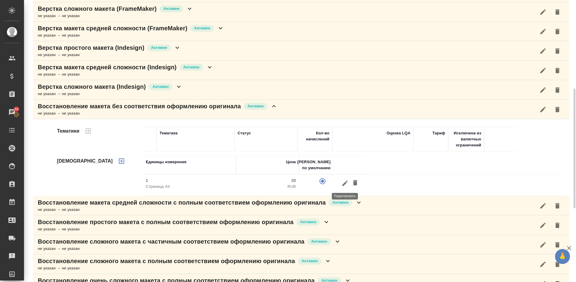
click at [344, 183] on icon "button" at bounding box center [344, 182] width 5 height 5
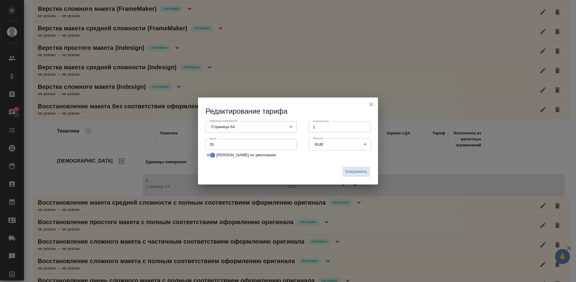
click at [211, 145] on input "20" at bounding box center [250, 144] width 91 height 11
type input "40"
click at [359, 169] on span "Сохранить" at bounding box center [356, 171] width 22 height 7
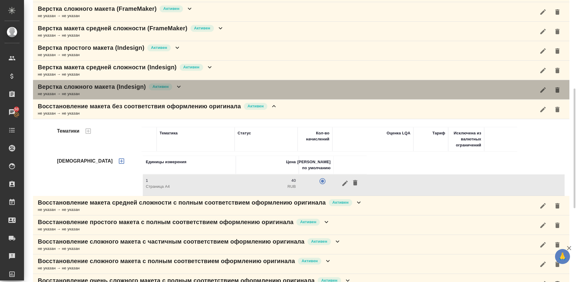
click at [205, 91] on div "Верстка сложного макета (Indesign) Активен не указан → не указан" at bounding box center [301, 89] width 536 height 19
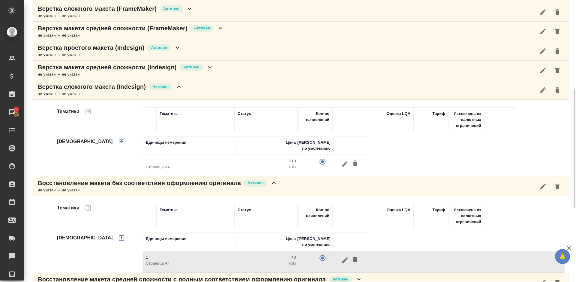
click at [205, 91] on div "Верстка сложного макета (Indesign) Активен не указан → не указан" at bounding box center [301, 89] width 536 height 19
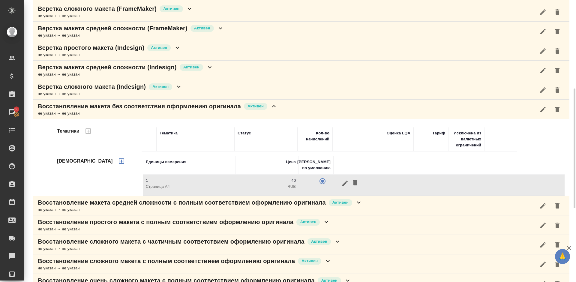
click at [220, 70] on div "Верстка макета средней сложности (Indesign) Активен не указан → не указан" at bounding box center [301, 70] width 536 height 19
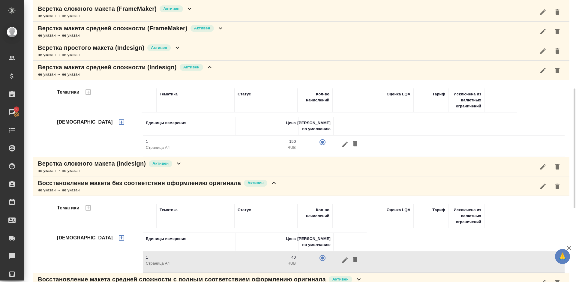
click at [219, 70] on div "Верстка макета средней сложности (Indesign) Активен не указан → не указан" at bounding box center [301, 70] width 536 height 19
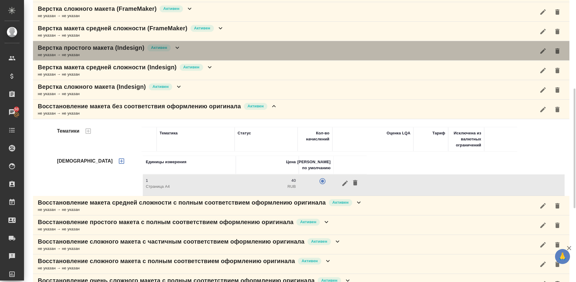
click at [203, 49] on div "Верстка простого макета (Indesign) Активен не указан → не указан" at bounding box center [301, 50] width 536 height 19
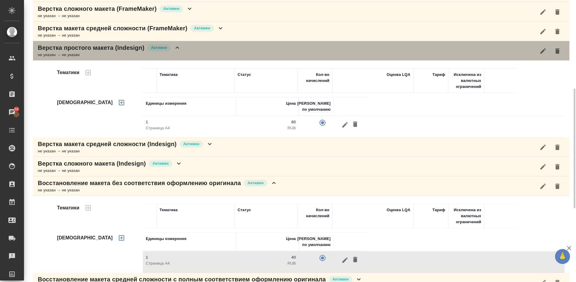
click at [203, 49] on div "Верстка простого макета (Indesign) Активен не указан → не указан" at bounding box center [301, 50] width 536 height 19
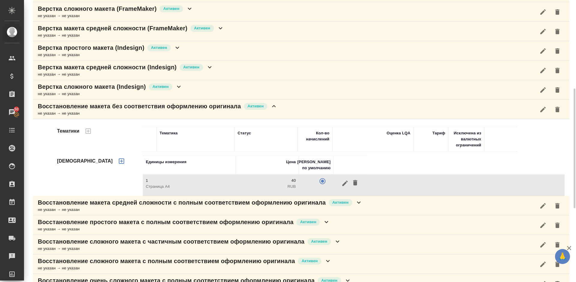
click at [283, 109] on div "Восстановление макета без соответствия оформлению оригинала Активен не указан →…" at bounding box center [301, 109] width 536 height 19
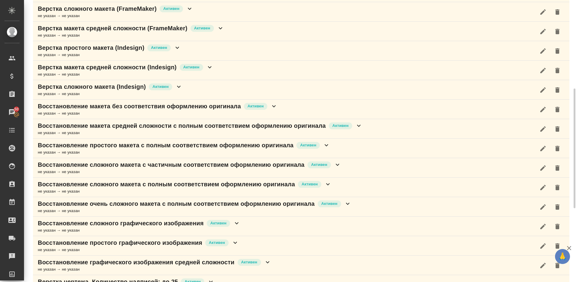
click at [370, 130] on div "Восстановление макета средней сложности с полным соответствием оформлению ориги…" at bounding box center [301, 128] width 536 height 19
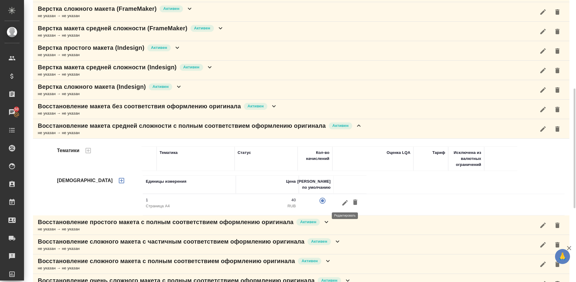
click at [344, 201] on icon "button" at bounding box center [344, 202] width 7 height 7
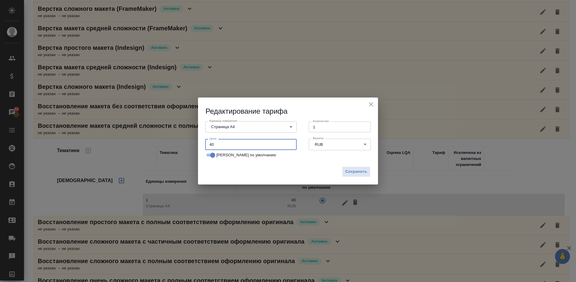
click at [218, 144] on input "40" at bounding box center [250, 144] width 91 height 11
type input "4"
type input "70"
click at [367, 171] on span "Сохранить" at bounding box center [356, 171] width 22 height 7
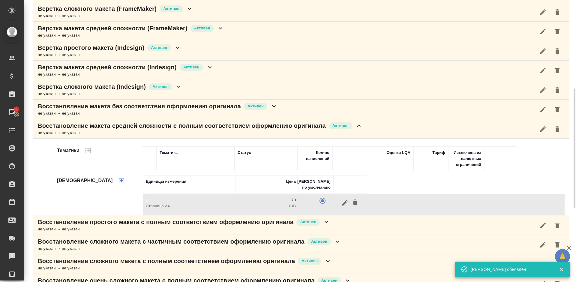
click at [359, 128] on icon at bounding box center [358, 125] width 7 height 7
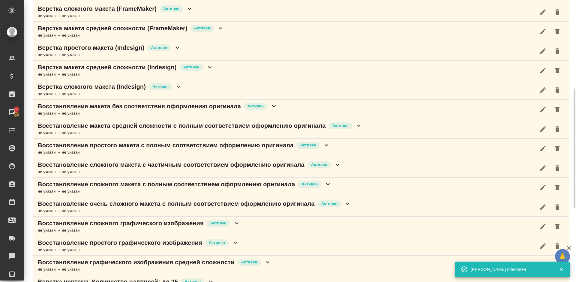
click at [337, 149] on div "Восстановление простого макета с полным соответствием оформлению оригинала Акти…" at bounding box center [301, 148] width 536 height 19
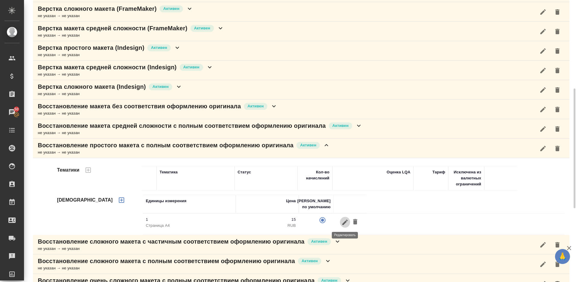
click at [347, 224] on icon "button" at bounding box center [344, 222] width 7 height 7
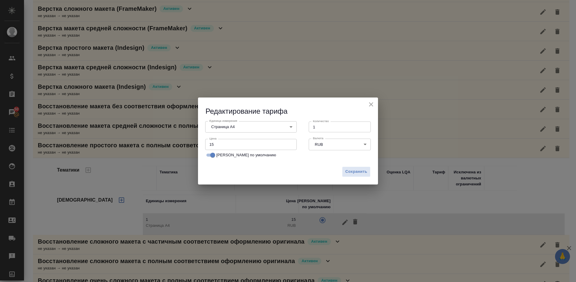
click at [219, 143] on input "15" at bounding box center [250, 144] width 91 height 11
type input "1"
type input "30"
click at [357, 173] on span "Сохранить" at bounding box center [356, 171] width 22 height 7
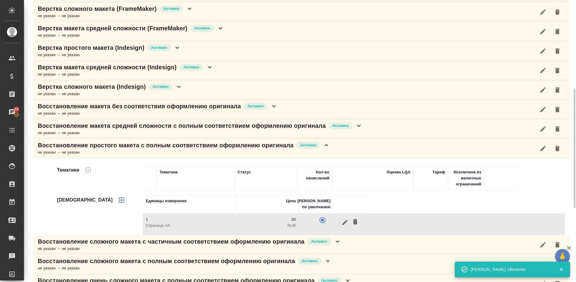
click at [330, 146] on div "Восстановление простого макета с полным соответствием оформлению оригинала Акти…" at bounding box center [301, 148] width 536 height 19
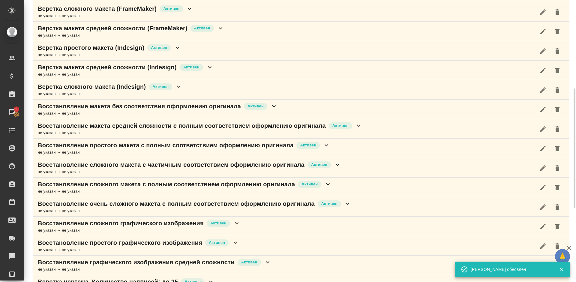
click at [337, 169] on div "Восстановление сложного макета с частичным соответствием оформлению оригинала А…" at bounding box center [189, 164] width 303 height 8
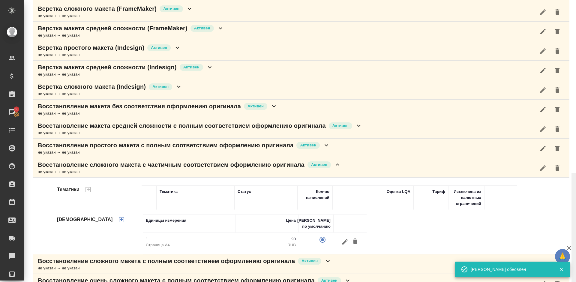
scroll to position [382, 0]
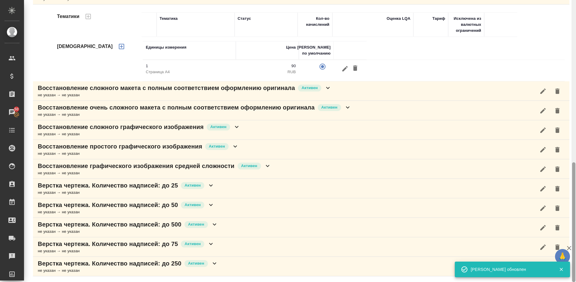
drag, startPoint x: 575, startPoint y: 108, endPoint x: 576, endPoint y: 143, distance: 35.1
click at [576, 143] on div at bounding box center [573, 141] width 4 height 282
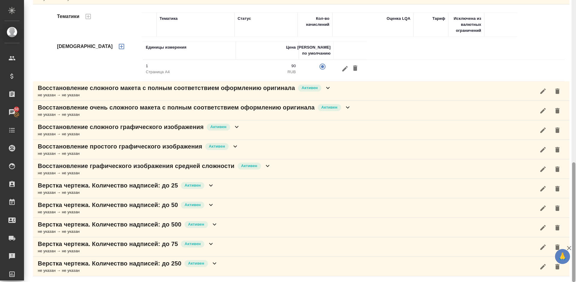
drag, startPoint x: 576, startPoint y: 175, endPoint x: 575, endPoint y: 134, distance: 40.2
click at [575, 134] on div at bounding box center [573, 141] width 4 height 282
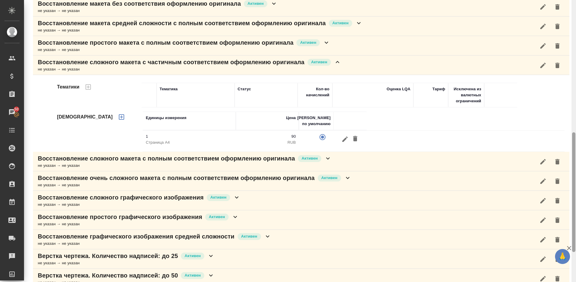
scroll to position [319, 0]
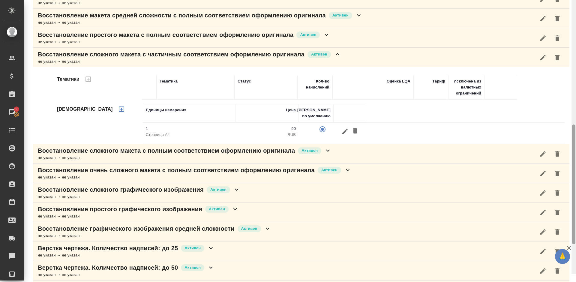
drag, startPoint x: 573, startPoint y: 184, endPoint x: 575, endPoint y: 158, distance: 26.5
click at [575, 158] on div at bounding box center [573, 133] width 4 height 282
click at [345, 130] on icon "button" at bounding box center [344, 130] width 5 height 5
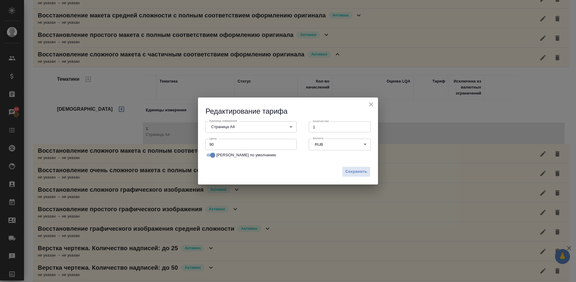
click at [222, 144] on input "90" at bounding box center [250, 144] width 91 height 11
type input "9"
type input "150"
click at [354, 170] on span "Сохранить" at bounding box center [356, 171] width 22 height 7
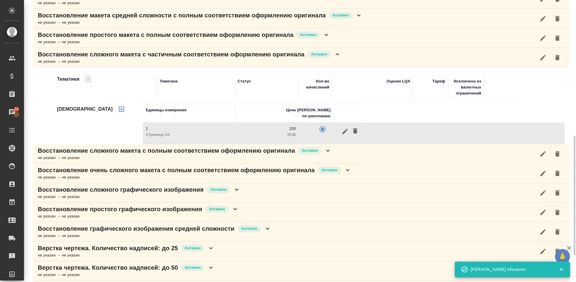
click at [347, 56] on div "Восстановление сложного макета с частичным соответствием оформлению оригинала А…" at bounding box center [301, 57] width 536 height 19
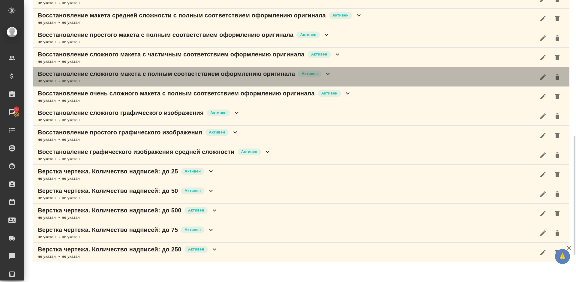
click at [349, 78] on div "Восстановление сложного макета с полным соответствием оформлению оригинала Акти…" at bounding box center [301, 76] width 536 height 19
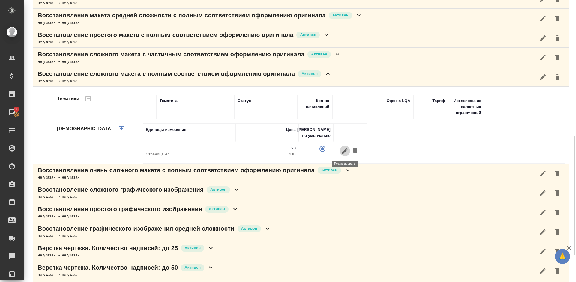
click at [345, 150] on icon "button" at bounding box center [344, 150] width 7 height 7
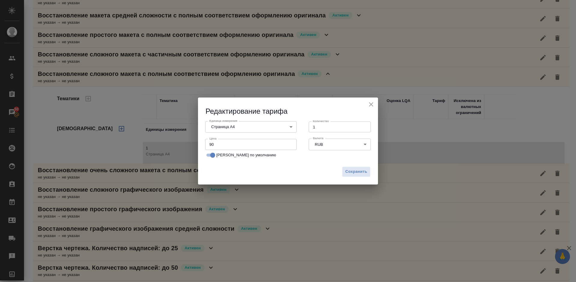
click at [220, 145] on input "90" at bounding box center [250, 144] width 91 height 11
type input "9"
type input "150"
click at [359, 172] on span "Сохранить" at bounding box center [356, 171] width 22 height 7
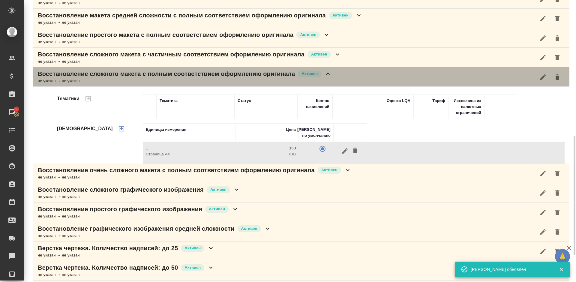
click at [333, 73] on div "Восстановление сложного макета с полным соответствием оформлению оригинала Акти…" at bounding box center [301, 76] width 536 height 19
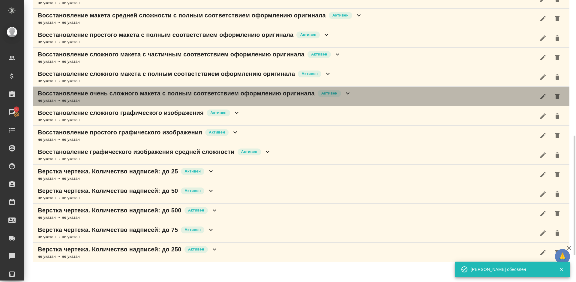
click at [359, 94] on div "Восстановление очень сложного макета с полным соответствием оформлению оригинал…" at bounding box center [301, 96] width 536 height 19
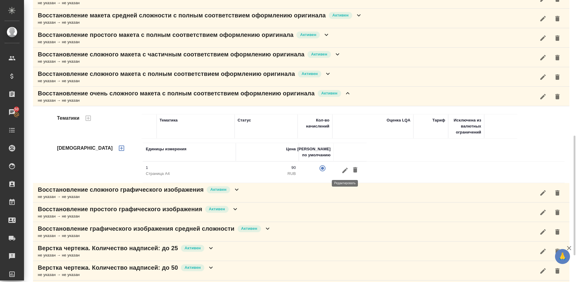
click at [343, 172] on icon "button" at bounding box center [344, 169] width 5 height 5
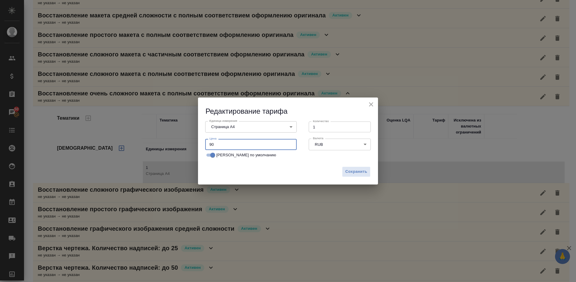
click at [218, 146] on input "90" at bounding box center [250, 144] width 91 height 11
type input "9"
type input "150"
click at [363, 171] on span "Сохранить" at bounding box center [356, 171] width 22 height 7
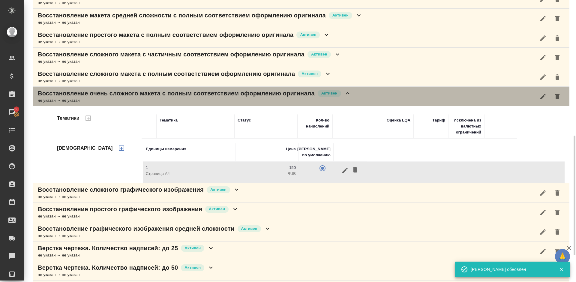
click at [358, 95] on div "Восстановление очень сложного макета с полным соответствием оформлению оригинал…" at bounding box center [301, 96] width 536 height 19
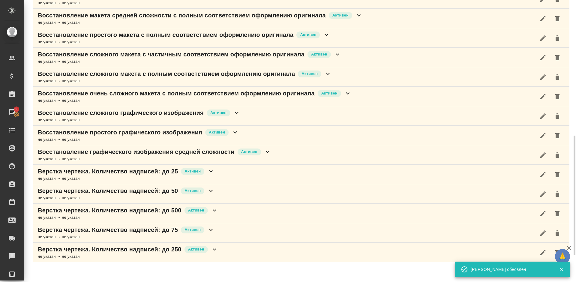
click at [241, 119] on div "Восстановление сложного графического изображения Активен не указан → не указан" at bounding box center [301, 115] width 536 height 19
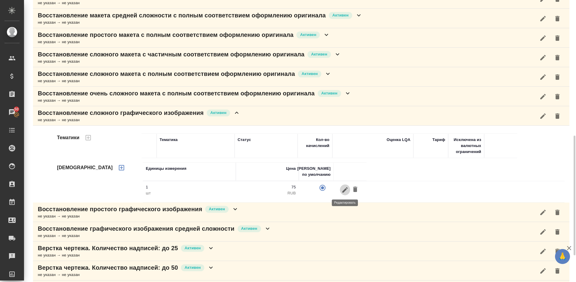
click at [345, 189] on icon "button" at bounding box center [344, 189] width 5 height 5
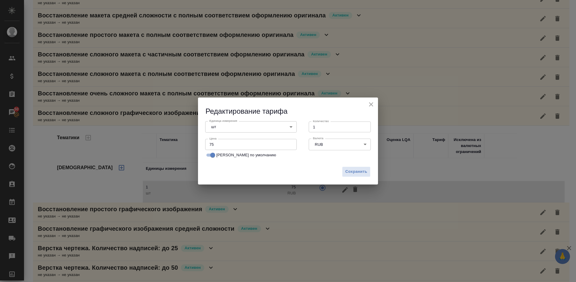
click at [223, 141] on input "75" at bounding box center [250, 144] width 91 height 11
type input "7"
type input "160"
click at [353, 170] on span "Сохранить" at bounding box center [356, 171] width 22 height 7
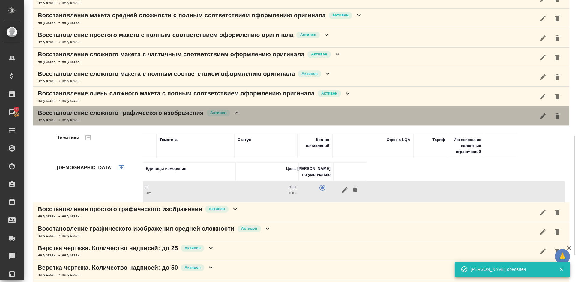
click at [285, 115] on div "Восстановление сложного графического изображения Активен не указан → не указан" at bounding box center [301, 115] width 536 height 19
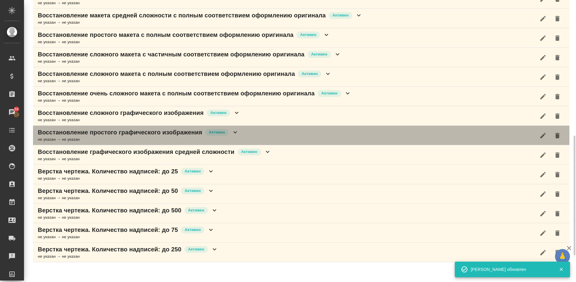
click at [256, 133] on div "Восстановление простого графического изображения Активен не указан → не указан" at bounding box center [301, 135] width 536 height 19
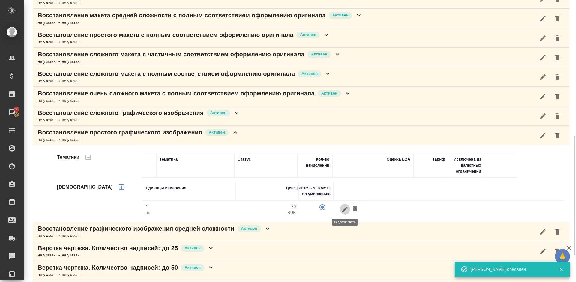
click at [343, 208] on icon "button" at bounding box center [344, 209] width 7 height 7
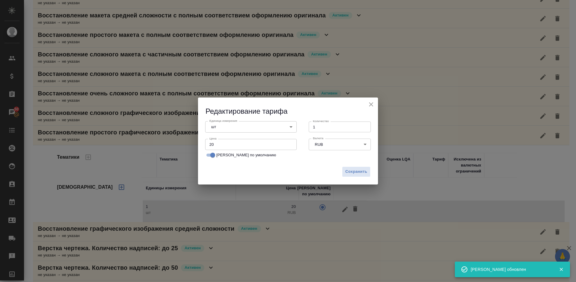
click at [218, 146] on input "20" at bounding box center [250, 144] width 91 height 11
type input "2"
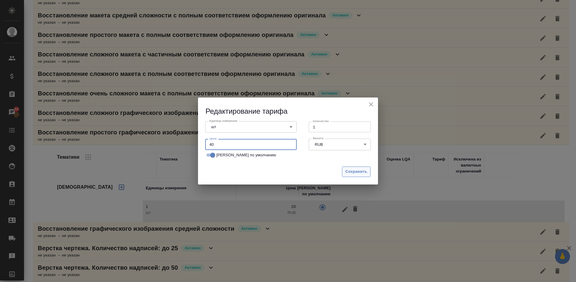
type input "40"
click at [357, 171] on span "Сохранить" at bounding box center [356, 171] width 22 height 7
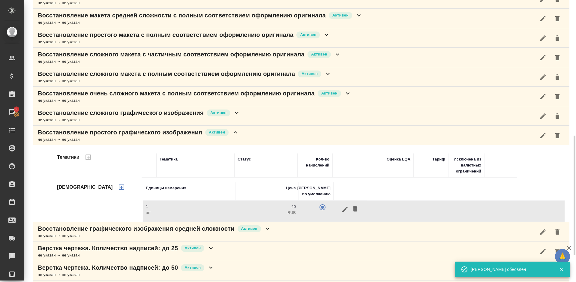
click at [256, 133] on div "Восстановление простого графического изображения Активен не указан → не указан" at bounding box center [301, 135] width 536 height 19
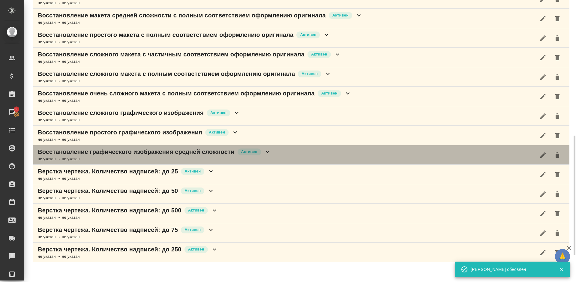
click at [273, 153] on div "Восстановление графического изображения средней сложности Активен не указан → н…" at bounding box center [301, 154] width 536 height 19
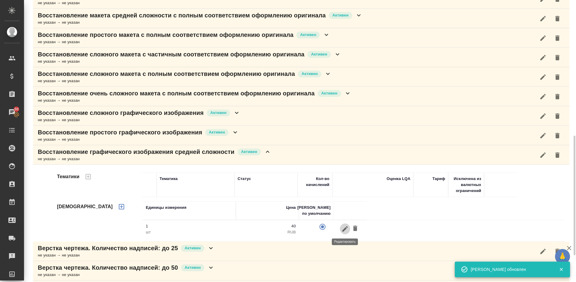
click at [346, 229] on icon "button" at bounding box center [344, 228] width 5 height 5
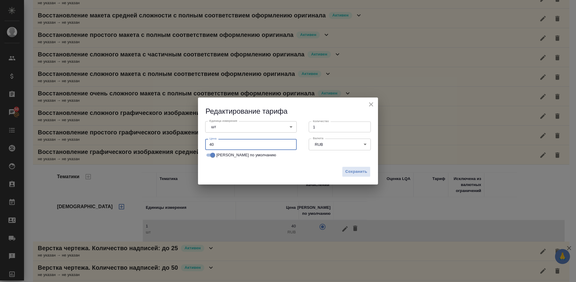
click at [212, 142] on input "40" at bounding box center [250, 144] width 91 height 11
type input "80"
click at [359, 169] on span "Сохранить" at bounding box center [356, 171] width 22 height 7
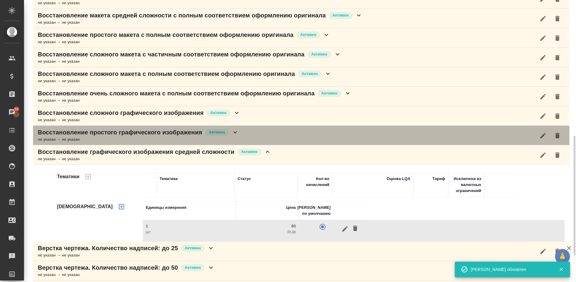
click at [256, 134] on div "Восстановление простого графического изображения Активен не указан → не указан" at bounding box center [301, 135] width 536 height 19
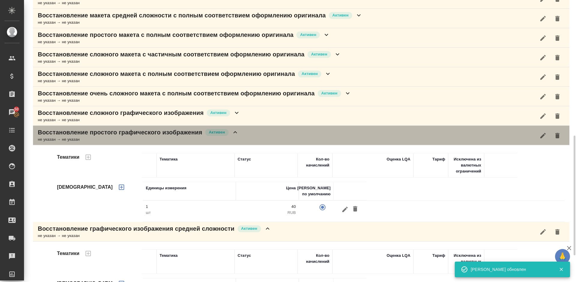
click at [256, 134] on div "Восстановление простого графического изображения Активен не указан → не указан" at bounding box center [301, 135] width 536 height 19
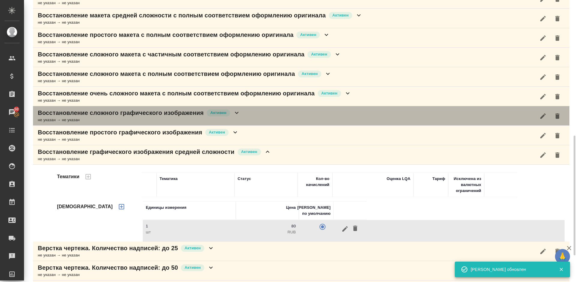
click at [248, 113] on div "Восстановление сложного графического изображения Активен не указан → не указан" at bounding box center [301, 115] width 536 height 19
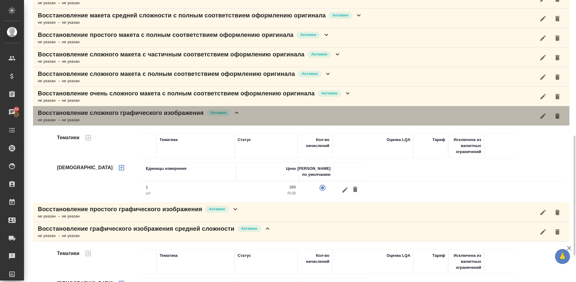
click at [248, 113] on div "Восстановление сложного графического изображения Активен не указан → не указан" at bounding box center [301, 115] width 536 height 19
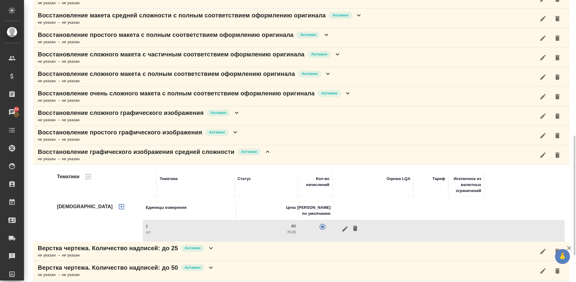
click at [279, 149] on div "Восстановление графического изображения средней сложности Активен не указан → н…" at bounding box center [301, 154] width 536 height 19
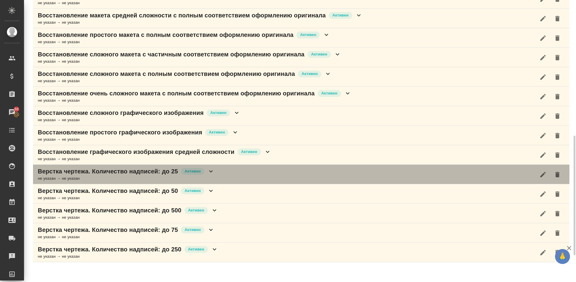
click at [235, 172] on div "Верстка чертежа. Количество надписей: до 25 Активен не указан → не указан" at bounding box center [301, 174] width 536 height 19
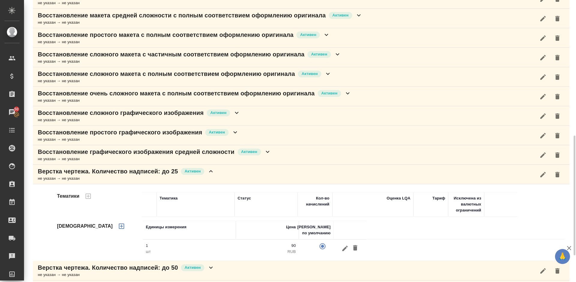
click at [226, 172] on div "Верстка чертежа. Количество надписей: до 25 Активен не указан → не указан" at bounding box center [301, 174] width 536 height 19
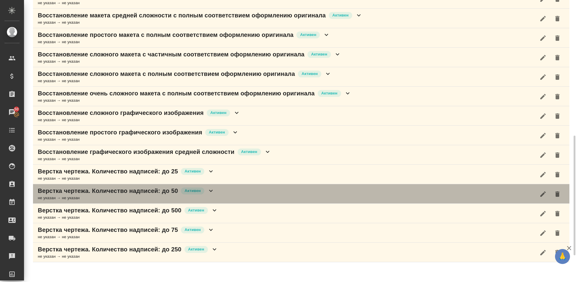
click at [233, 193] on div "Верстка чертежа. Количество надписей: до 50 Активен не указан → не указан" at bounding box center [301, 193] width 536 height 19
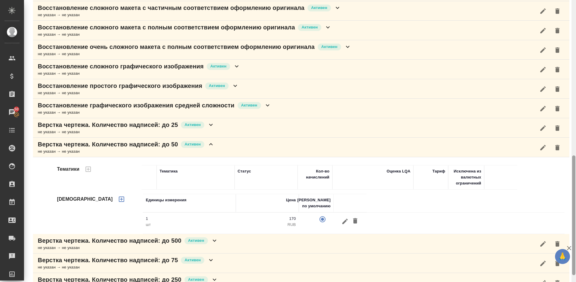
scroll to position [382, 0]
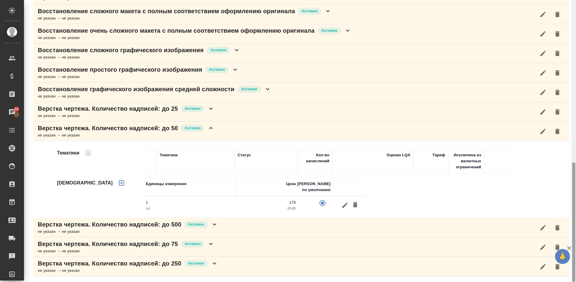
drag, startPoint x: 574, startPoint y: 146, endPoint x: 576, endPoint y: 181, distance: 35.1
click at [576, 181] on div at bounding box center [573, 141] width 4 height 282
click at [347, 205] on icon "button" at bounding box center [344, 205] width 7 height 7
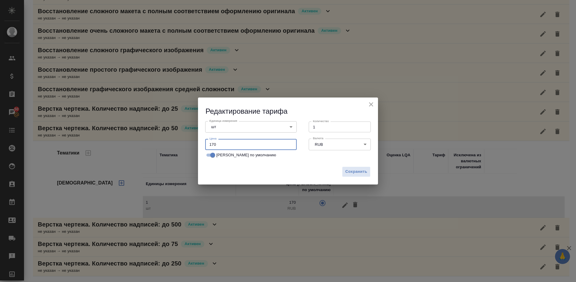
click at [214, 144] on input "170" at bounding box center [250, 144] width 91 height 11
type input "190"
click at [358, 169] on span "Сохранить" at bounding box center [356, 171] width 22 height 7
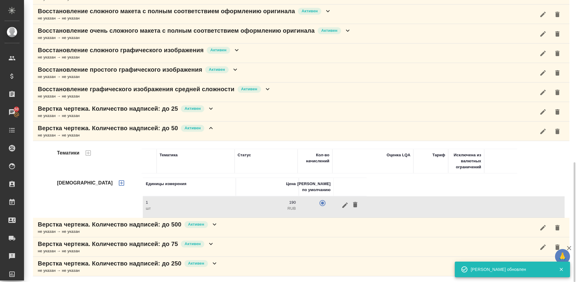
click at [218, 131] on div "Верстка чертежа. Количество надписей: до 50 Активен не указан → не указан" at bounding box center [301, 130] width 536 height 19
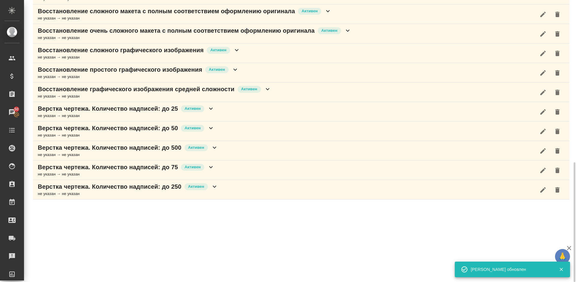
click at [227, 149] on div "Верстка чертежа. Количество надписей: до 500 Активен не указан → не указан" at bounding box center [301, 150] width 536 height 19
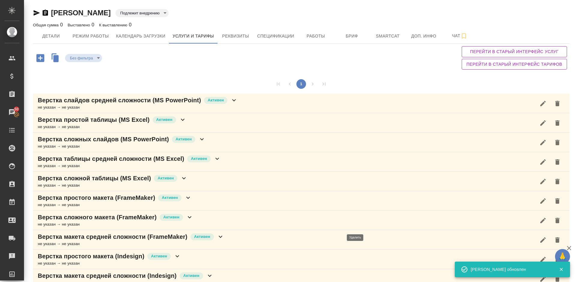
scroll to position [382, 0]
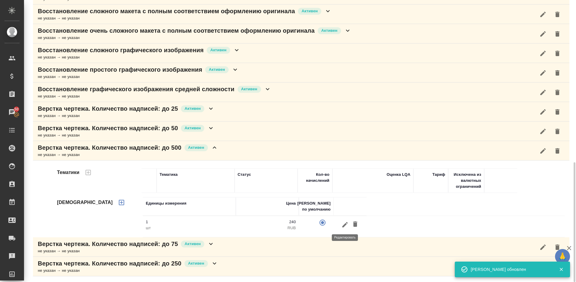
click at [346, 223] on icon "button" at bounding box center [344, 224] width 5 height 5
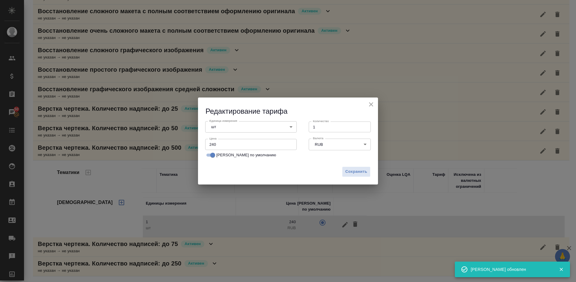
click at [217, 145] on input "240" at bounding box center [250, 144] width 91 height 11
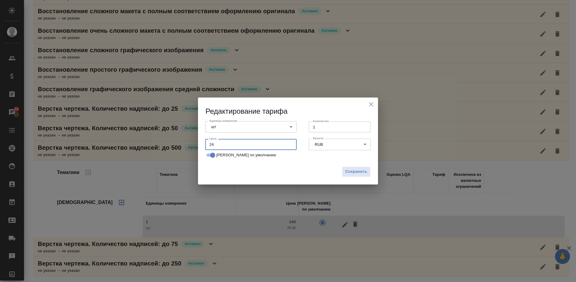
type input "2"
type input "390"
click at [353, 172] on span "Сохранить" at bounding box center [356, 171] width 22 height 7
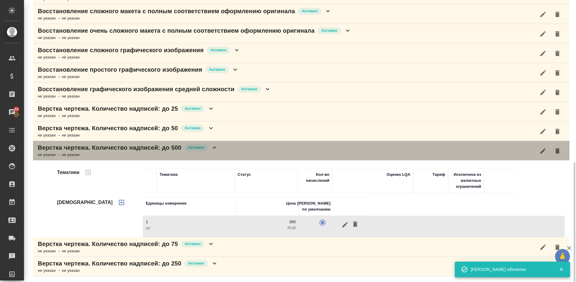
click at [230, 148] on div "Верстка чертежа. Количество надписей: до 500 Активен не указан → не указан" at bounding box center [301, 150] width 536 height 19
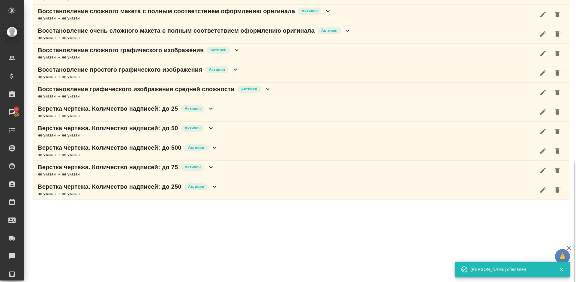
click at [222, 170] on div "Верстка чертежа. Количество надписей: до 75 Активен не указан → не указан" at bounding box center [301, 169] width 536 height 19
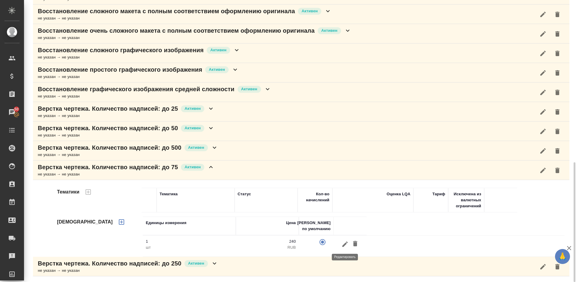
click at [346, 241] on icon "button" at bounding box center [344, 244] width 7 height 7
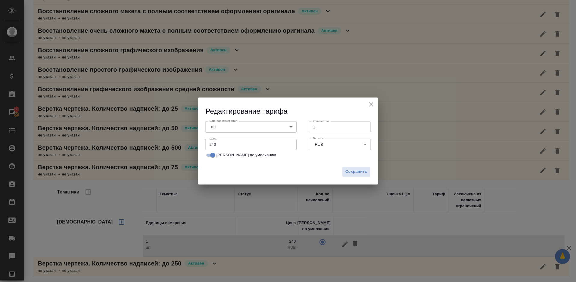
click at [220, 145] on input "240" at bounding box center [250, 144] width 91 height 11
type input "2"
type input "190"
click at [355, 171] on span "Сохранить" at bounding box center [356, 171] width 22 height 7
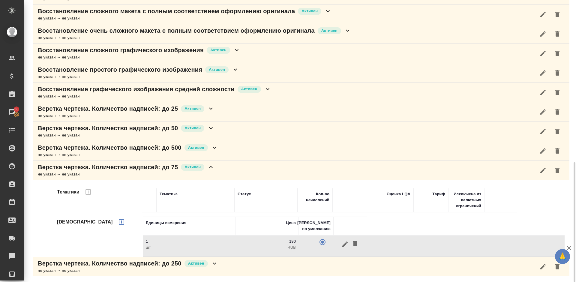
click at [226, 172] on div "Верстка чертежа. Количество надписей: до 75 Активен не указан → не указан" at bounding box center [301, 169] width 536 height 19
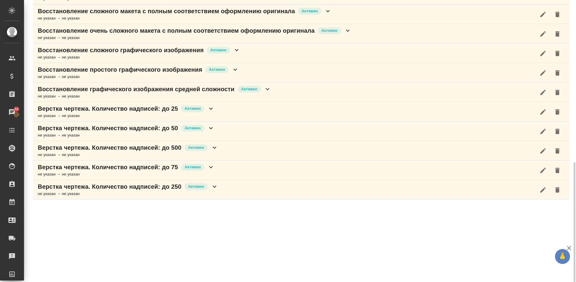
click at [235, 185] on div "Верстка чертежа. Количество надписей: до 250 Активен не указан → не указан" at bounding box center [301, 189] width 536 height 19
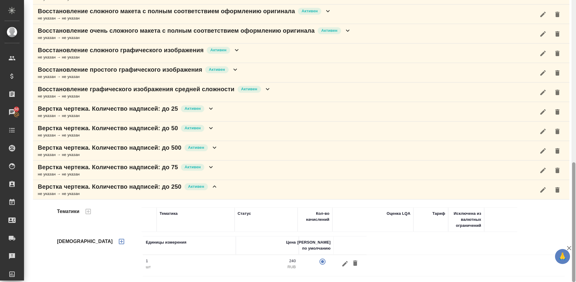
drag, startPoint x: 575, startPoint y: 171, endPoint x: 576, endPoint y: 201, distance: 29.4
click at [576, 201] on div at bounding box center [573, 141] width 4 height 282
drag, startPoint x: 574, startPoint y: 201, endPoint x: 574, endPoint y: 232, distance: 31.2
click at [574, 233] on div at bounding box center [573, 222] width 3 height 120
click at [346, 262] on icon "button" at bounding box center [344, 263] width 5 height 5
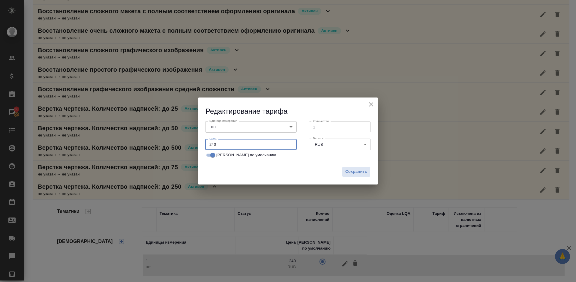
click at [218, 144] on input "240" at bounding box center [250, 144] width 91 height 11
type input "2"
type input "390"
click at [356, 172] on span "Сохранить" at bounding box center [356, 171] width 22 height 7
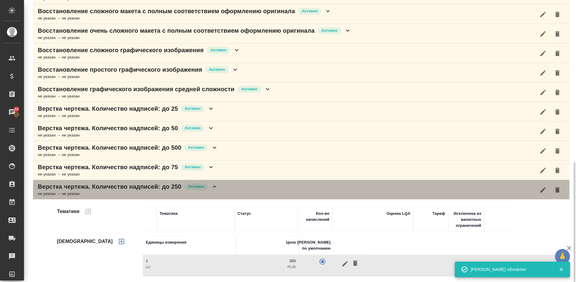
click at [275, 190] on div "Верстка чертежа. Количество надписей: до 250 Активен не указан → не указан" at bounding box center [301, 189] width 536 height 19
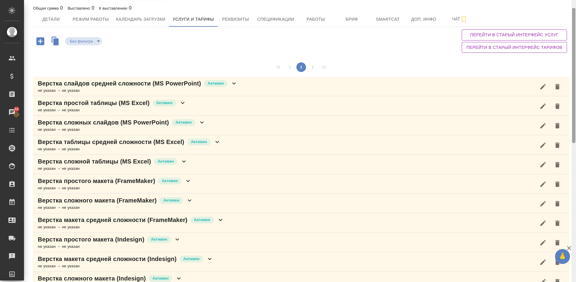
scroll to position [0, 0]
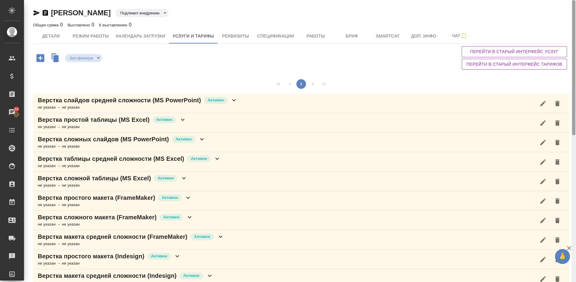
drag, startPoint x: 575, startPoint y: 202, endPoint x: 575, endPoint y: 37, distance: 165.3
click at [575, 37] on div at bounding box center [573, 67] width 3 height 135
click at [418, 69] on div "Без фильтра no filters Перейти в старый интерфейс услуг Перейти в старый интерф…" at bounding box center [301, 58] width 536 height 28
click at [309, 85] on button "2" at bounding box center [307, 84] width 10 height 10
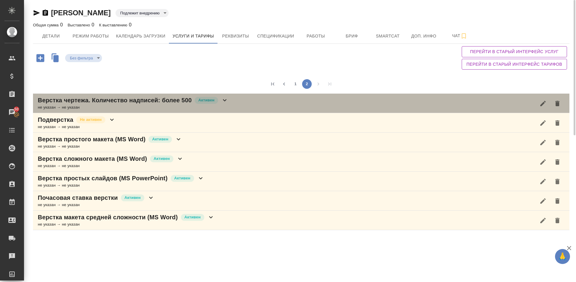
click at [242, 101] on div "Верстка чертежа. Количество надписей: более 500 Активен не указан → не указан" at bounding box center [301, 103] width 536 height 19
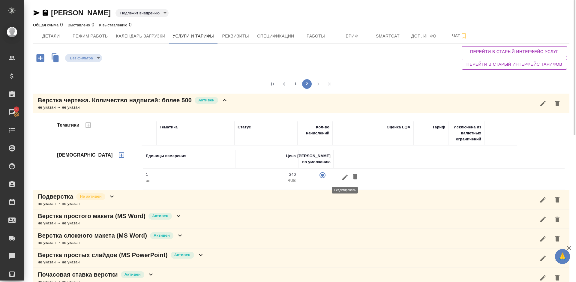
click at [345, 177] on icon "button" at bounding box center [344, 176] width 5 height 5
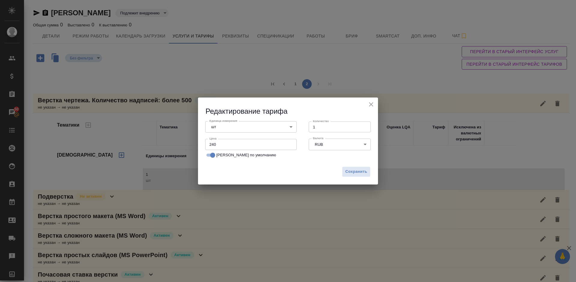
click at [221, 145] on input "240" at bounding box center [250, 144] width 91 height 11
type input "2"
type input "390"
click at [351, 172] on span "Сохранить" at bounding box center [356, 171] width 22 height 7
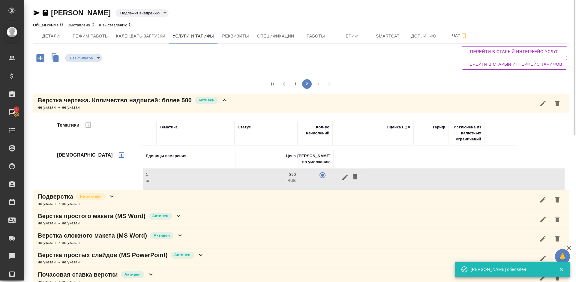
click at [230, 104] on div "Верстка чертежа. Количество надписей: более 500 Активен не указан → не указан" at bounding box center [301, 103] width 536 height 19
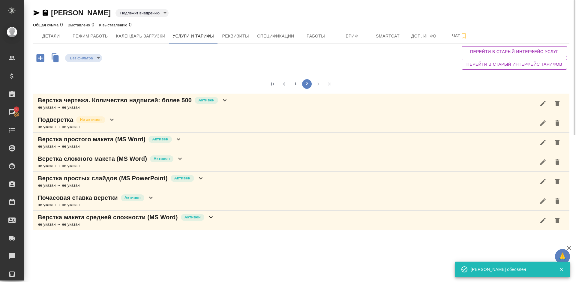
click at [167, 122] on div "Подверстка Не активен не указан → не указан" at bounding box center [301, 122] width 536 height 19
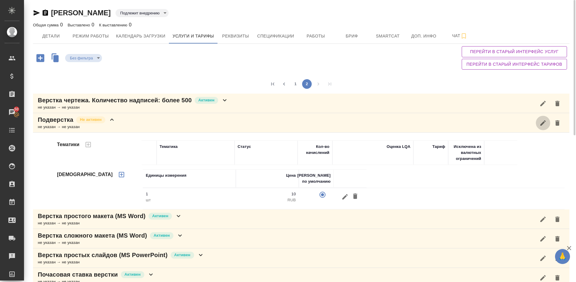
click at [543, 120] on icon "button" at bounding box center [542, 122] width 7 height 7
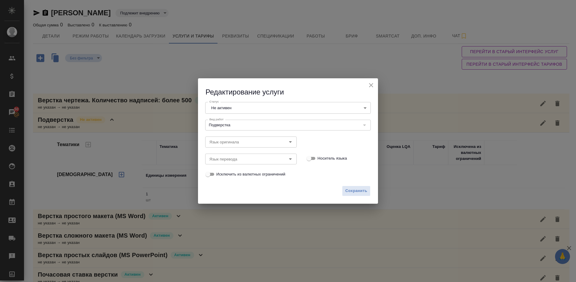
click at [297, 110] on body "🙏 .cls-1 fill:#fff; AWATERA Lazareva Anastasia Клиенты Спецификации Заказы 50 Ч…" at bounding box center [288, 141] width 576 height 282
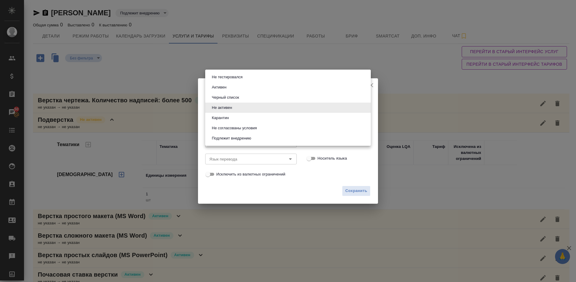
click at [229, 87] on li "Активен" at bounding box center [288, 87] width 166 height 10
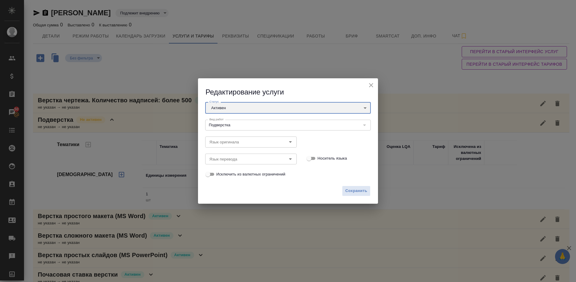
type input "active"
click at [352, 188] on span "Сохранить" at bounding box center [356, 190] width 22 height 7
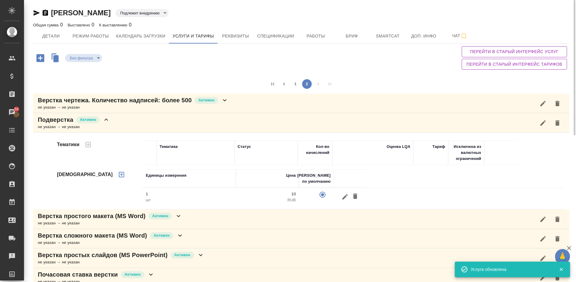
click at [142, 119] on div "Подверстка Активен не указан → не указан" at bounding box center [301, 122] width 536 height 19
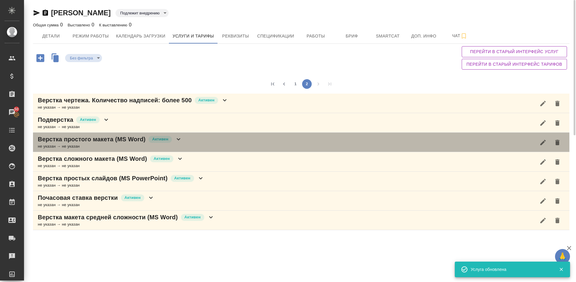
click at [193, 144] on div "Верстка простого макета (MS Word) Активен не указан → не указан" at bounding box center [301, 142] width 536 height 19
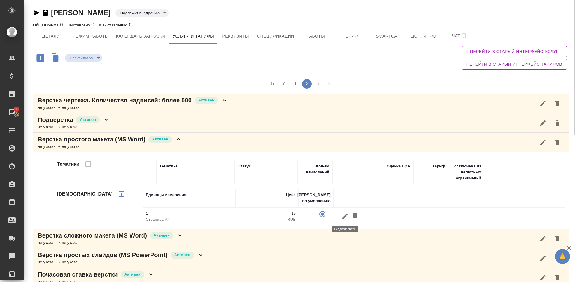
click at [345, 217] on icon "button" at bounding box center [344, 215] width 5 height 5
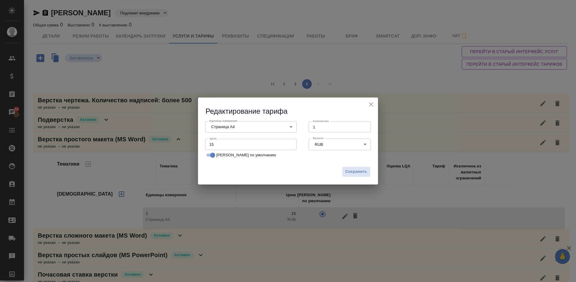
click at [218, 144] on input "15" at bounding box center [250, 144] width 91 height 11
type input "1"
type input "40"
click at [359, 170] on span "Сохранить" at bounding box center [356, 171] width 22 height 7
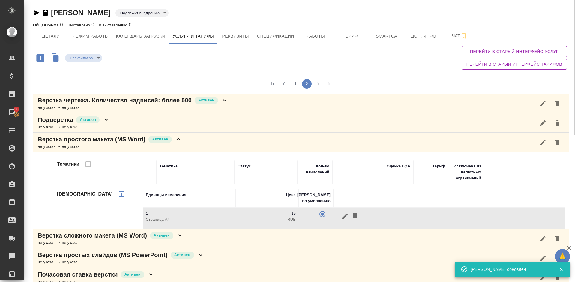
click at [190, 142] on div "Верстка простого макета (MS Word) Активен не указан → не указан" at bounding box center [301, 142] width 536 height 19
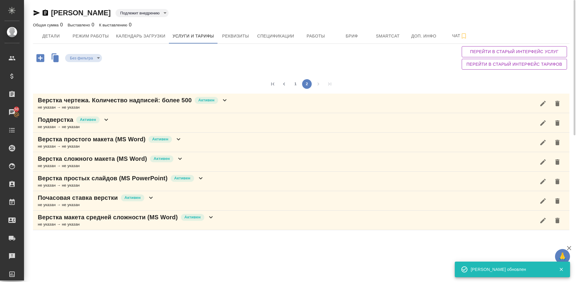
click at [190, 144] on div "Верстка простого макета (MS Word) Активен не указан → не указан" at bounding box center [301, 142] width 536 height 19
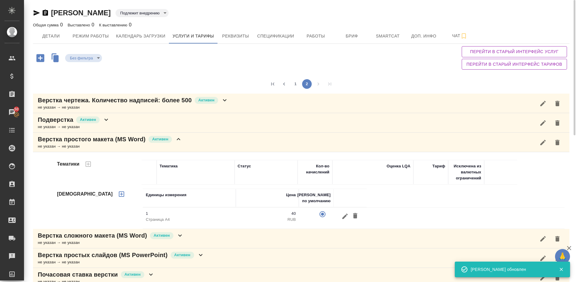
click at [190, 144] on div "Верстка простого макета (MS Word) Активен не указан → не указан" at bounding box center [301, 142] width 536 height 19
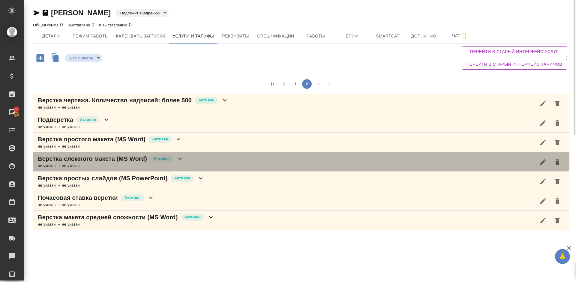
click at [195, 162] on div "Верстка сложного макета (MS Word) Активен не указан → не указан" at bounding box center [301, 161] width 536 height 19
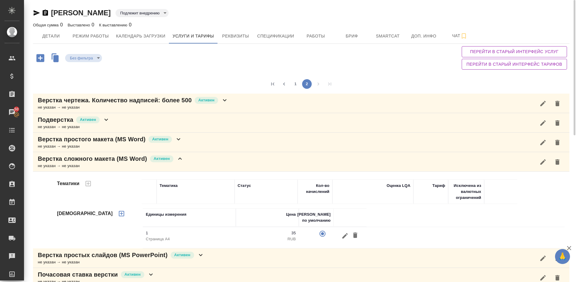
click at [346, 235] on icon "button" at bounding box center [344, 235] width 5 height 5
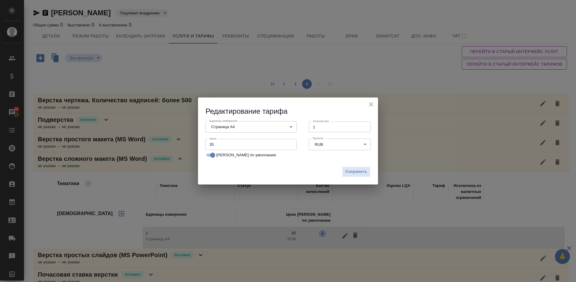
click at [217, 142] on input "35" at bounding box center [250, 144] width 91 height 11
type input "3"
type input "150"
click at [355, 172] on span "Сохранить" at bounding box center [356, 171] width 22 height 7
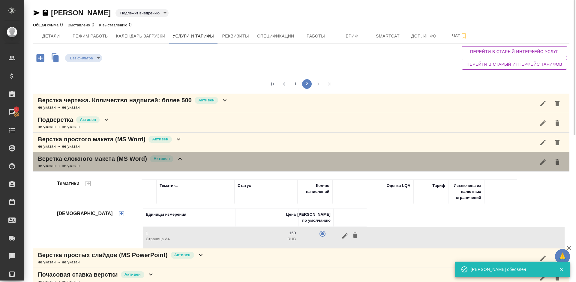
click at [195, 158] on div "Верстка сложного макета (MS Word) Активен не указан → не указан" at bounding box center [301, 161] width 536 height 19
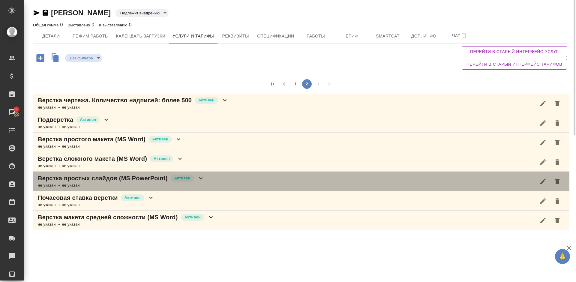
click at [207, 180] on div "Верстка простых слайдов (MS PowerPoint) Активен не указан → не указан" at bounding box center [301, 181] width 536 height 19
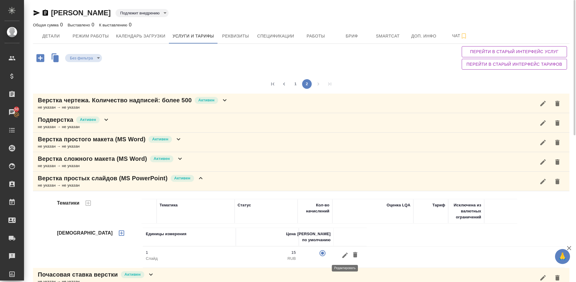
click at [341, 255] on button "button" at bounding box center [345, 255] width 10 height 11
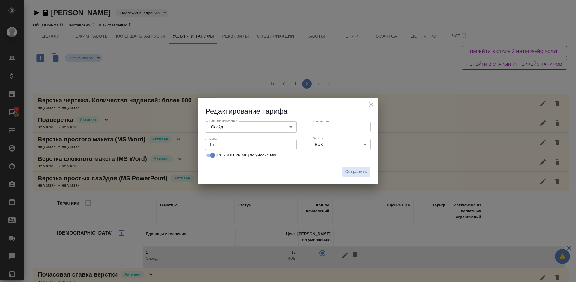
click at [218, 143] on input "15" at bounding box center [250, 144] width 91 height 11
type input "1"
type input "40"
click at [349, 170] on span "Сохранить" at bounding box center [356, 171] width 22 height 7
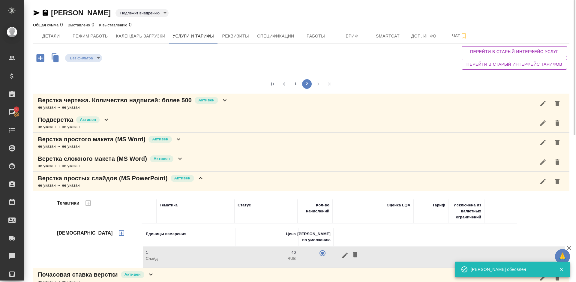
click at [205, 177] on div "Верстка простых слайдов (MS PowerPoint) Активен не указан → не указан" at bounding box center [301, 181] width 536 height 19
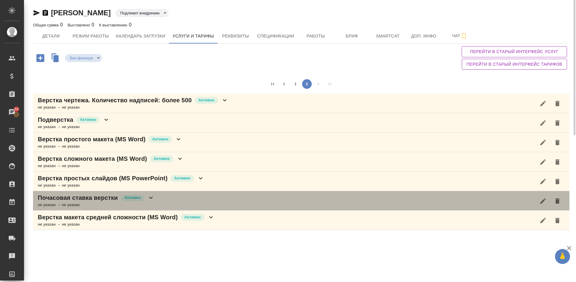
click at [199, 202] on div "Почасовая ставка верстки Активен не указан → не указан" at bounding box center [301, 200] width 536 height 19
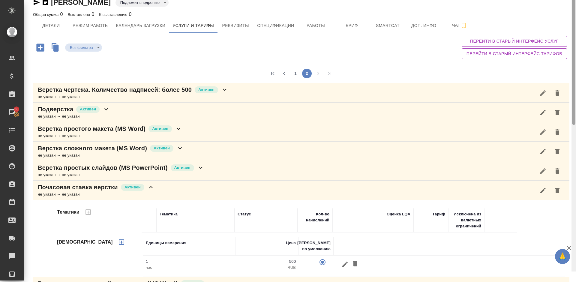
scroll to position [31, 0]
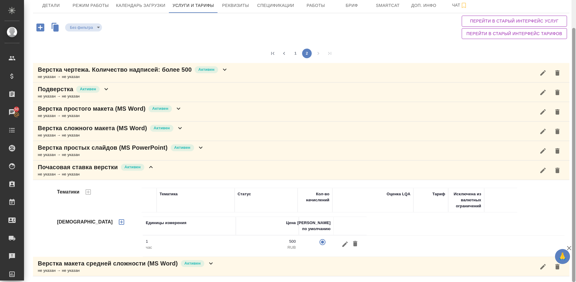
drag, startPoint x: 575, startPoint y: 120, endPoint x: 576, endPoint y: 143, distance: 23.1
click at [576, 143] on div at bounding box center [573, 141] width 4 height 282
click at [345, 246] on icon "button" at bounding box center [344, 244] width 7 height 7
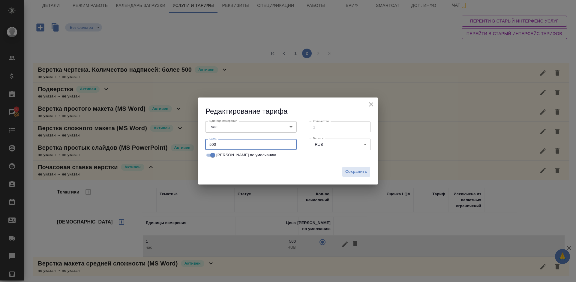
click at [218, 145] on input "500" at bounding box center [250, 144] width 91 height 11
type input "5"
type input "1000"
click at [356, 170] on span "Сохранить" at bounding box center [356, 171] width 22 height 7
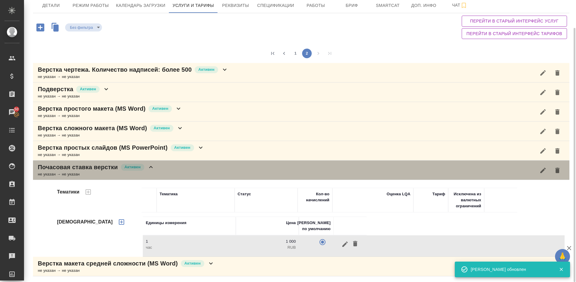
click at [191, 170] on div "Почасовая ставка верстки Активен не указан → не указан" at bounding box center [301, 169] width 536 height 19
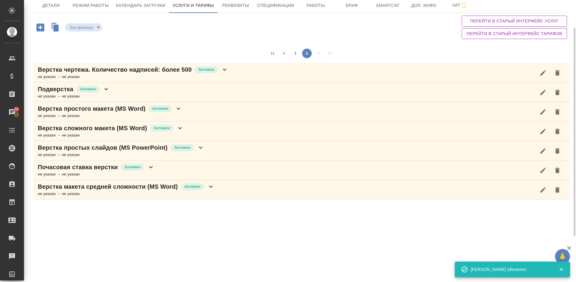
click at [222, 189] on div "Верстка макета средней сложности (MS Word) Активен не указан → не указан" at bounding box center [301, 189] width 536 height 19
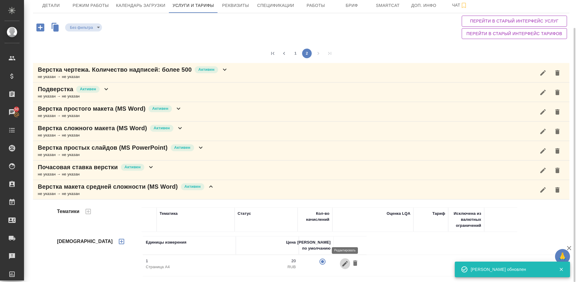
click at [346, 262] on icon "button" at bounding box center [344, 263] width 5 height 5
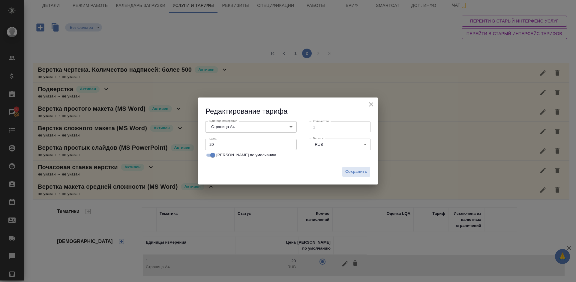
click at [217, 142] on input "20" at bounding box center [250, 144] width 91 height 11
type input "2"
type input "70"
click at [351, 171] on span "Сохранить" at bounding box center [356, 171] width 22 height 7
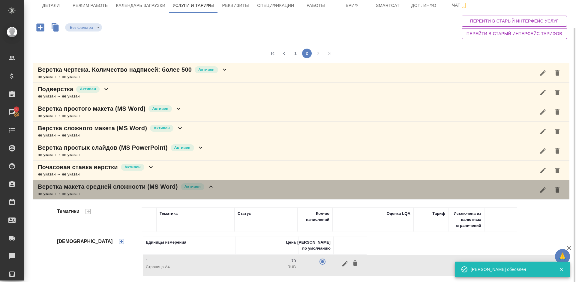
click at [246, 189] on div "Верстка макета средней сложности (MS Word) Активен не указан → не указан" at bounding box center [301, 189] width 536 height 19
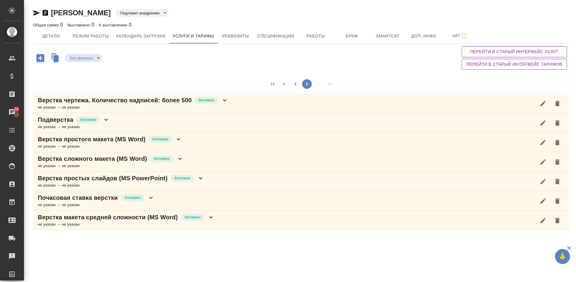
scroll to position [0, 0]
drag, startPoint x: 574, startPoint y: 136, endPoint x: 575, endPoint y: 60, distance: 76.8
click at [575, 60] on div "Воробьев Александр Подлежит внедрению toBeImplemented Общая сумма 0 Выставлено …" at bounding box center [300, 118] width 552 height 236
click at [56, 35] on span "Детали" at bounding box center [51, 35] width 29 height 7
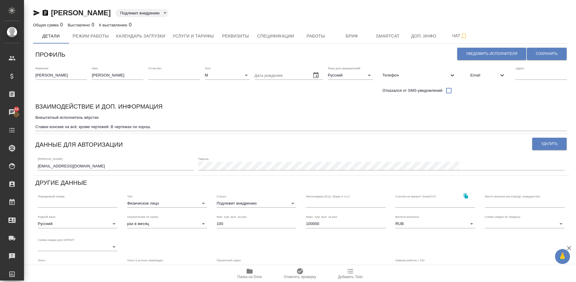
click at [35, 13] on icon "button" at bounding box center [36, 12] width 7 height 7
